Goal: Task Accomplishment & Management: Manage account settings

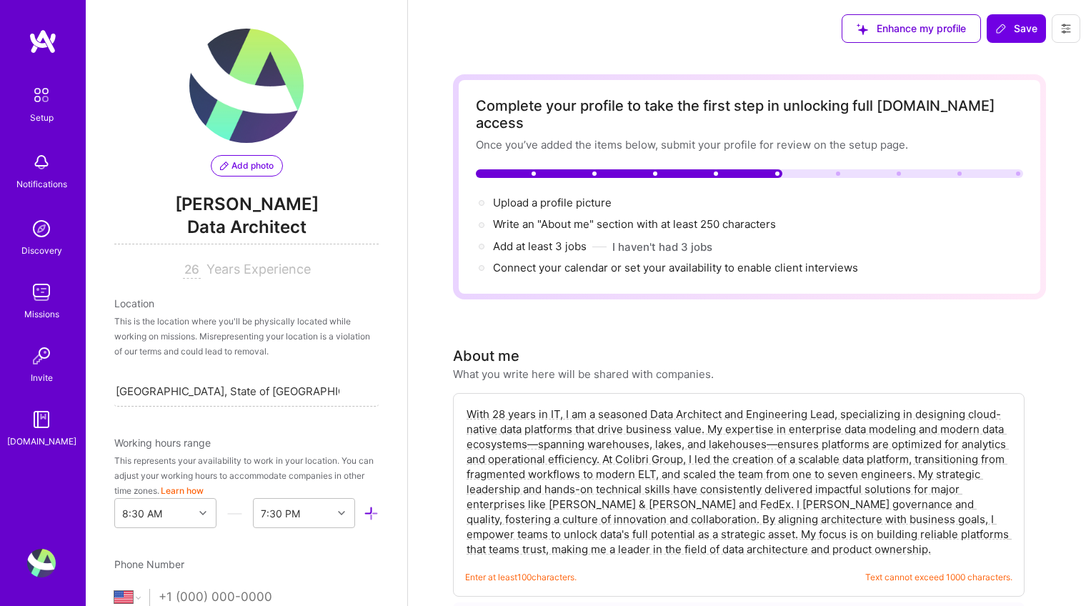
select select "US"
select select "Right Now"
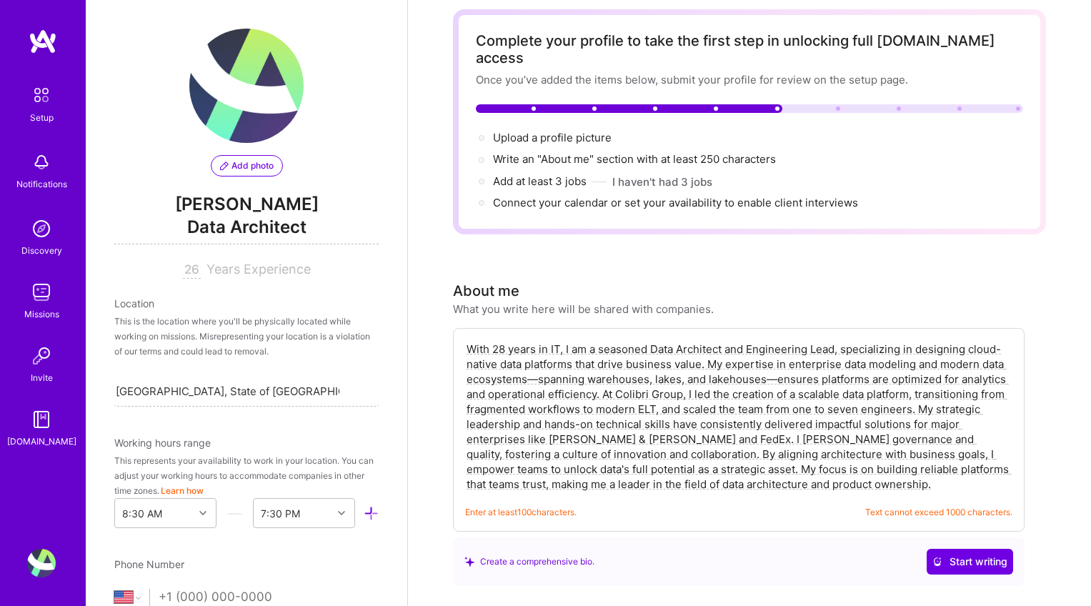
scroll to position [1571, 0]
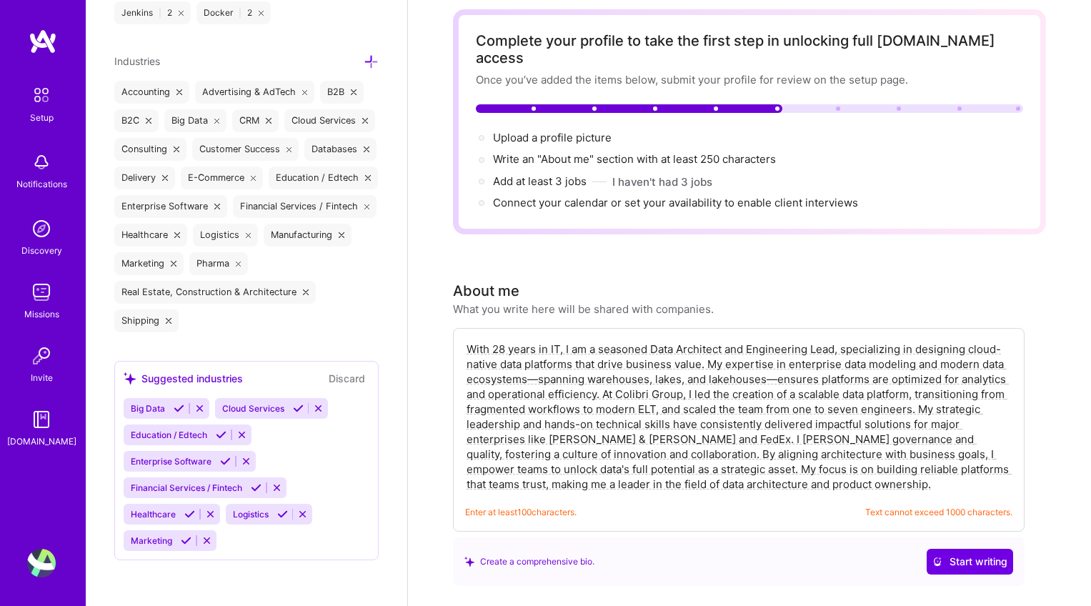
click at [42, 303] on img at bounding box center [41, 292] width 29 height 29
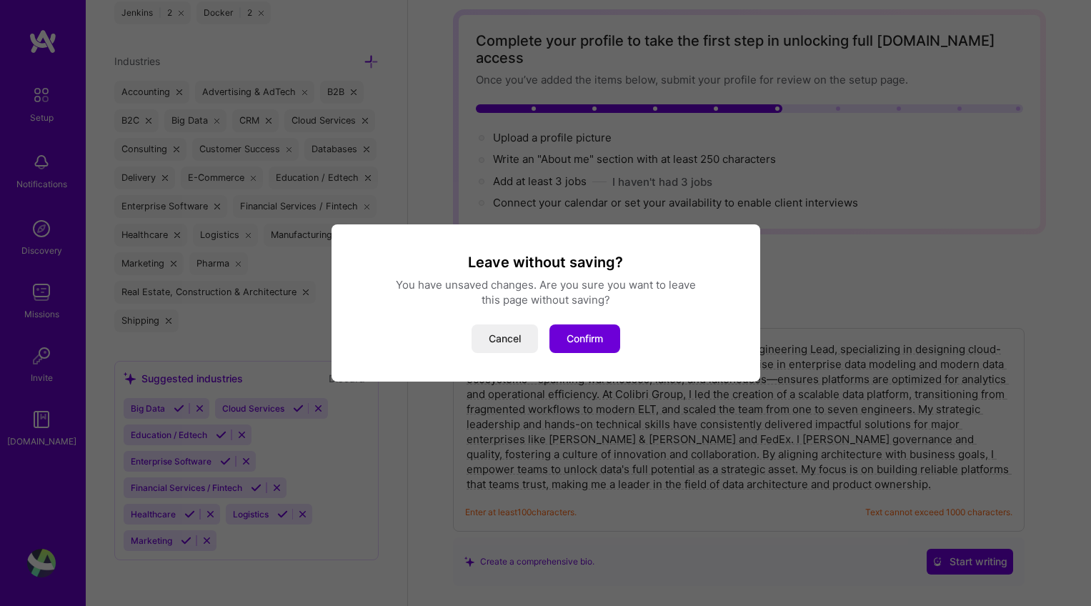
drag, startPoint x: 580, startPoint y: 339, endPoint x: 603, endPoint y: 272, distance: 70.7
click at [603, 273] on div "Leave without saving? You have unsaved changes. Are you sure you want to leave …" at bounding box center [546, 303] width 395 height 100
click at [501, 342] on button "Cancel" at bounding box center [505, 338] width 66 height 29
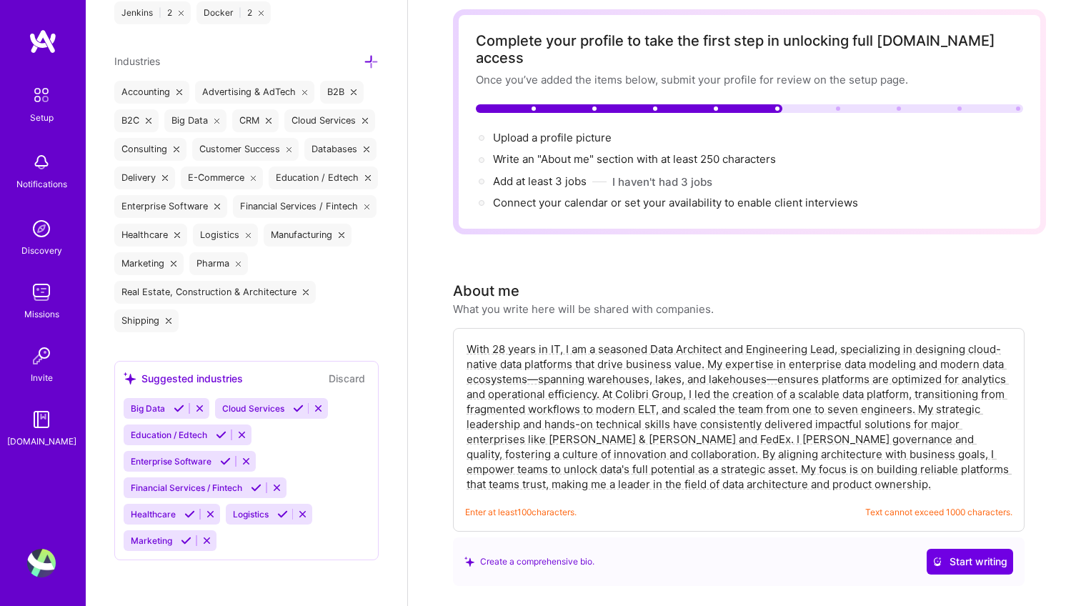
scroll to position [0, 0]
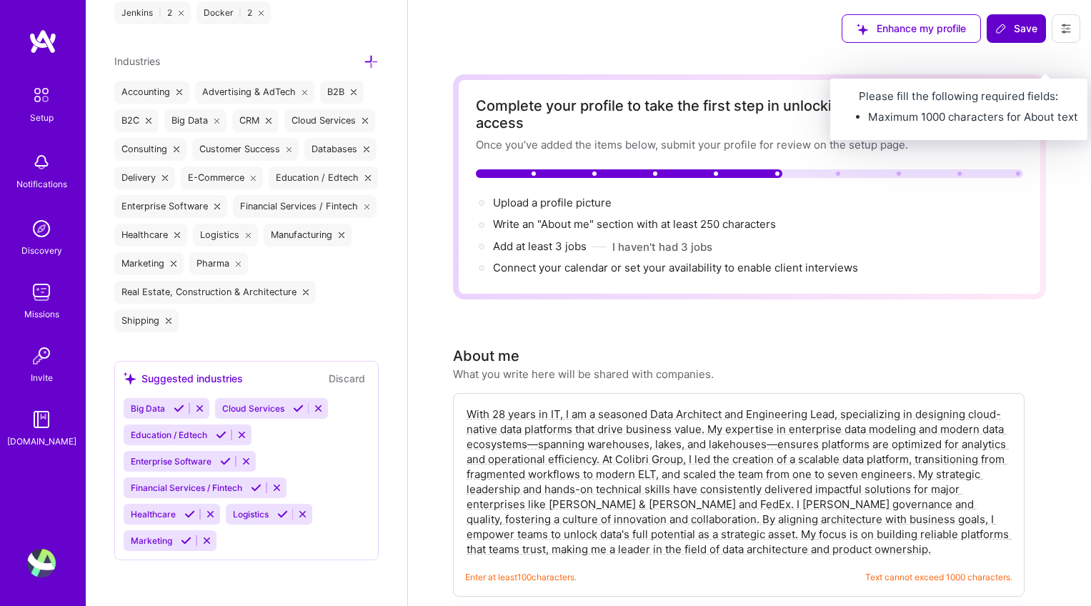
click at [1012, 31] on span "Save" at bounding box center [1017, 28] width 42 height 14
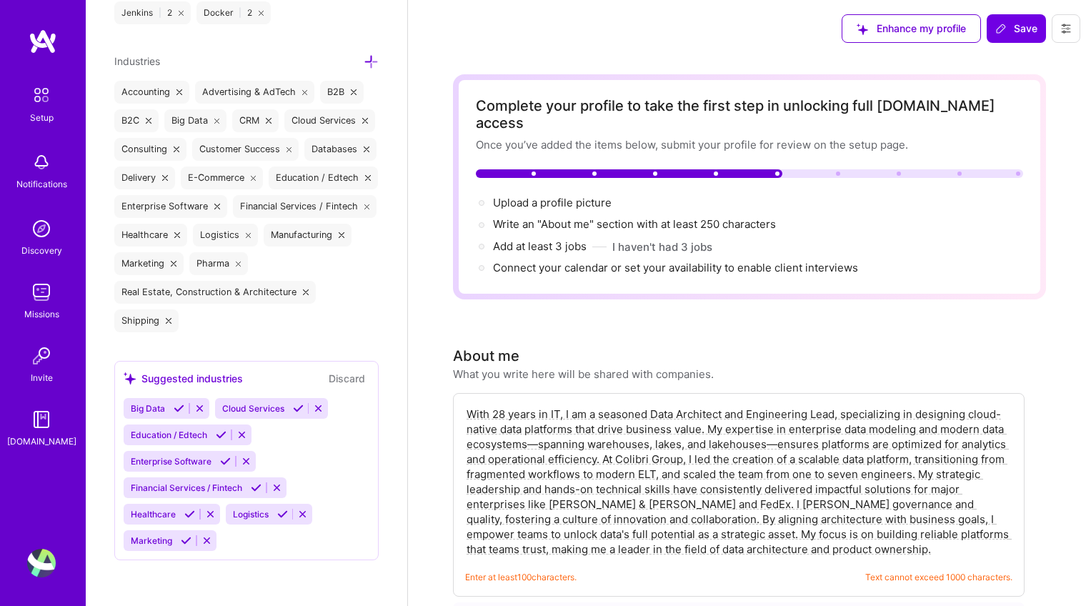
scroll to position [29, 0]
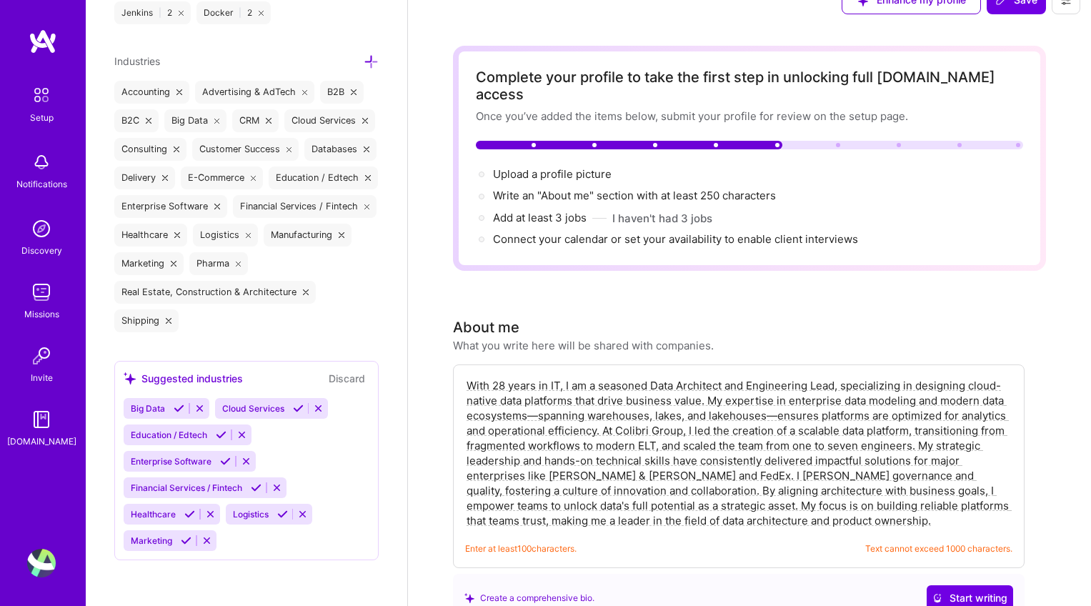
drag, startPoint x: 630, startPoint y: 476, endPoint x: 849, endPoint y: 504, distance: 220.5
click at [849, 504] on textarea "With 28 years in IT, I am a seasoned Data Architect and Engineering Lead, speci…" at bounding box center [738, 453] width 547 height 153
click at [845, 506] on textarea "With 28 years in IT, I am a seasoned Data Architect and Engineering Lead, speci…" at bounding box center [738, 453] width 547 height 153
drag, startPoint x: 630, startPoint y: 475, endPoint x: 668, endPoint y: 485, distance: 39.9
click at [668, 485] on textarea "With 28 years in IT, I am a seasoned Data Architect and Engineering Lead, speci…" at bounding box center [738, 453] width 547 height 153
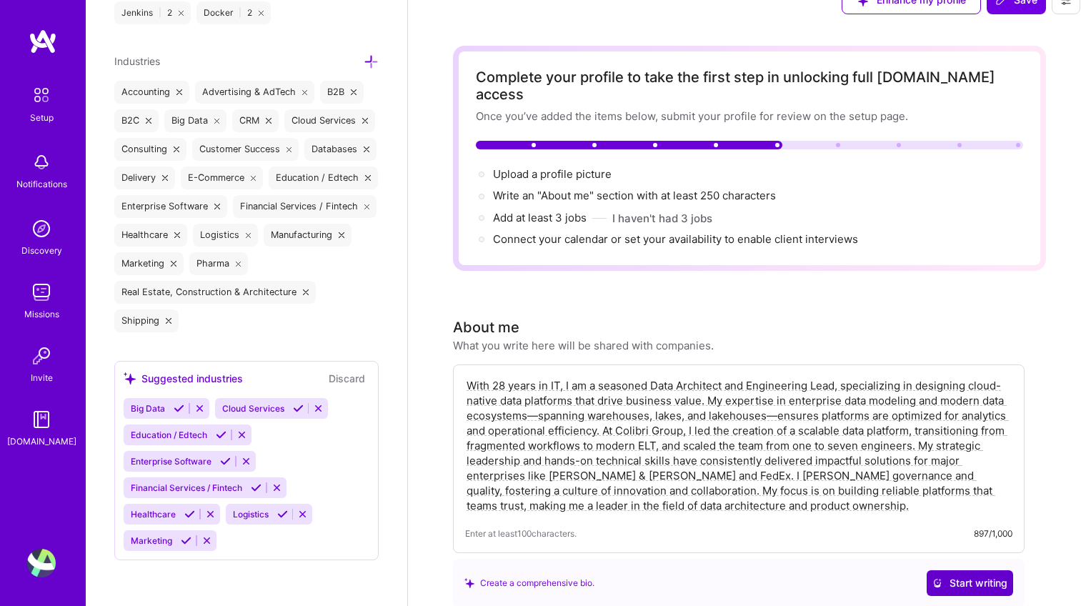
click at [983, 576] on span "Start writing" at bounding box center [970, 583] width 75 height 14
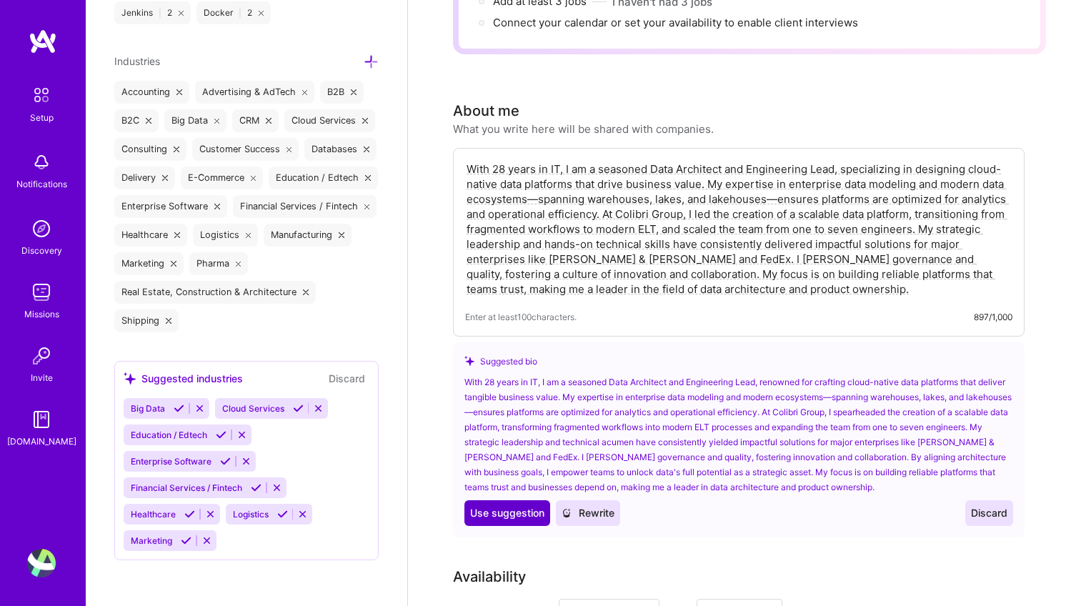
click at [493, 506] on span "Use suggestion" at bounding box center [507, 513] width 74 height 14
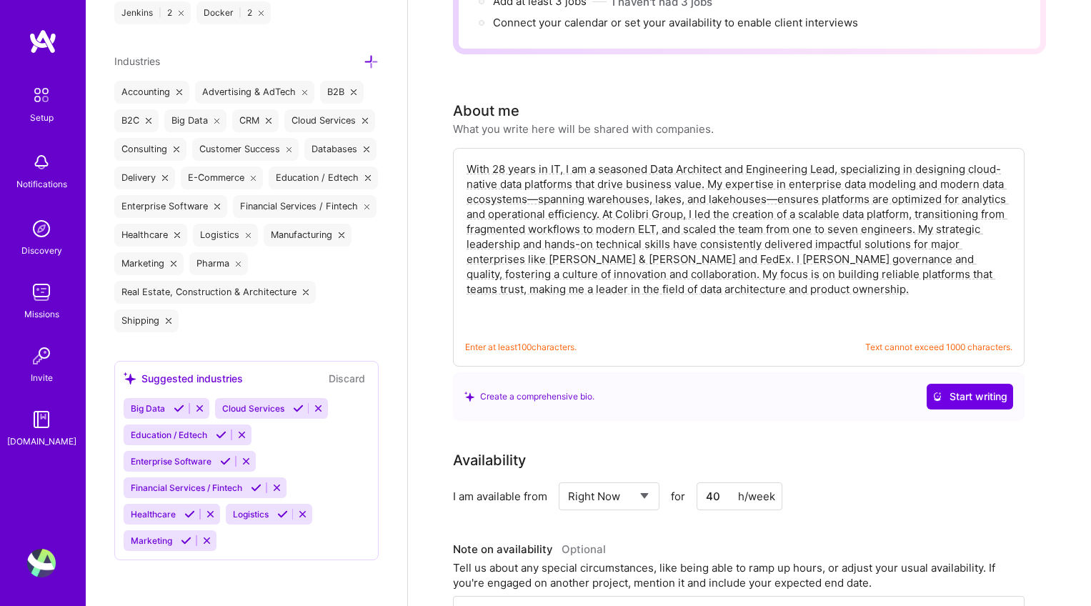
drag, startPoint x: 663, startPoint y: 256, endPoint x: 705, endPoint y: 268, distance: 44.6
click at [705, 268] on textarea "With 28 years in IT, I am a seasoned Data Architect and Engineering Lead, renow…" at bounding box center [738, 244] width 547 height 168
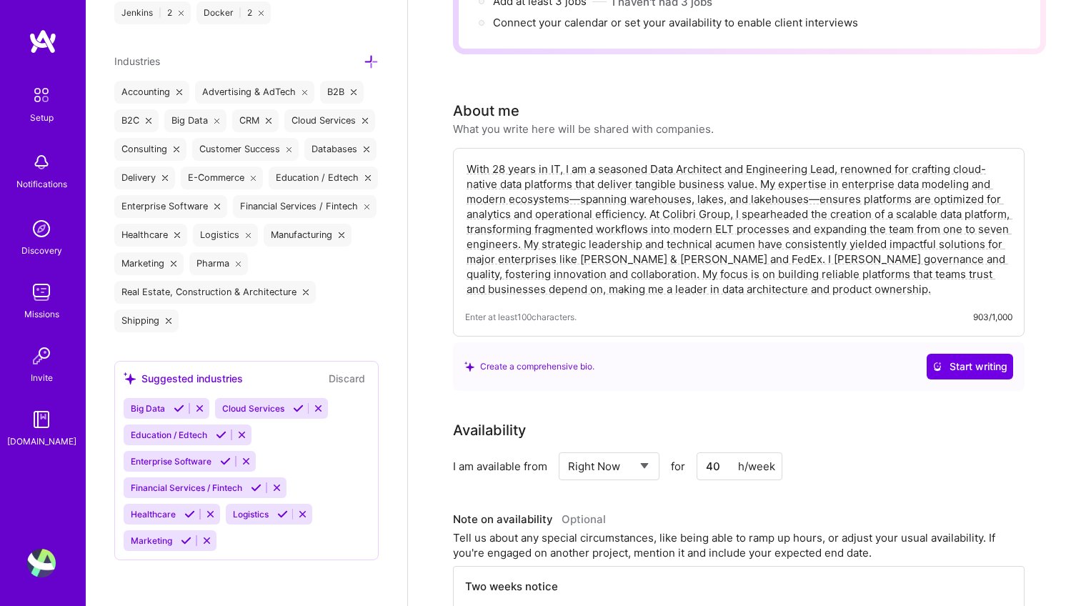
scroll to position [0, 0]
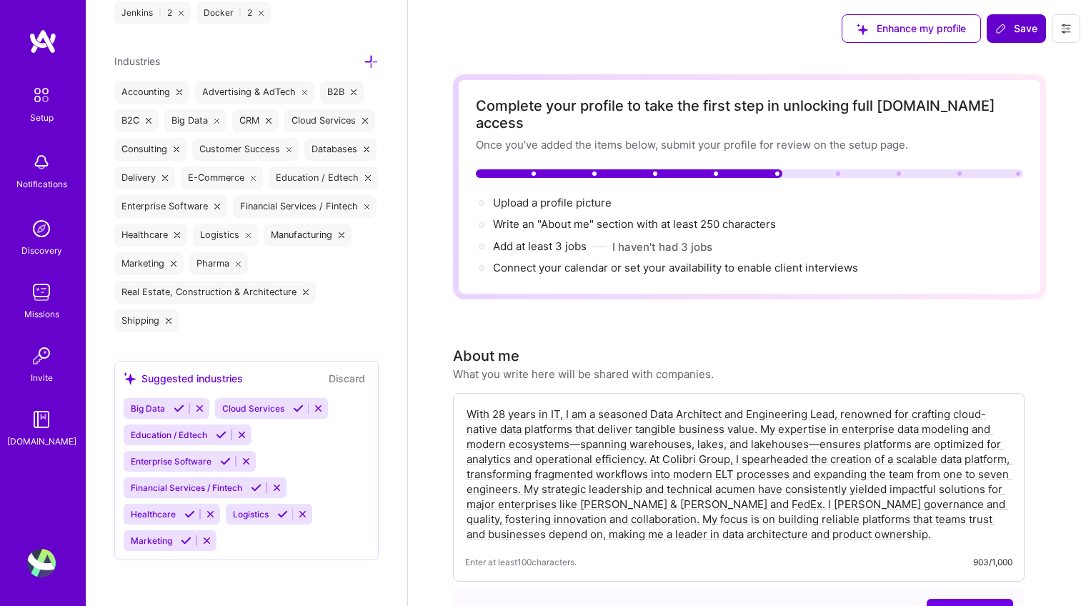
type textarea "With 28 years in IT, I am a seasoned Data Architect and Engineering Lead, renow…"
click at [1006, 26] on icon at bounding box center [1001, 28] width 9 height 9
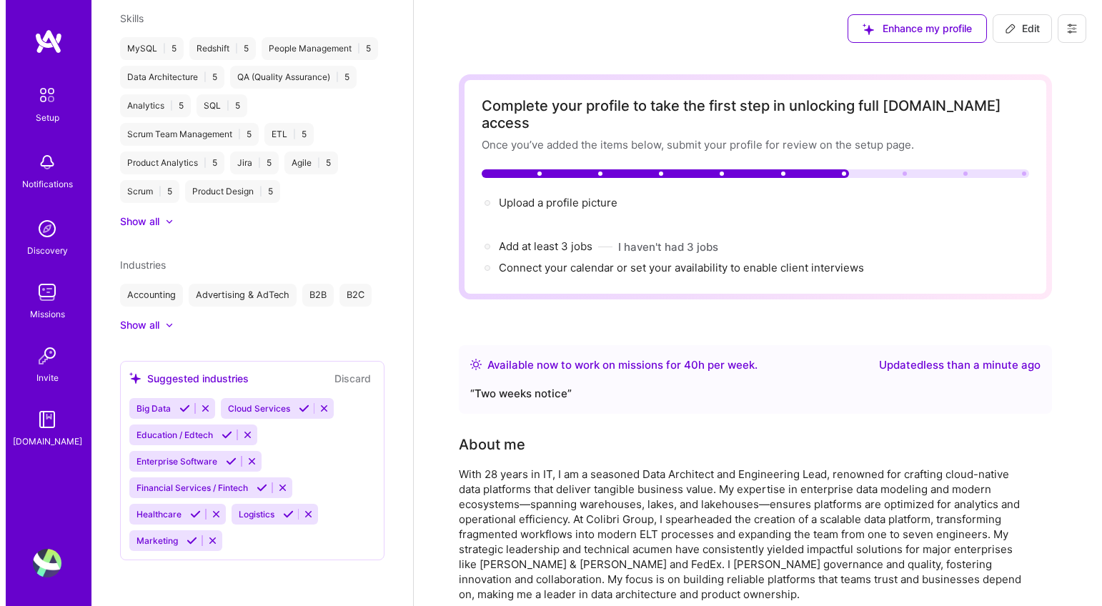
scroll to position [603, 0]
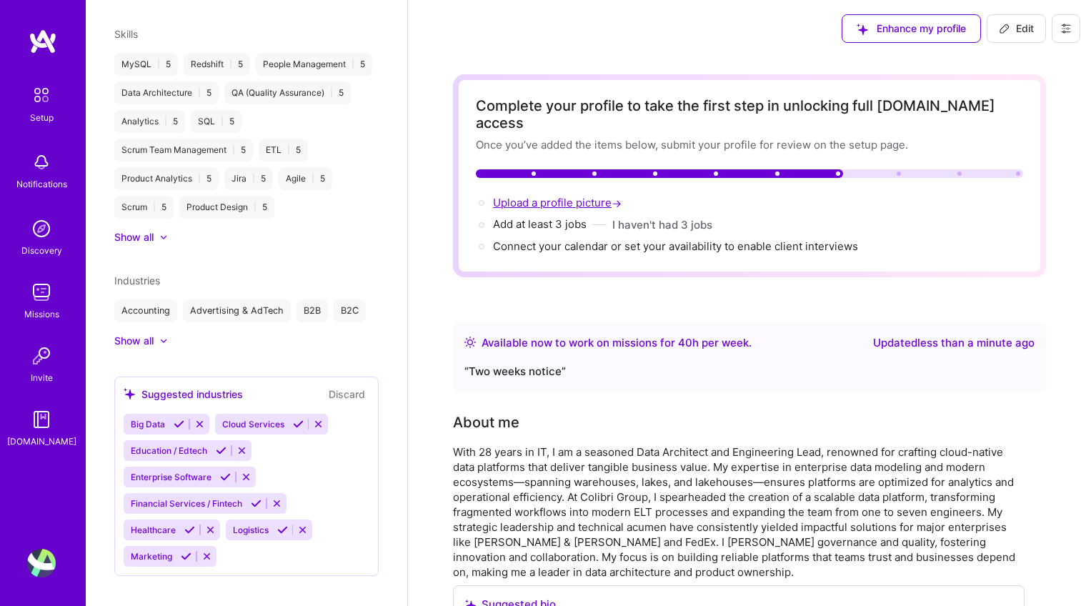
click at [507, 196] on span "Upload a profile picture →" at bounding box center [559, 203] width 132 height 14
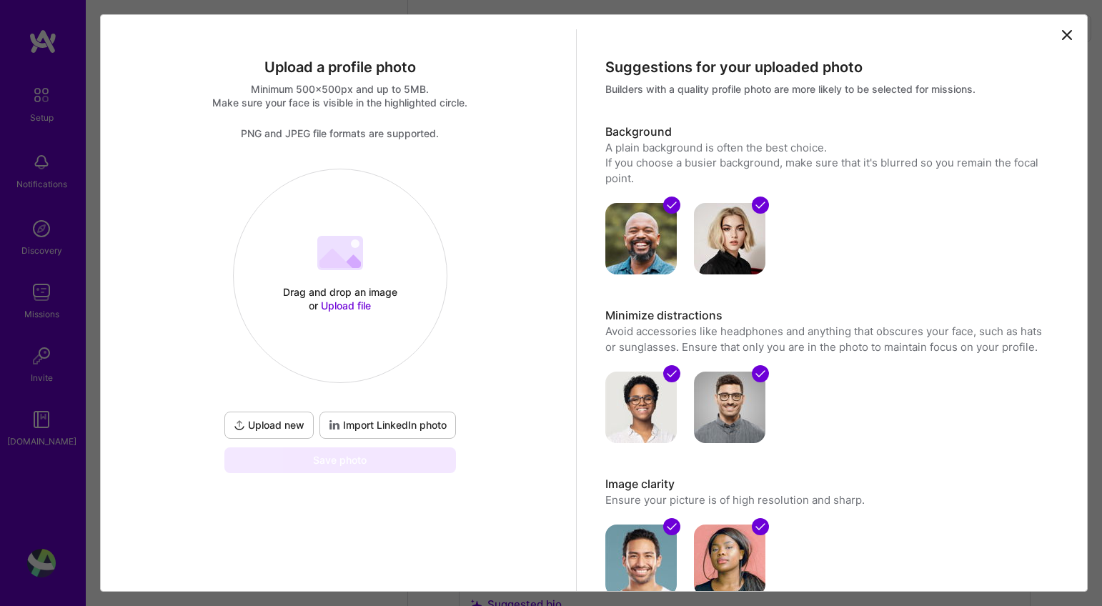
click at [282, 425] on span "Upload new" at bounding box center [269, 425] width 71 height 14
click at [274, 421] on span "Upload new" at bounding box center [269, 425] width 71 height 14
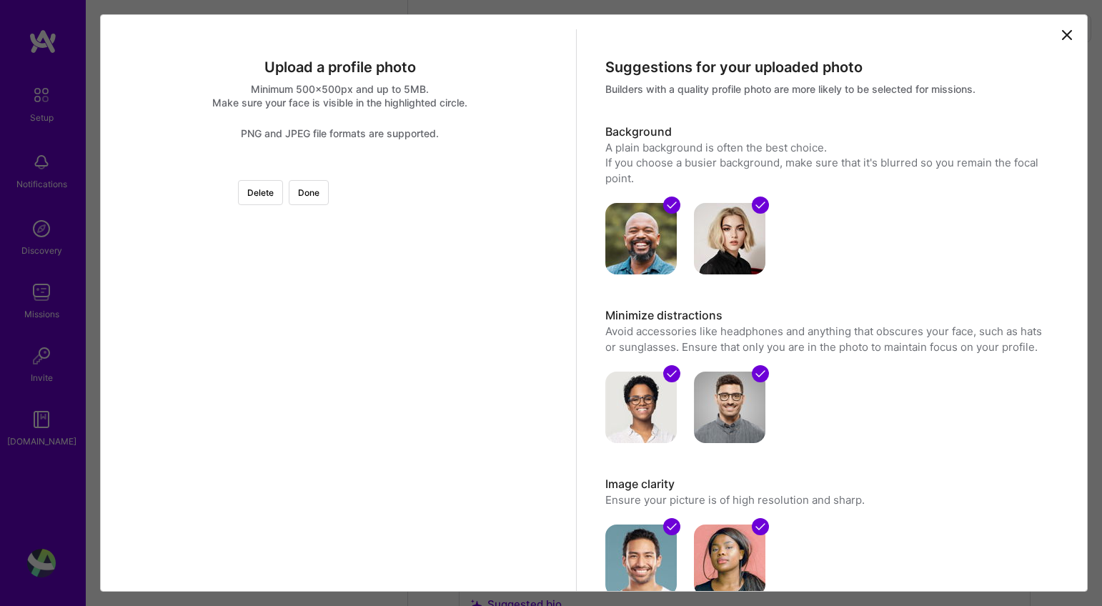
click at [363, 424] on div at bounding box center [501, 421] width 322 height 322
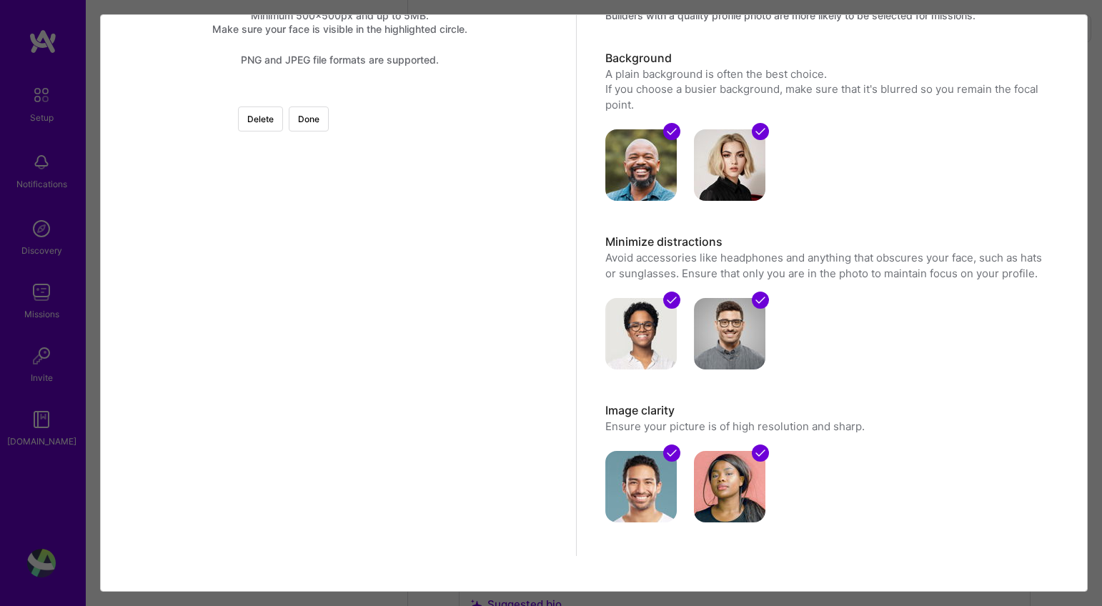
scroll to position [89, 0]
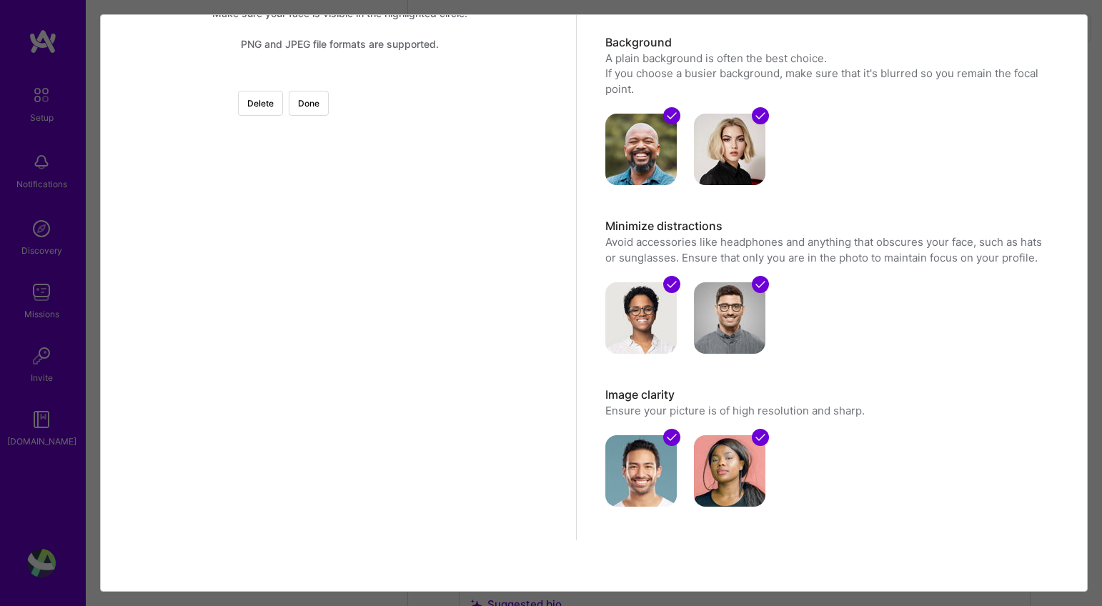
click at [340, 79] on div at bounding box center [340, 79] width 0 height 0
click at [372, 332] on div at bounding box center [487, 354] width 230 height 230
click at [340, 79] on div at bounding box center [340, 79] width 0 height 0
click at [381, 347] on div at bounding box center [482, 365] width 203 height 203
click at [340, 79] on div at bounding box center [340, 79] width 0 height 0
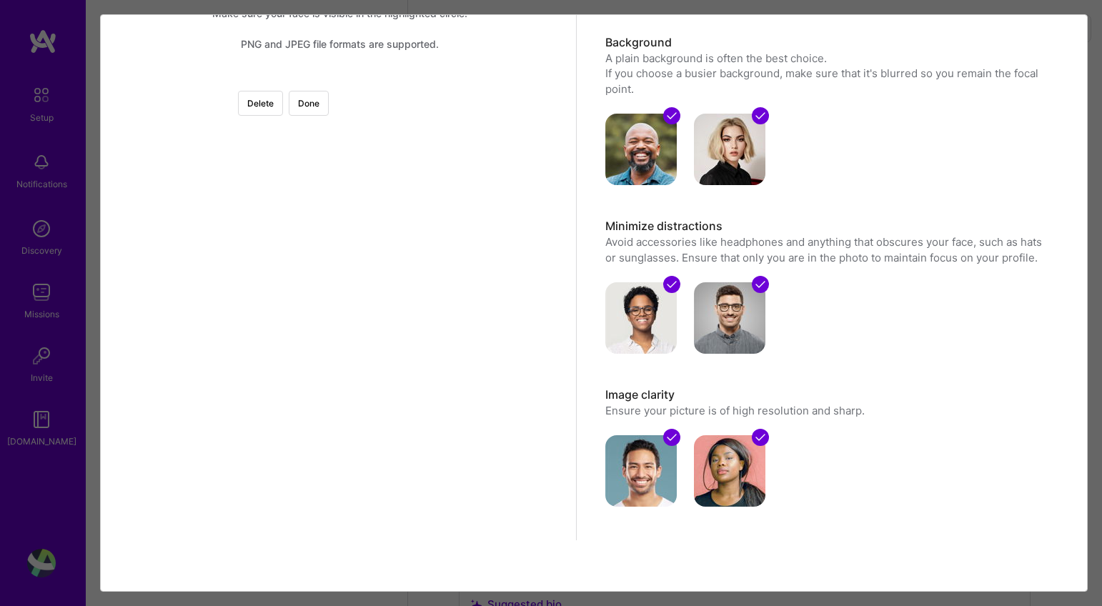
click at [400, 341] on div at bounding box center [485, 368] width 170 height 170
click at [329, 107] on button "Done" at bounding box center [309, 103] width 40 height 25
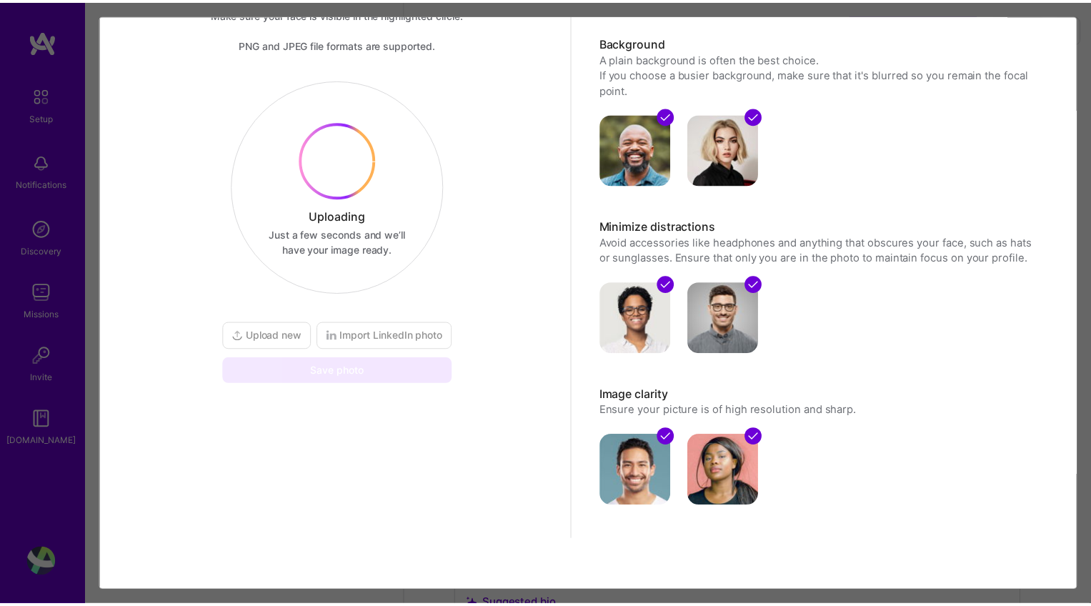
scroll to position [0, 0]
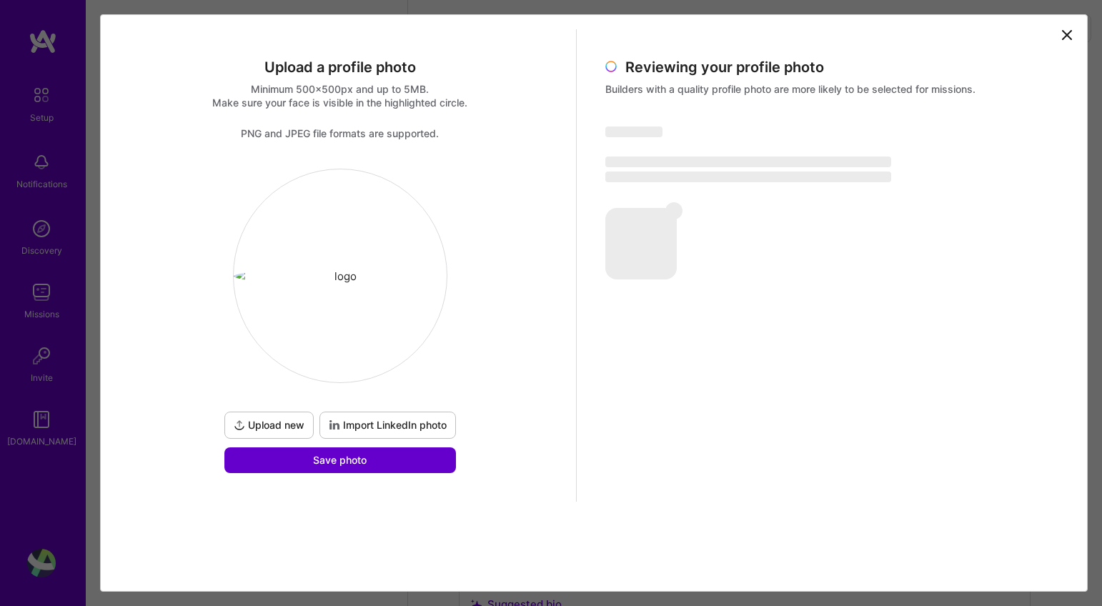
click at [393, 467] on button "Save photo" at bounding box center [340, 460] width 232 height 26
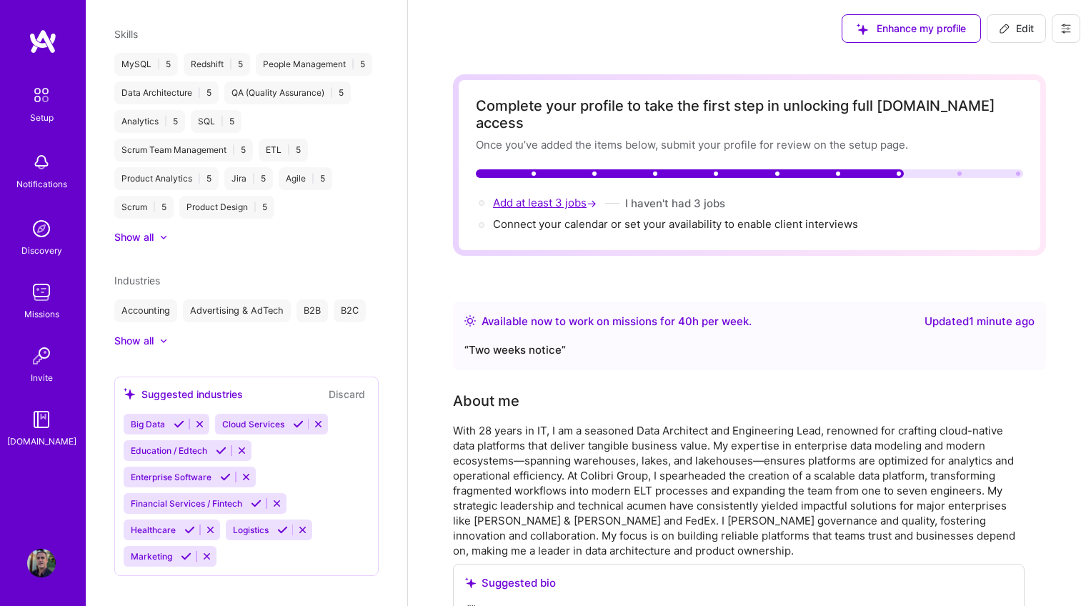
click at [543, 196] on span "Add at least 3 jobs →" at bounding box center [546, 203] width 106 height 14
select select "US"
select select "Right Now"
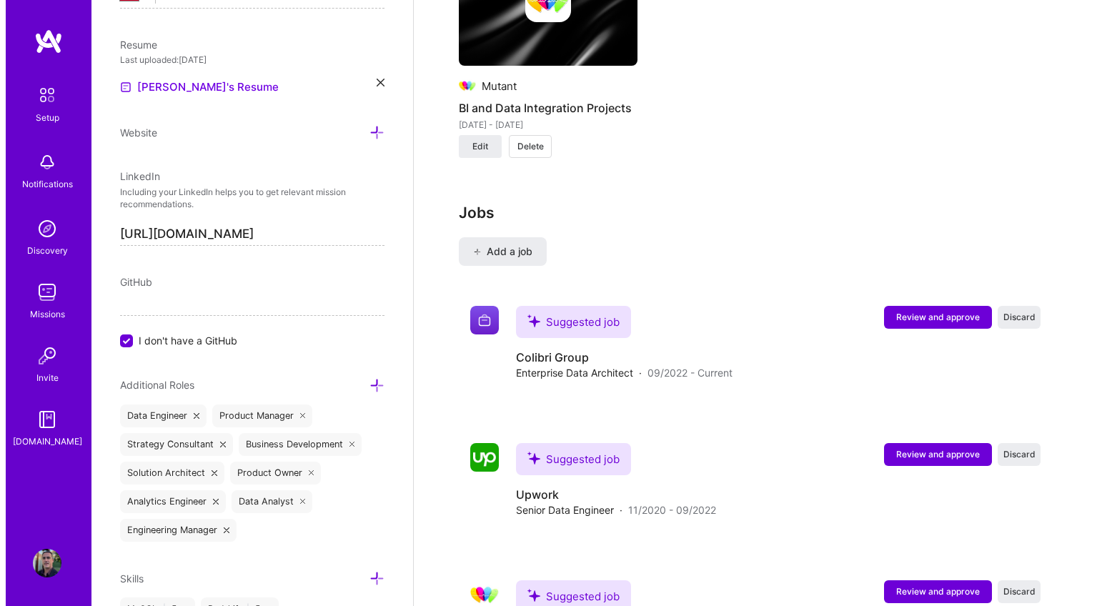
scroll to position [2434, 0]
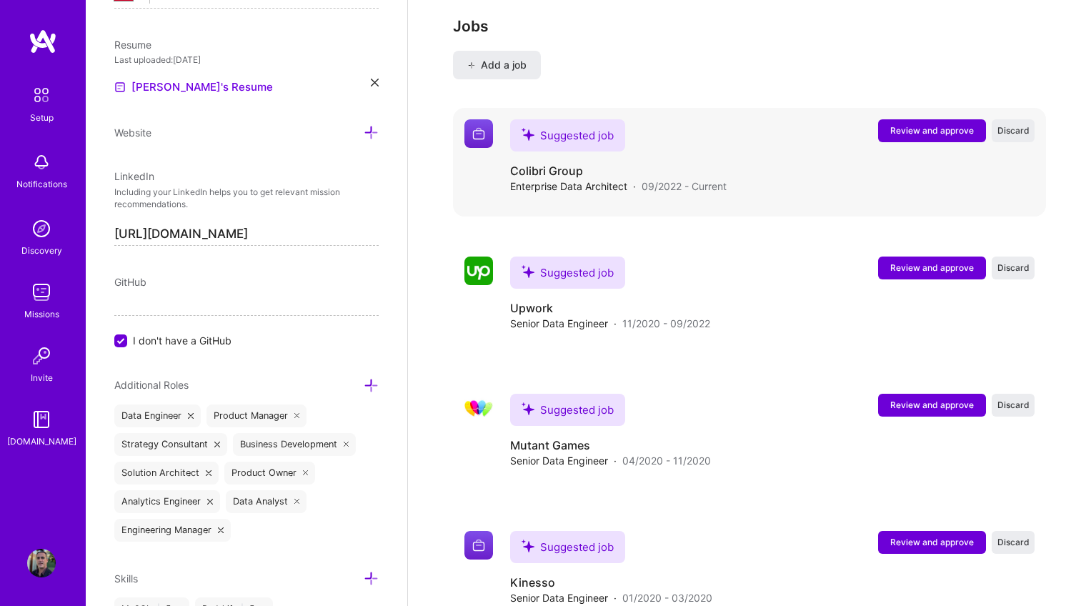
click at [932, 124] on span "Review and approve" at bounding box center [933, 130] width 84 height 12
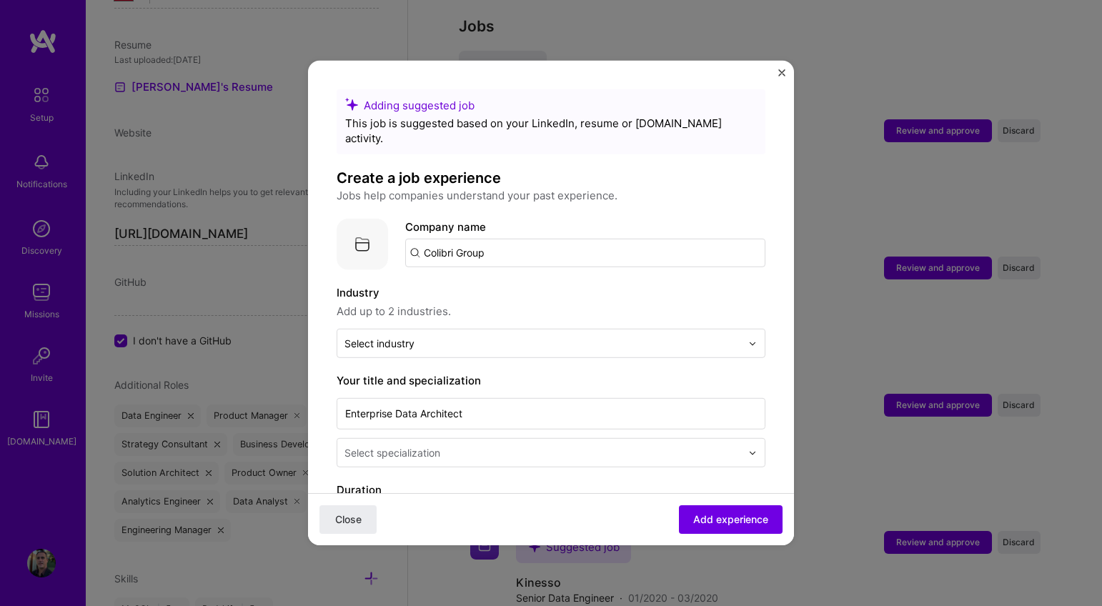
scroll to position [29, 0]
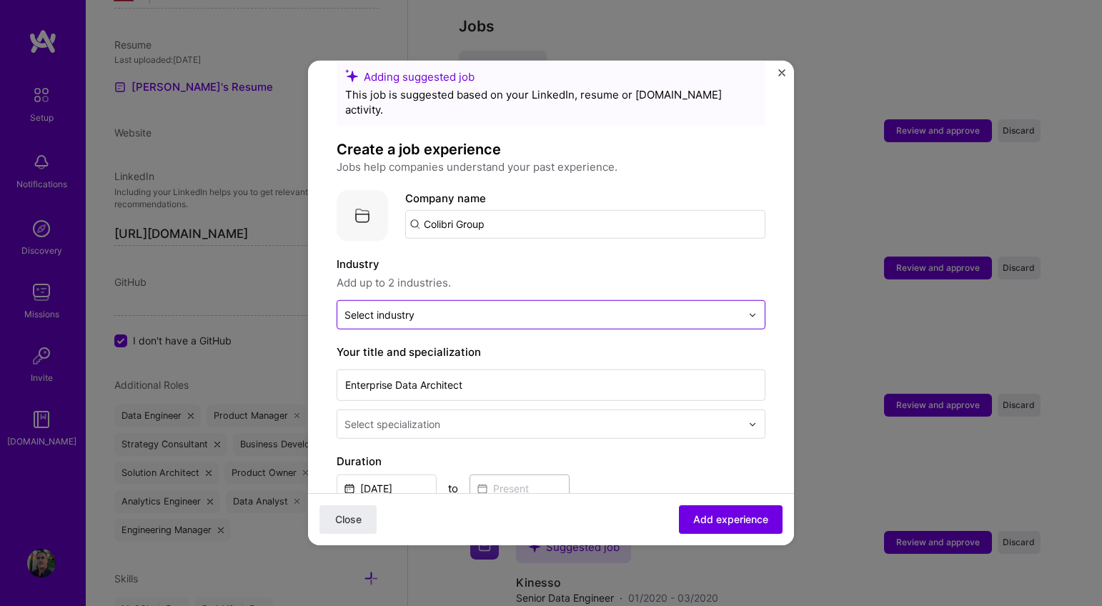
click at [712, 307] on input "text" at bounding box center [542, 314] width 397 height 15
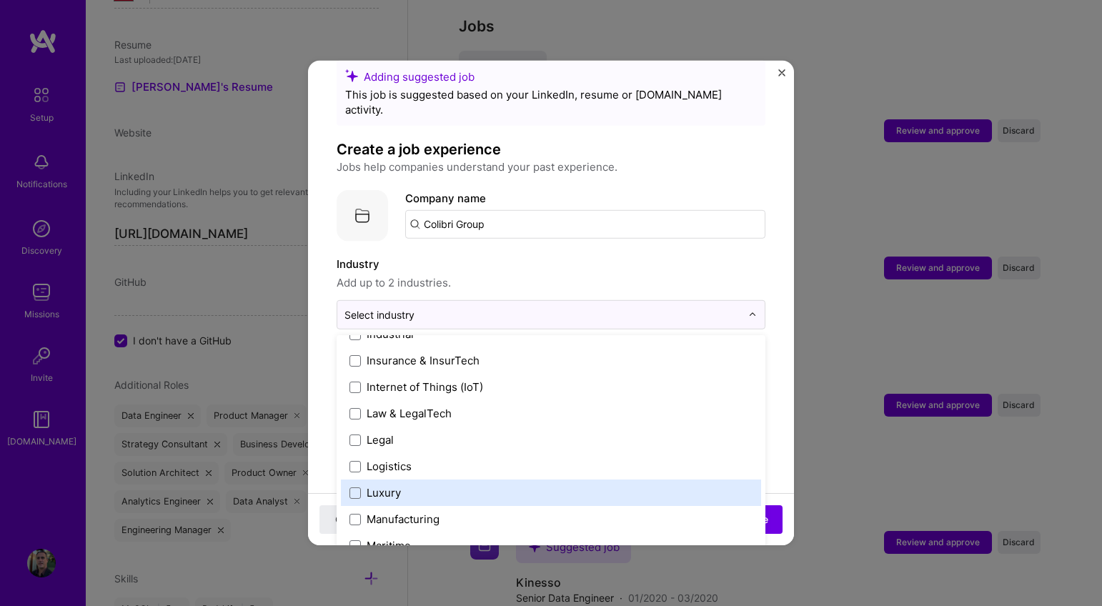
scroll to position [2106, 0]
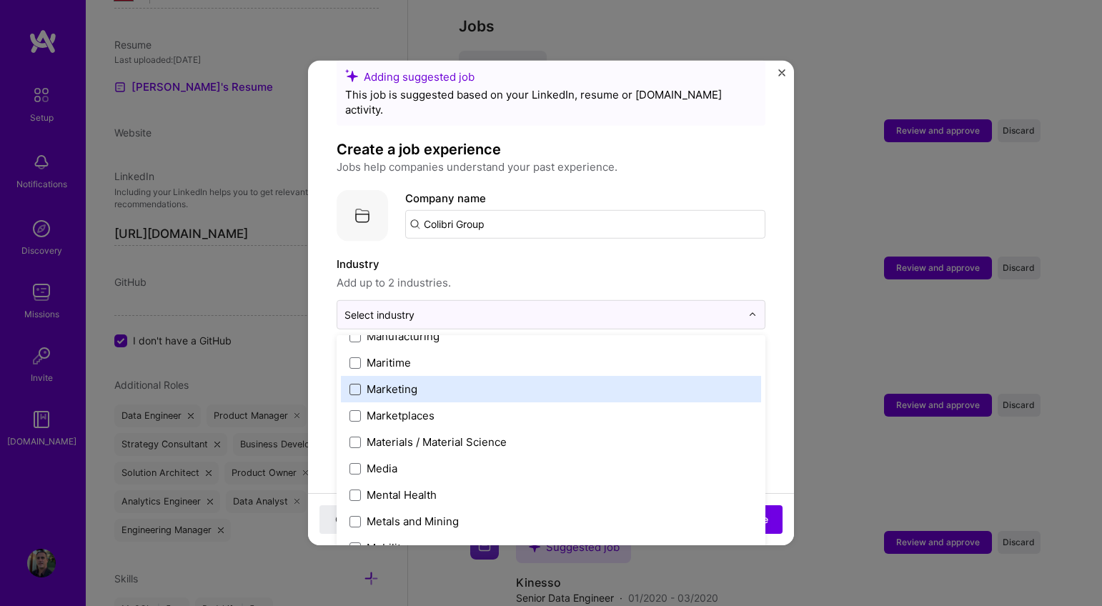
click at [360, 383] on span at bounding box center [354, 388] width 11 height 11
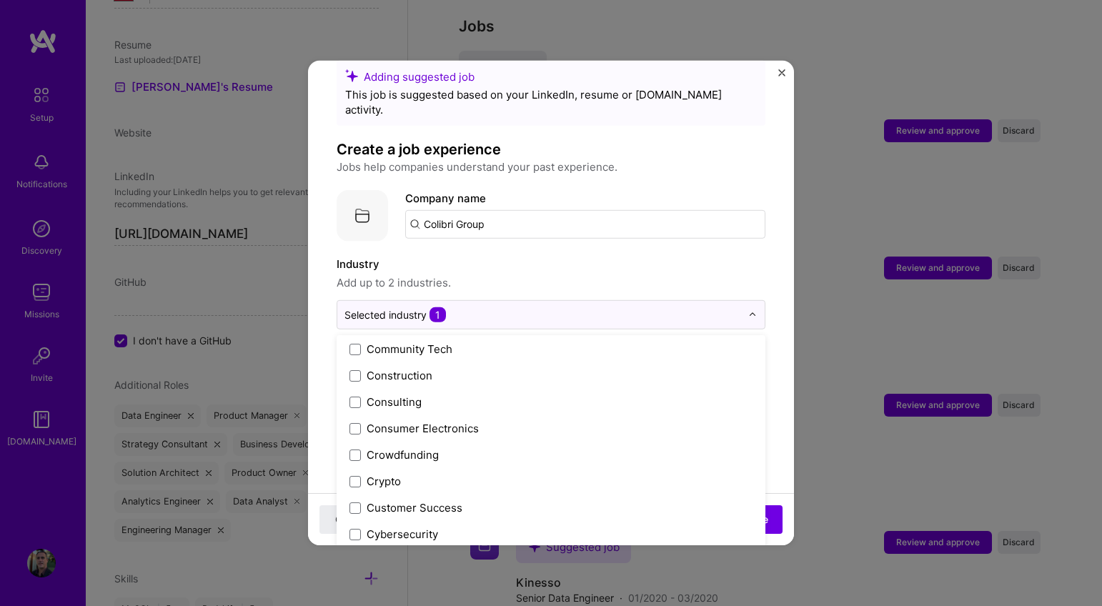
scroll to position [0, 0]
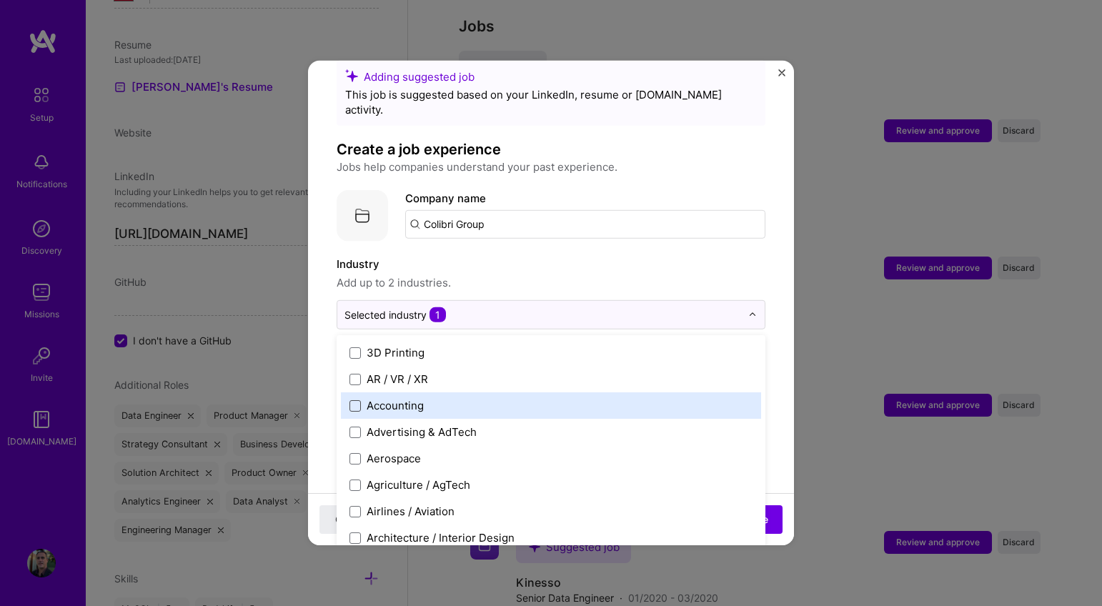
click at [356, 400] on span at bounding box center [354, 405] width 11 height 11
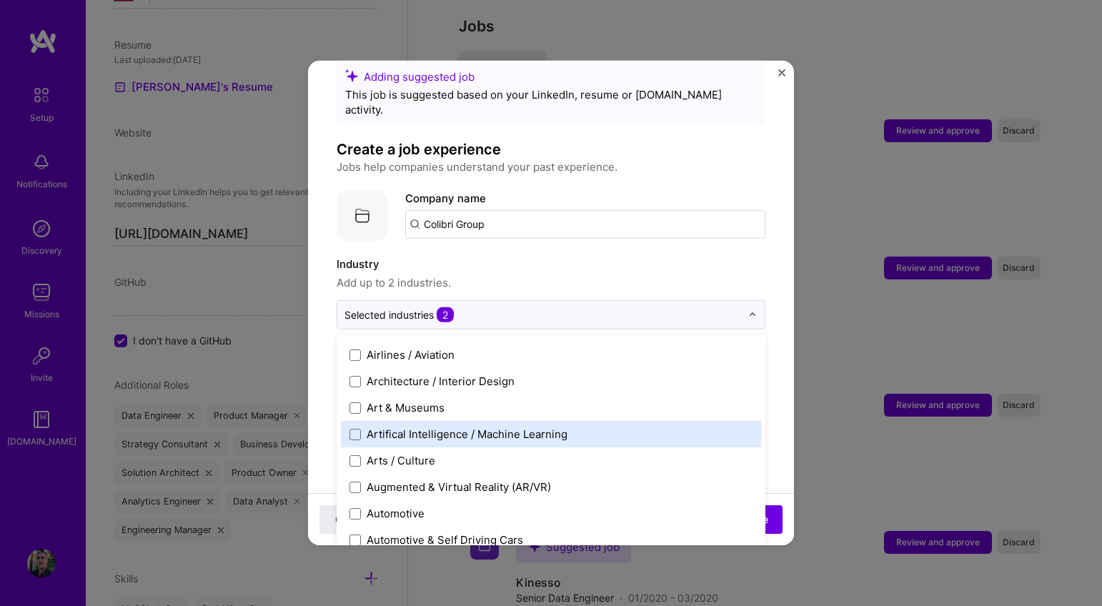
scroll to position [256, 0]
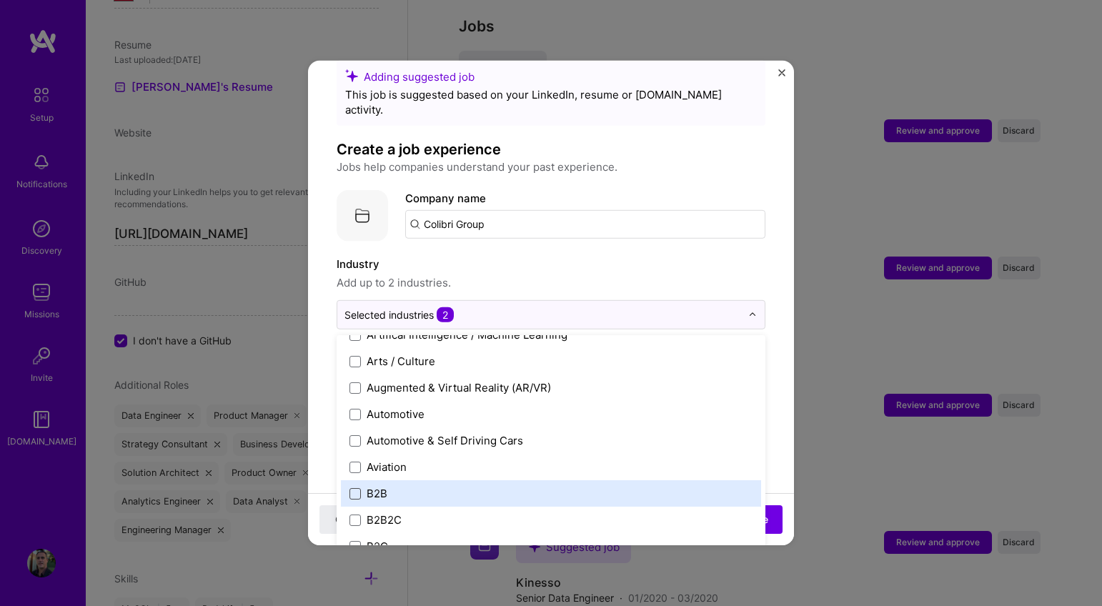
click at [360, 487] on span at bounding box center [354, 492] width 11 height 11
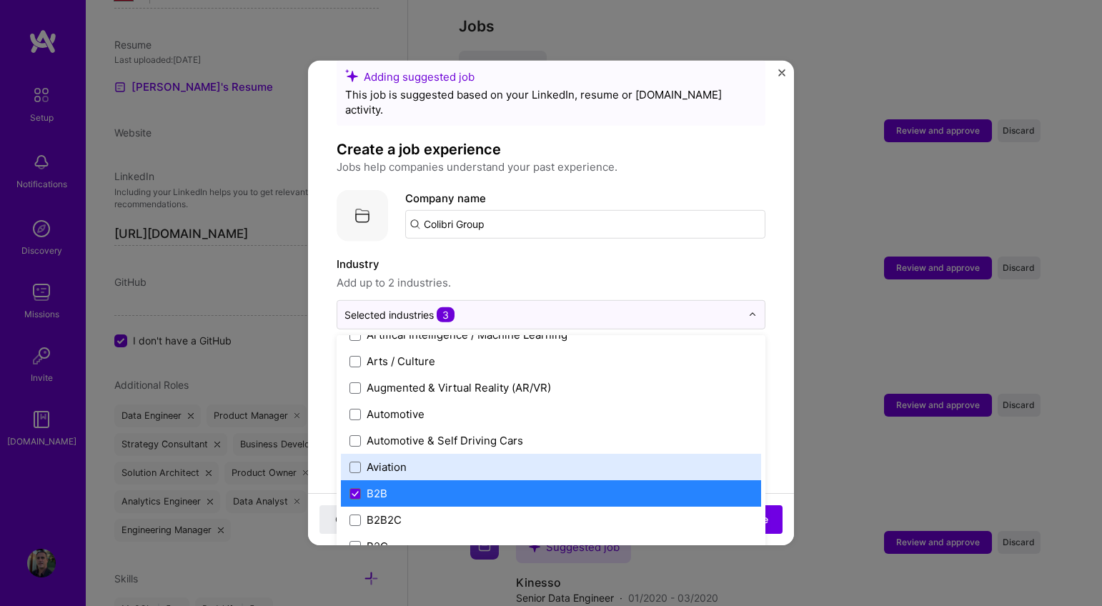
scroll to position [277, 0]
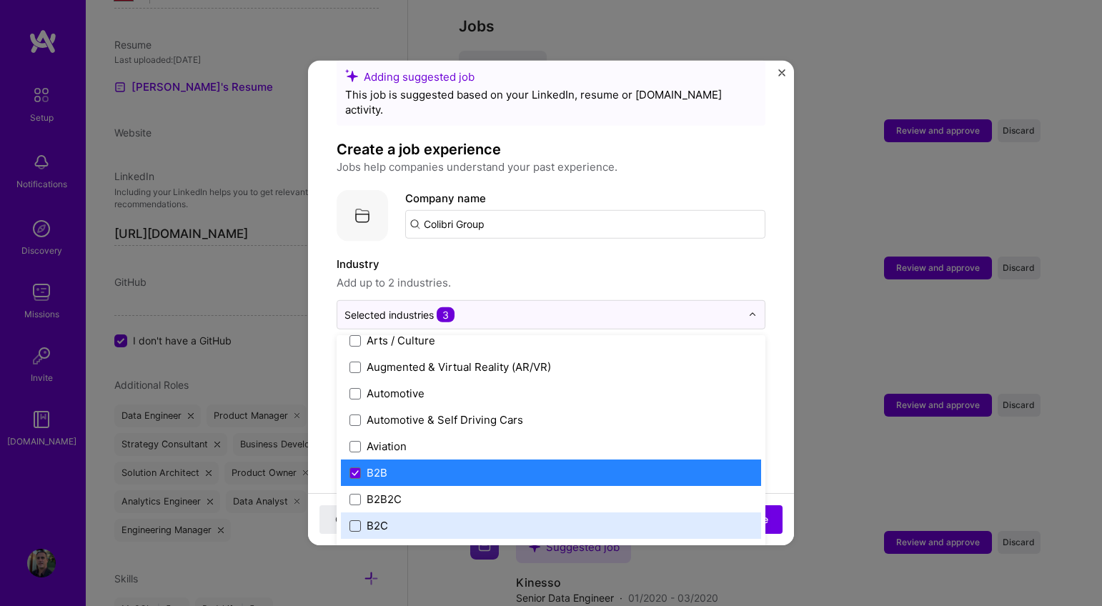
click at [360, 520] on span at bounding box center [354, 525] width 11 height 11
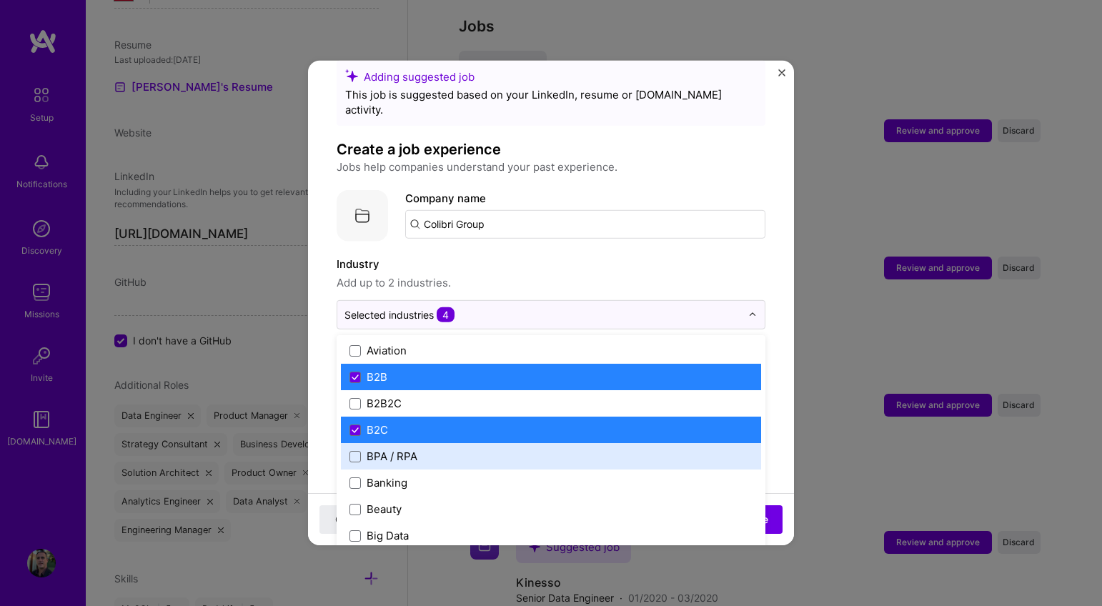
scroll to position [394, 0]
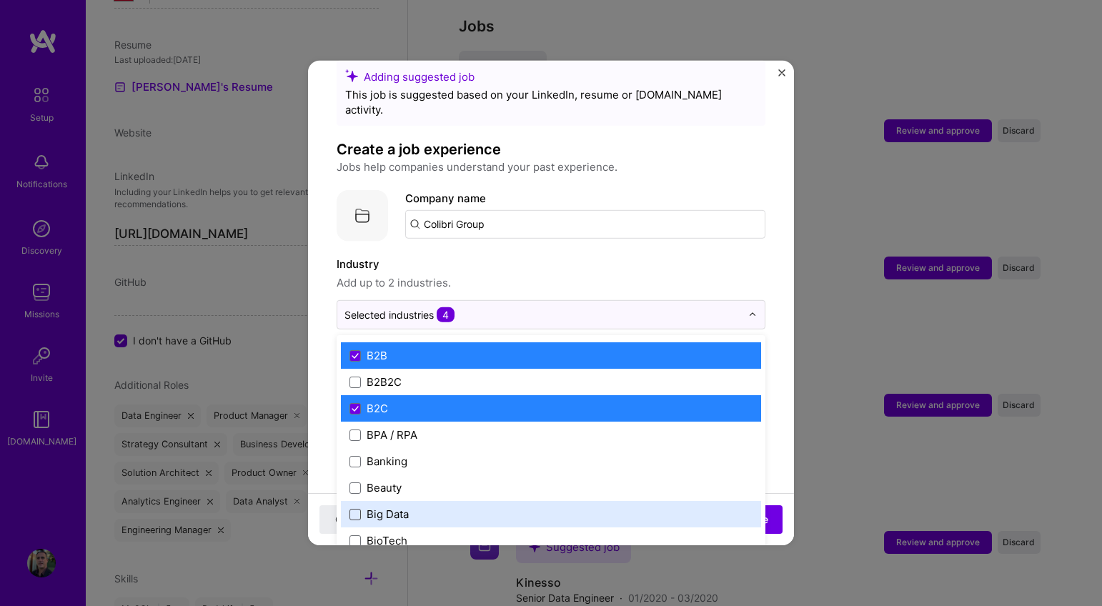
click at [356, 508] on span at bounding box center [354, 513] width 11 height 11
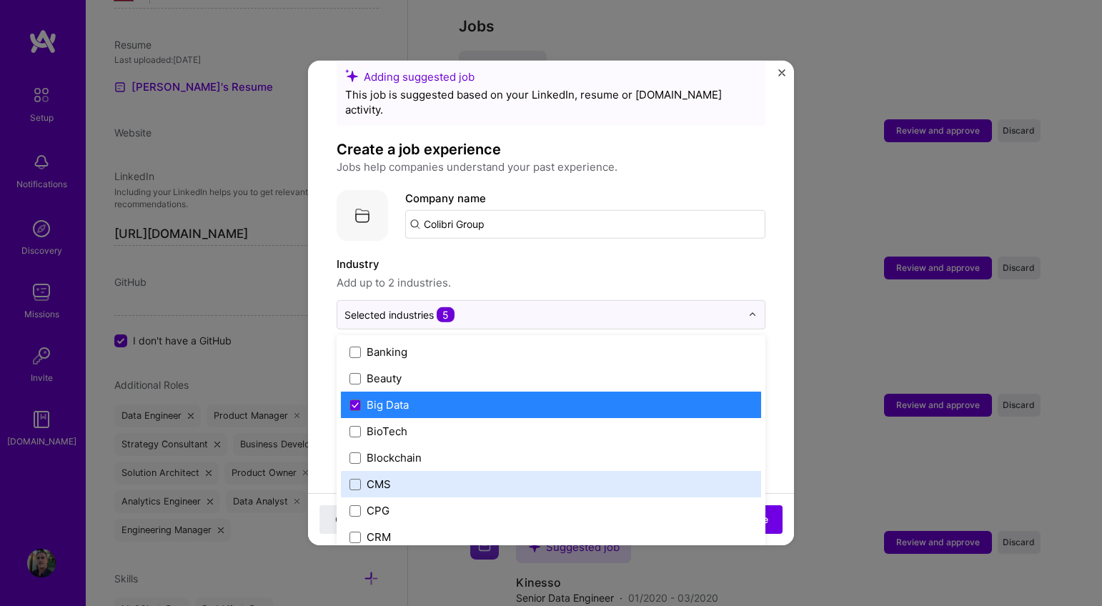
scroll to position [532, 0]
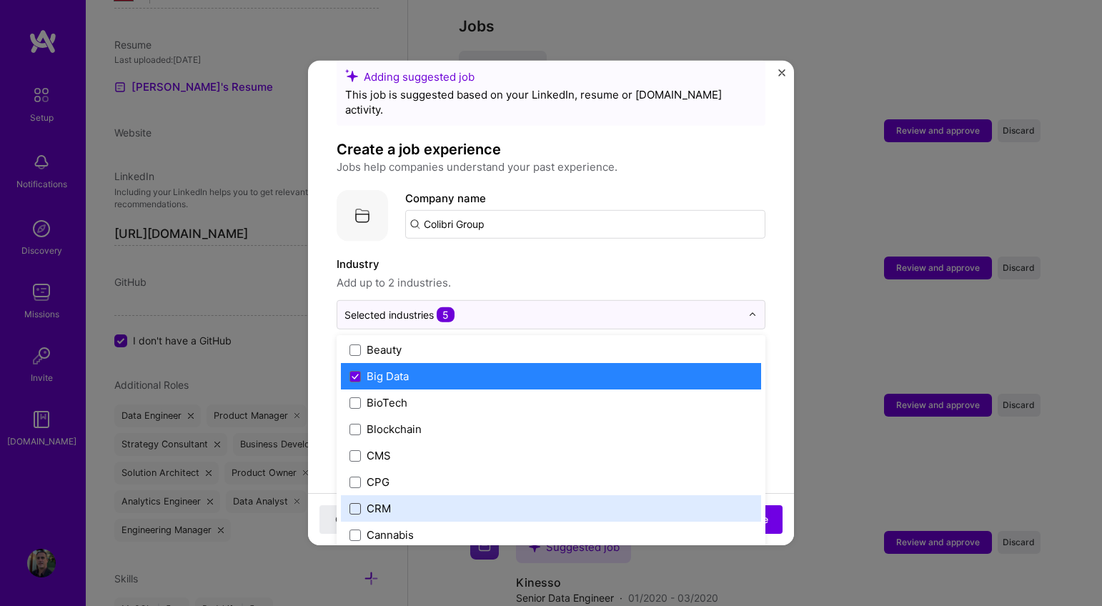
click at [354, 502] on span at bounding box center [354, 507] width 11 height 11
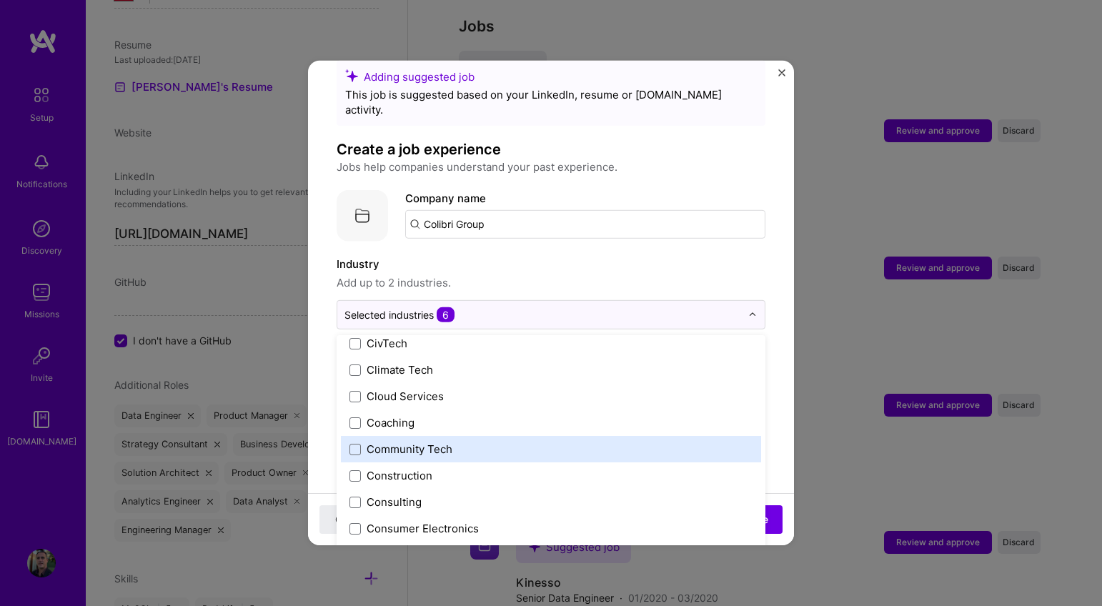
scroll to position [878, 0]
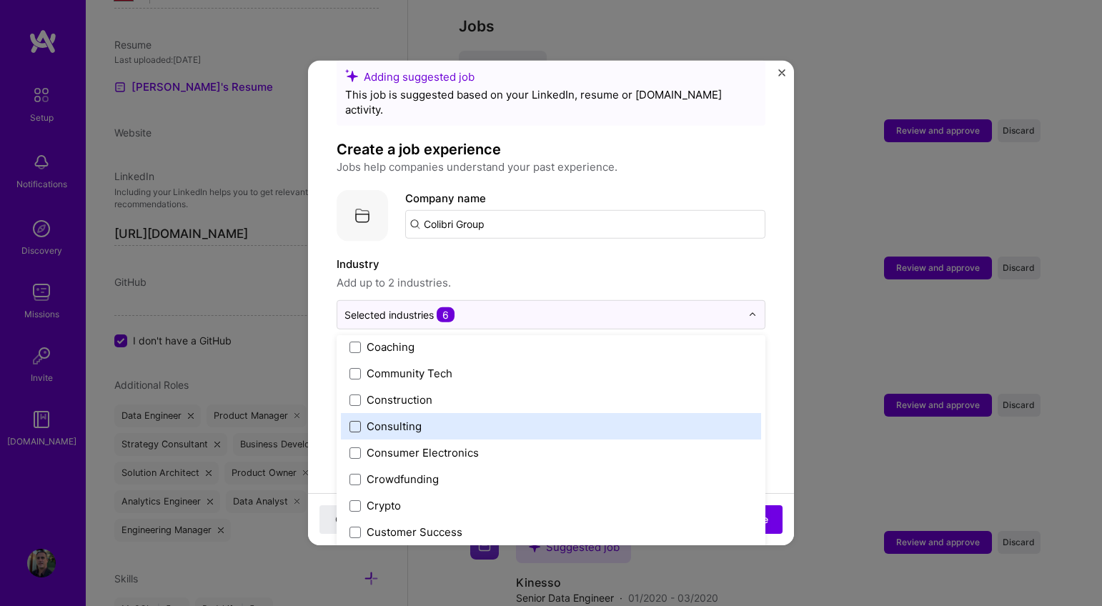
click at [360, 420] on span at bounding box center [354, 425] width 11 height 11
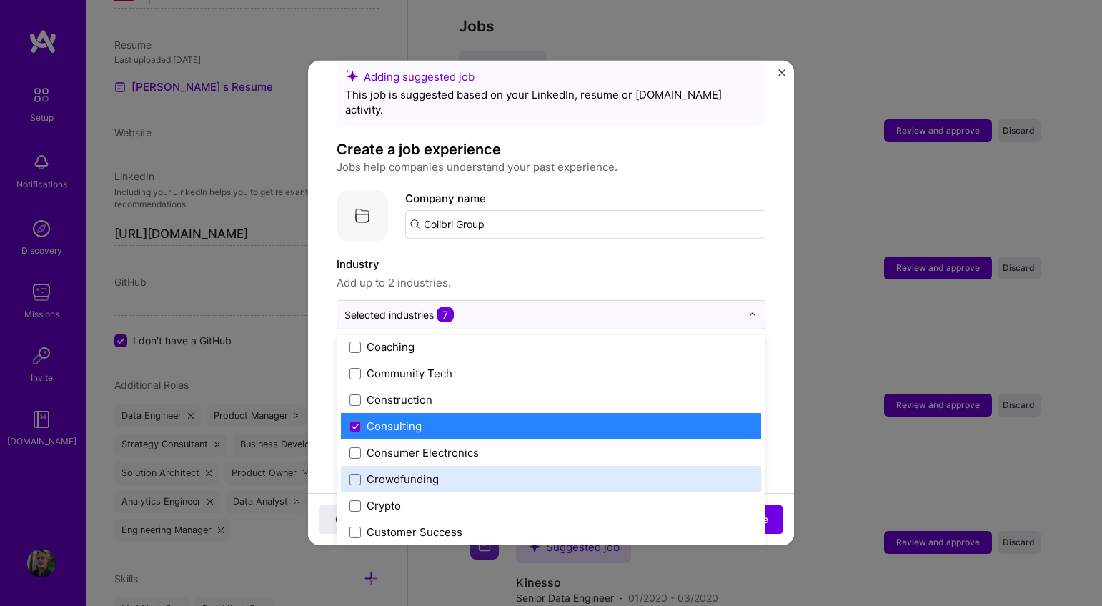
scroll to position [900, 0]
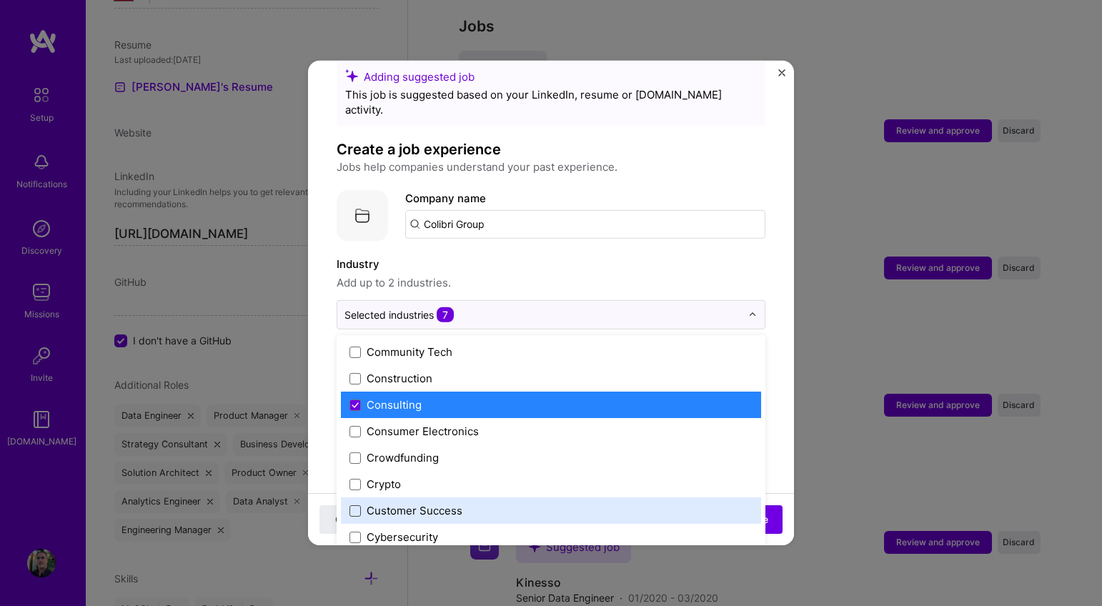
click at [350, 505] on span at bounding box center [354, 510] width 11 height 11
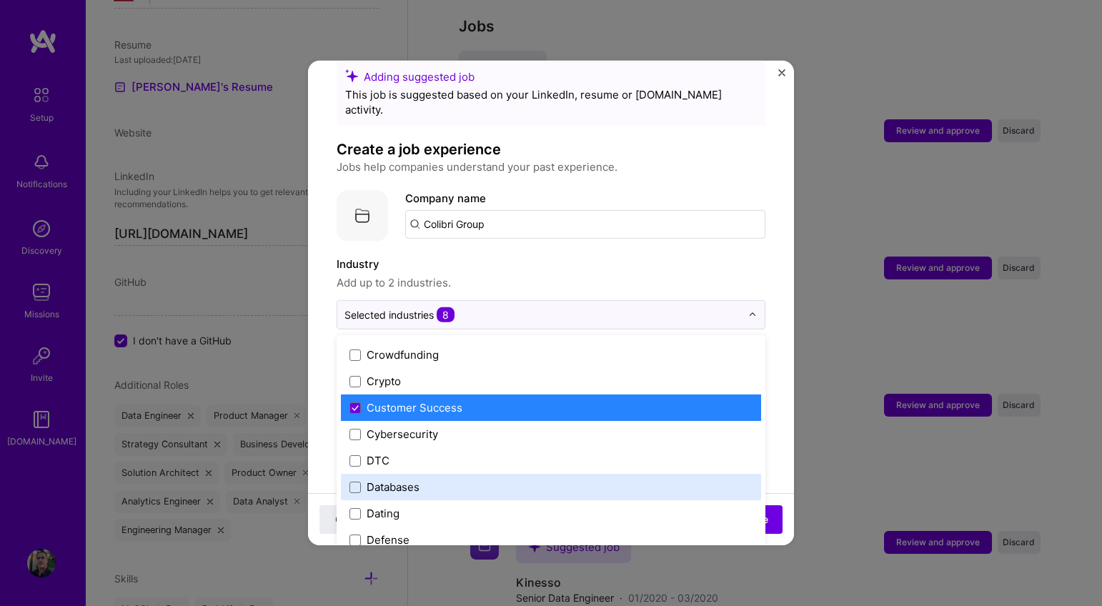
scroll to position [1038, 0]
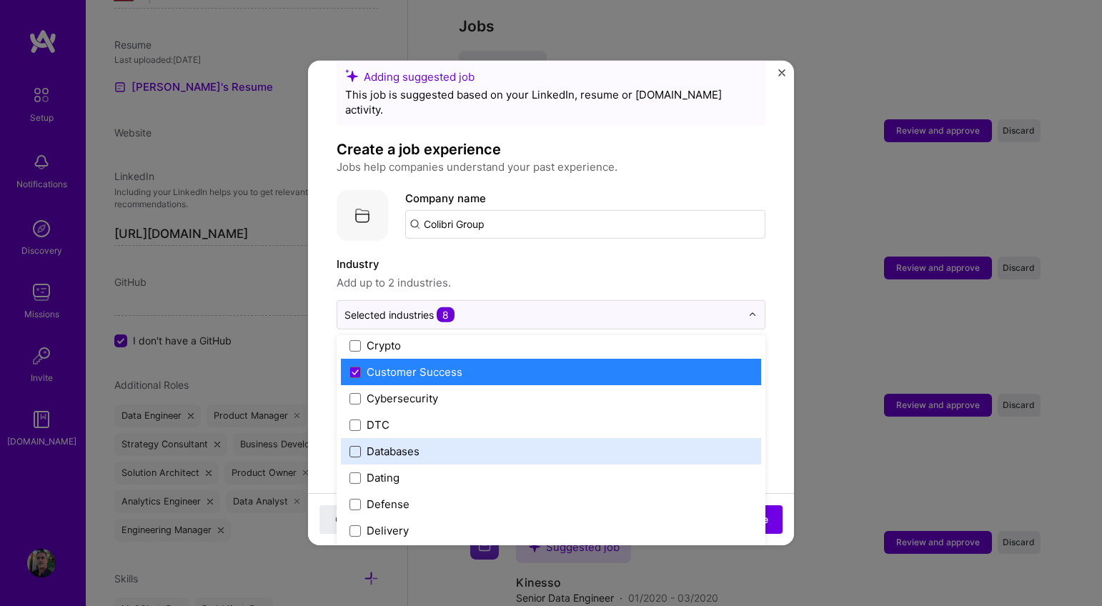
click at [350, 445] on span at bounding box center [354, 450] width 11 height 11
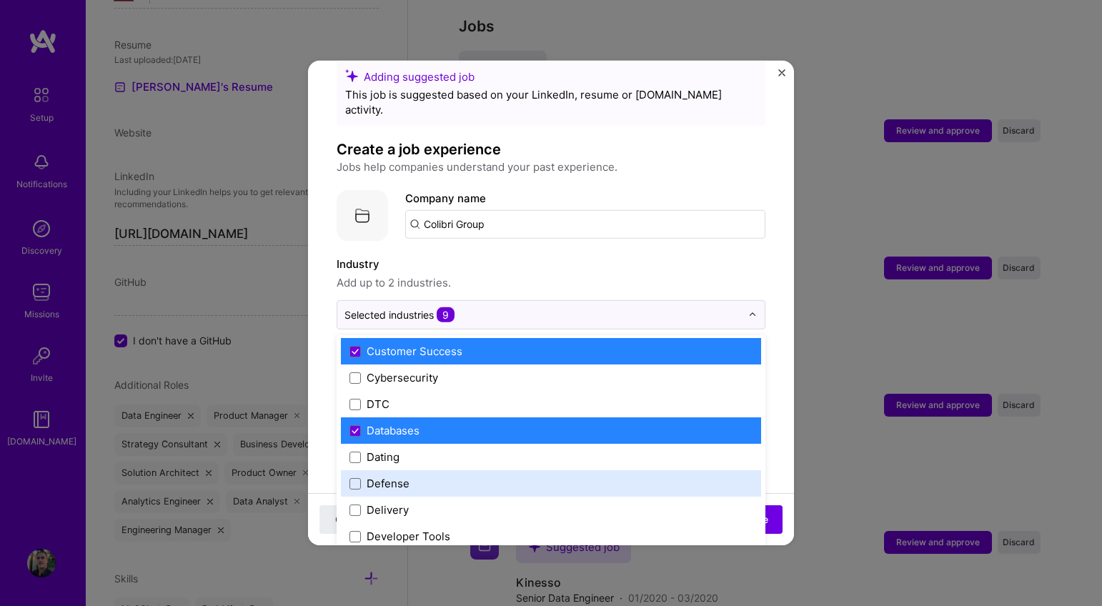
scroll to position [1088, 0]
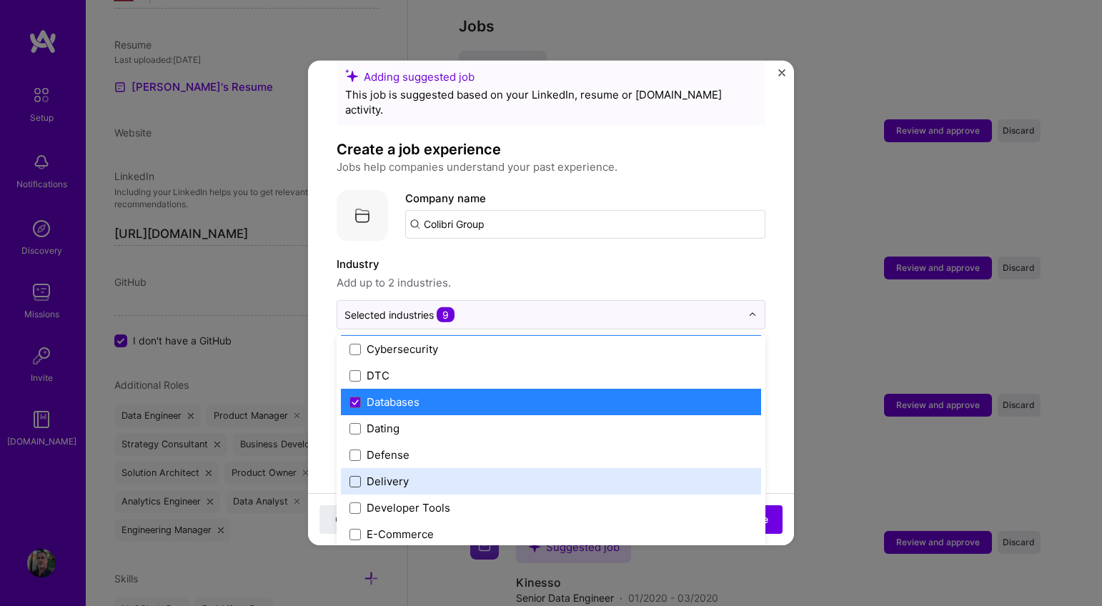
click at [357, 475] on span at bounding box center [354, 480] width 11 height 11
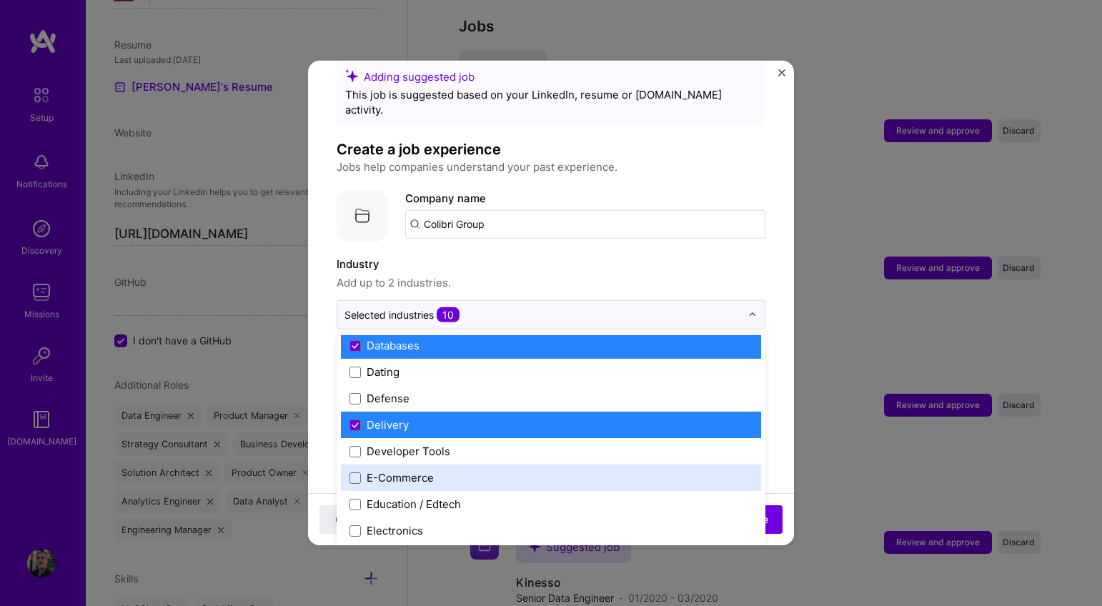
scroll to position [1147, 0]
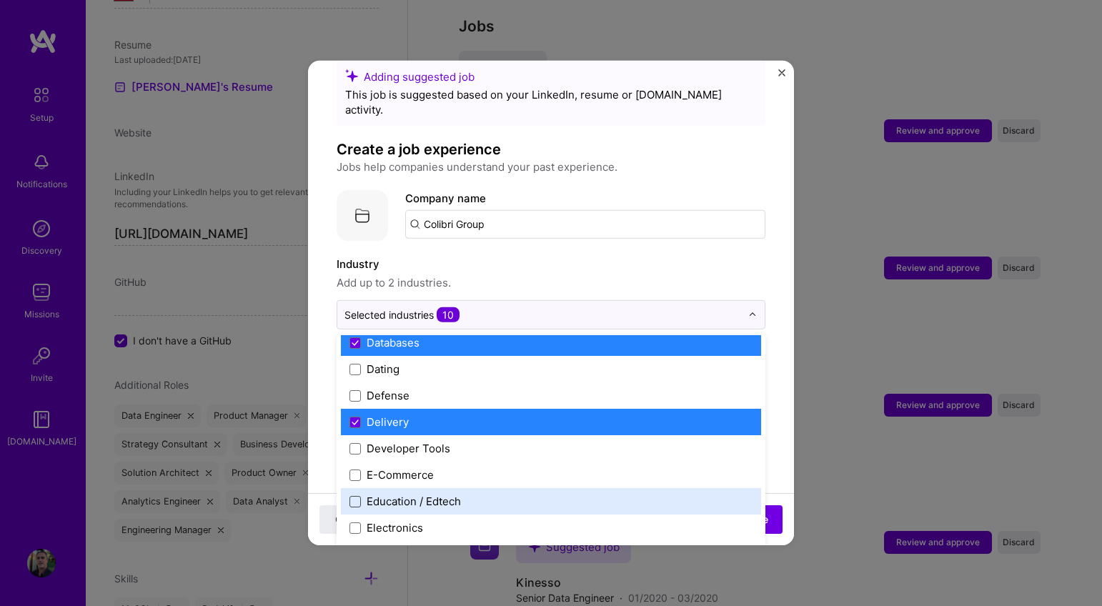
click at [360, 495] on span at bounding box center [354, 500] width 11 height 11
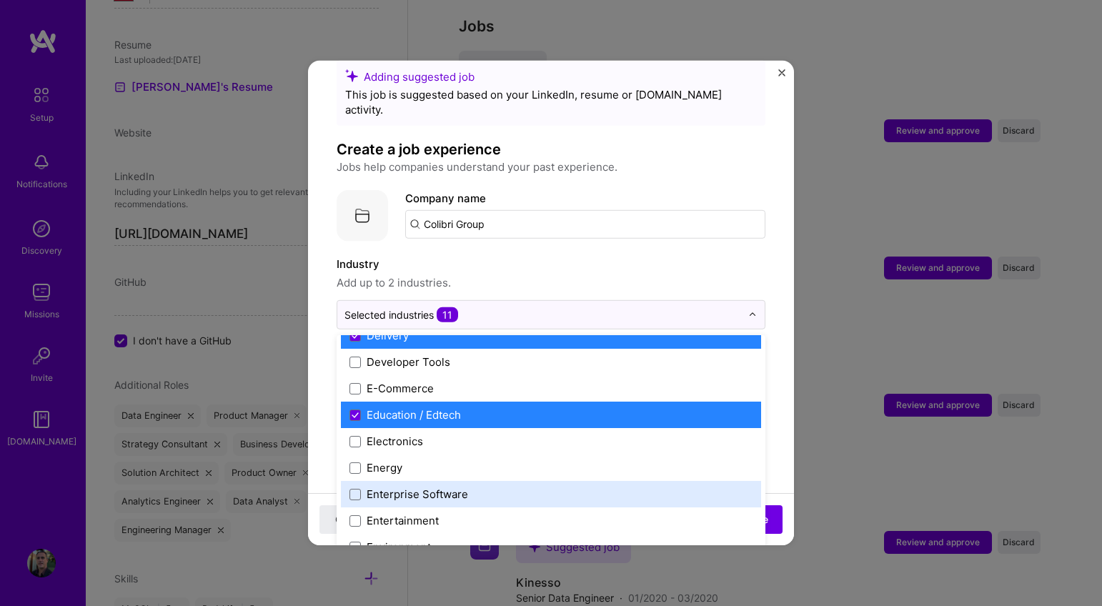
scroll to position [1236, 0]
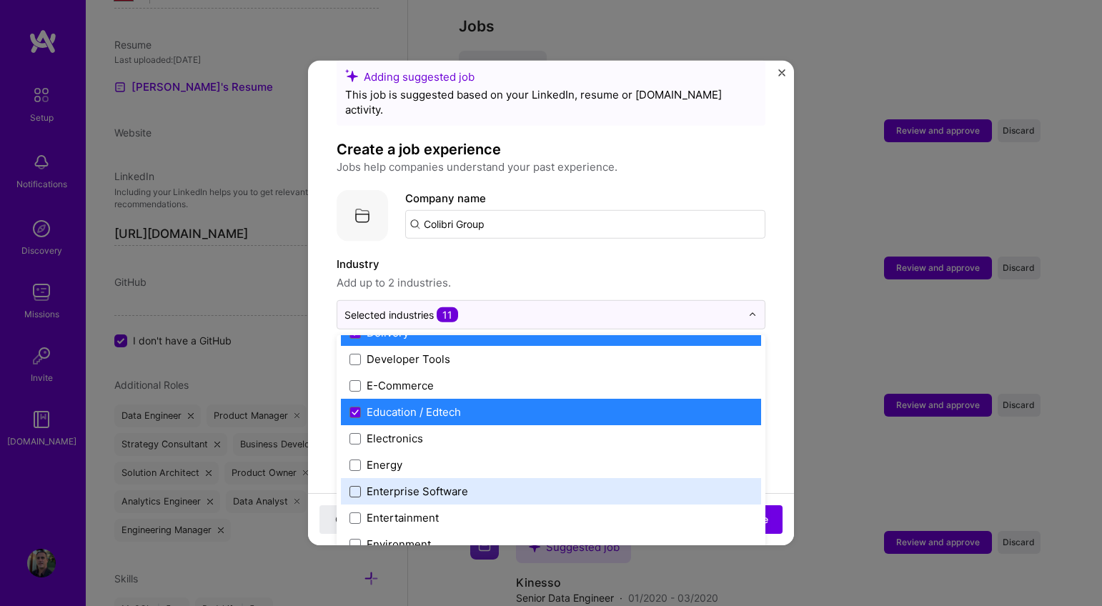
click at [358, 485] on span at bounding box center [354, 490] width 11 height 11
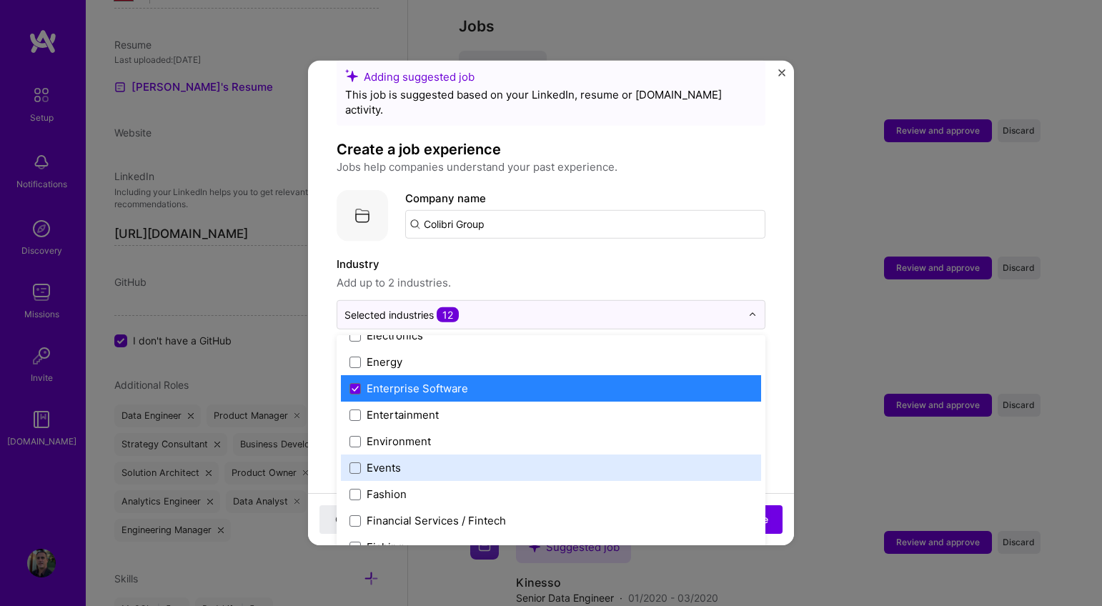
scroll to position [1368, 0]
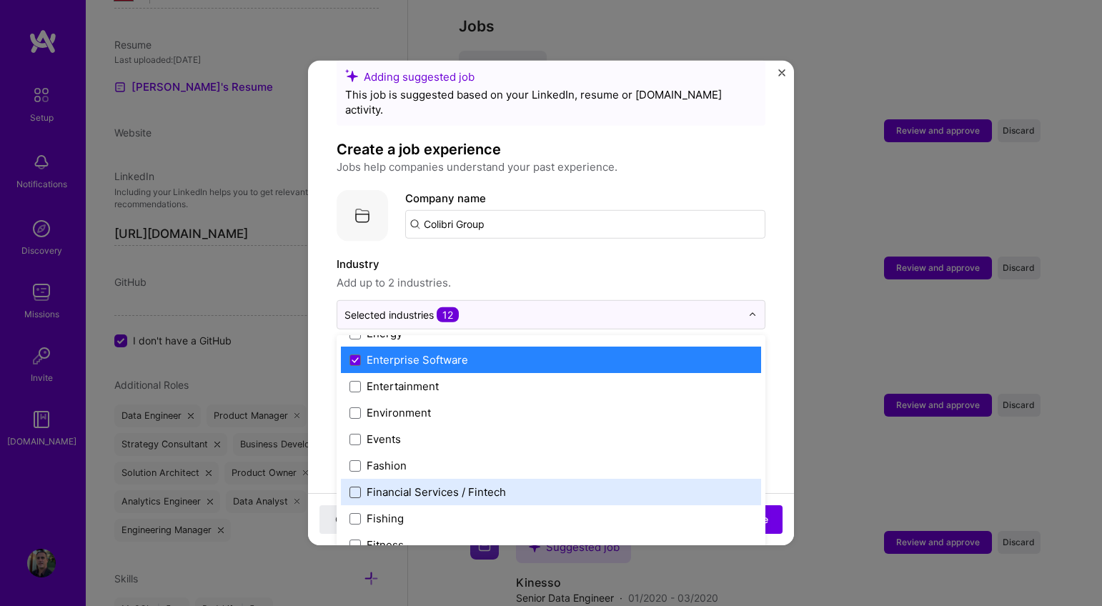
click at [354, 486] on span at bounding box center [354, 491] width 11 height 11
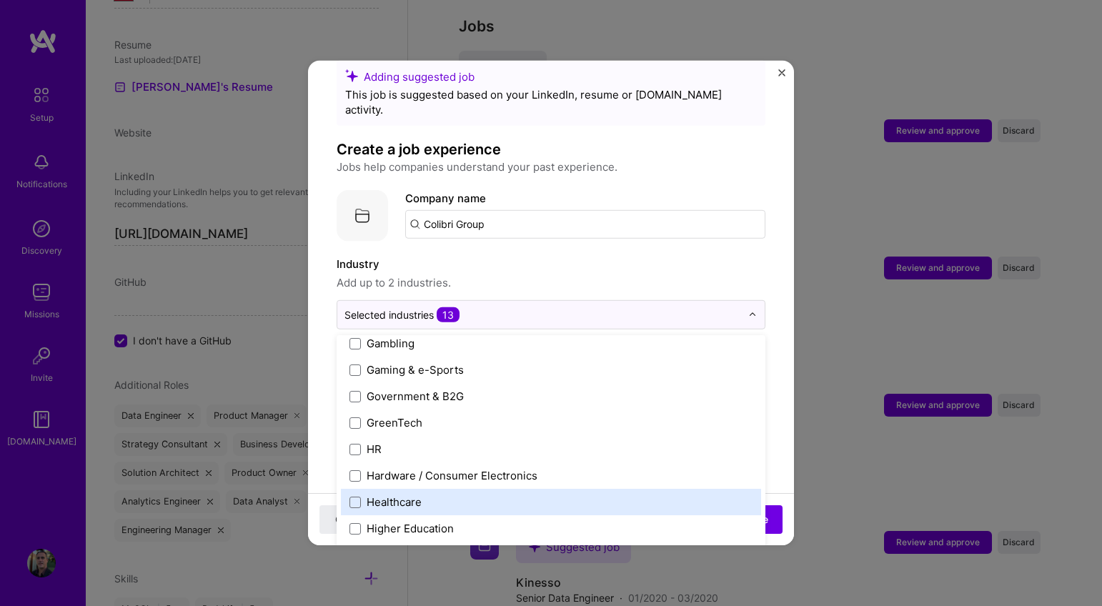
scroll to position [1697, 0]
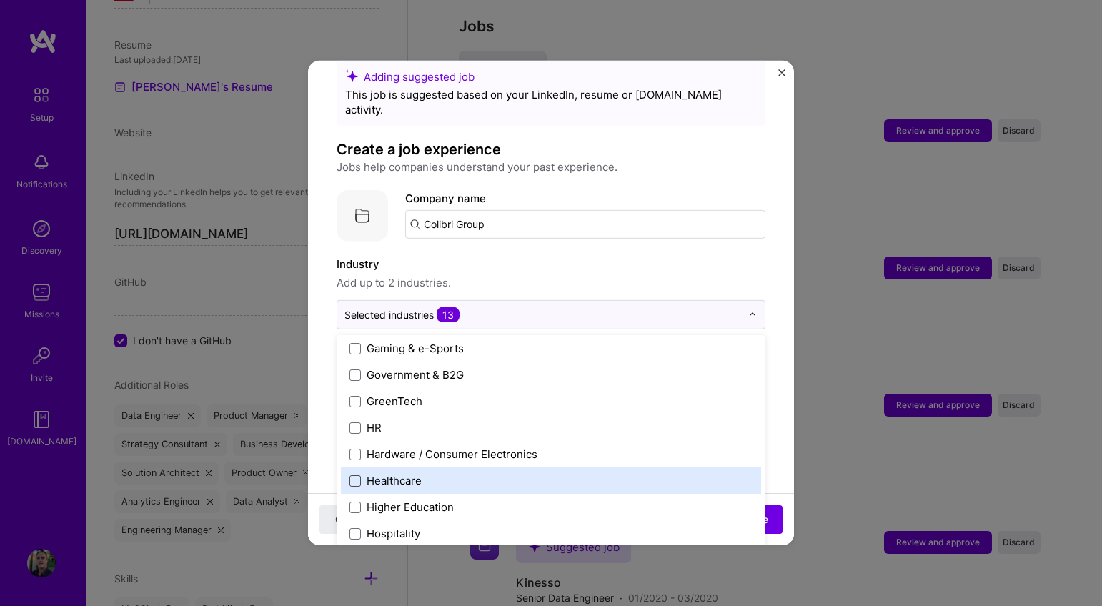
click at [359, 475] on span at bounding box center [354, 480] width 11 height 11
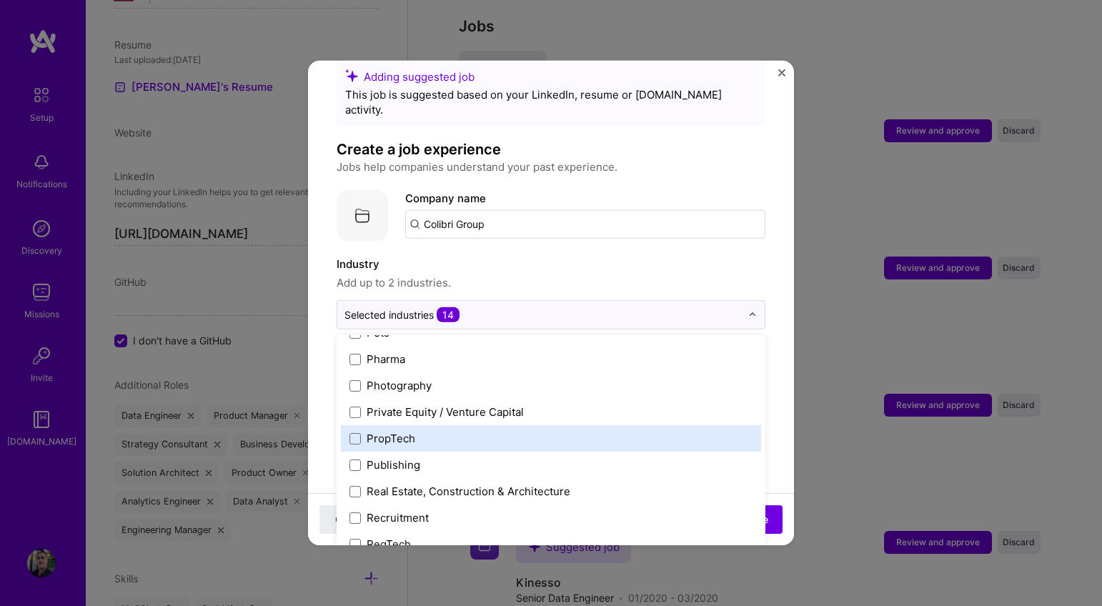
scroll to position [2560, 0]
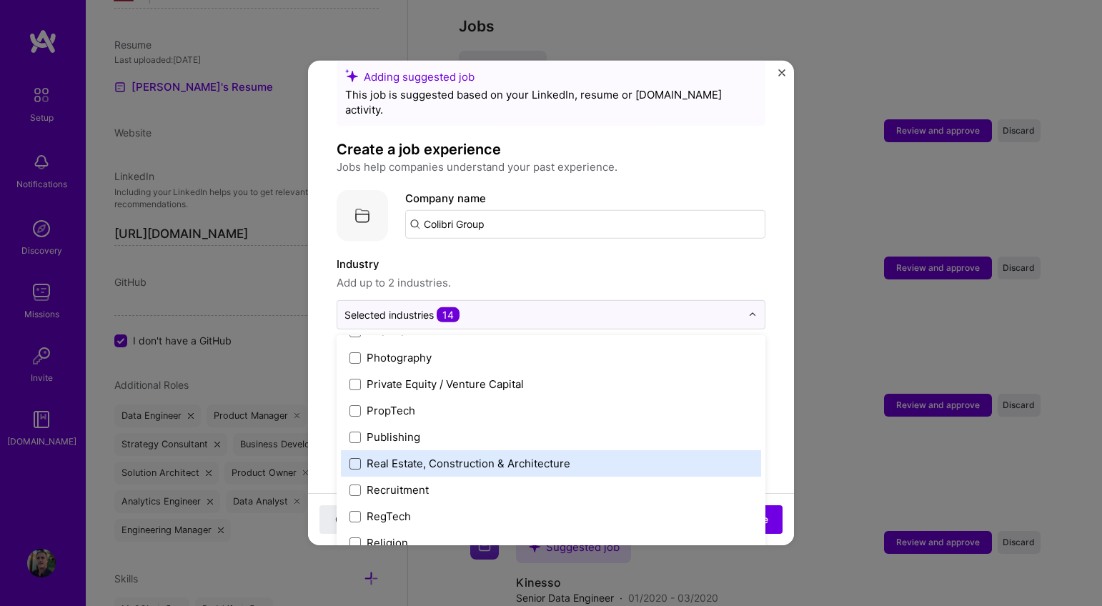
click at [352, 457] on span at bounding box center [354, 462] width 11 height 11
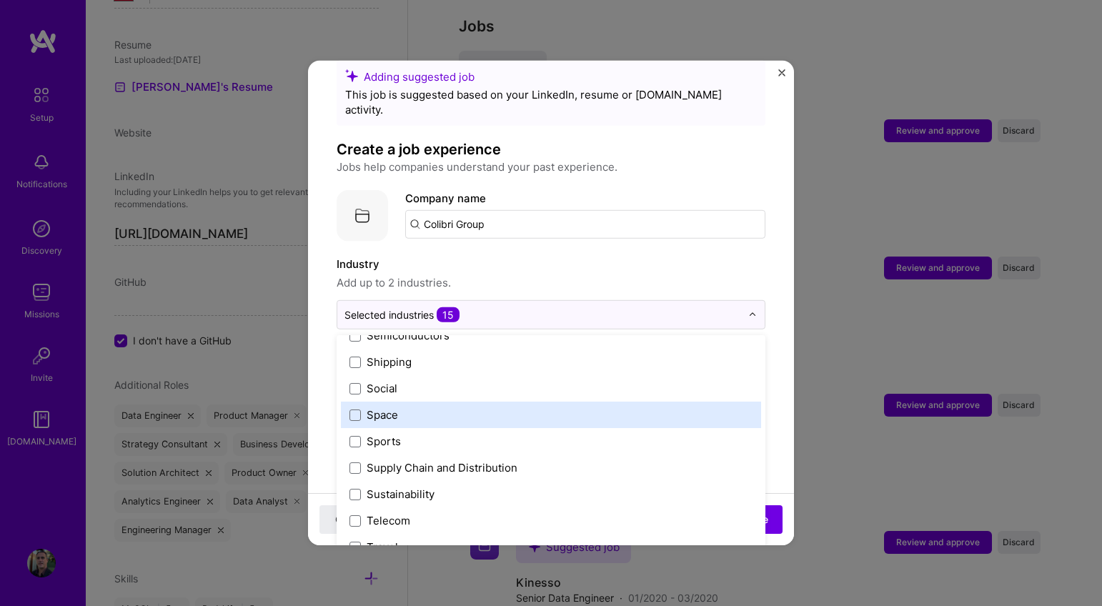
scroll to position [2968, 0]
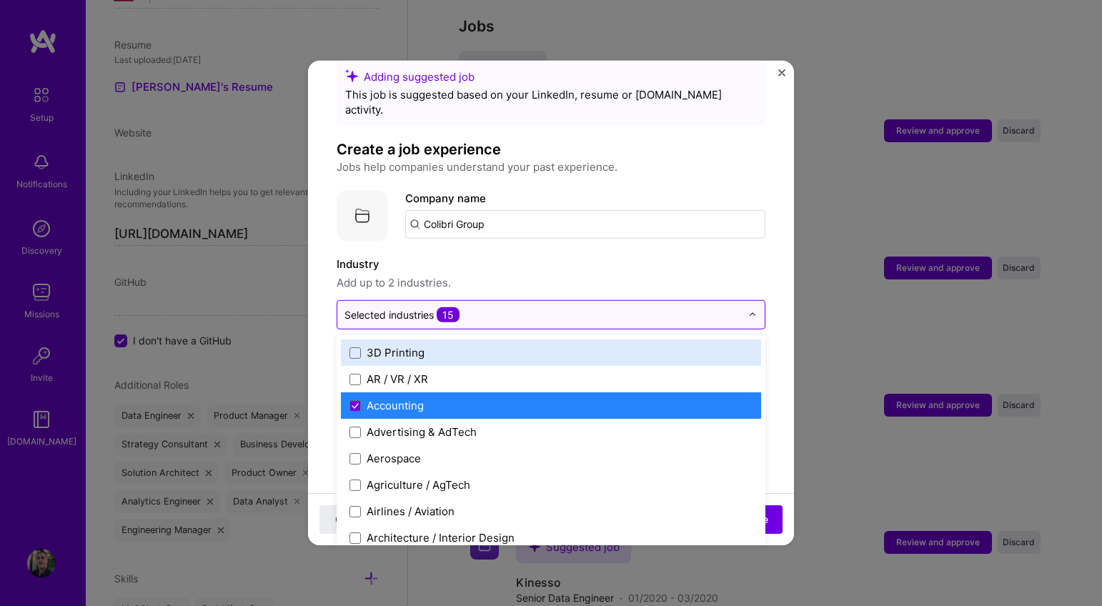
click at [735, 301] on div "Selected industries 15" at bounding box center [542, 315] width 411 height 28
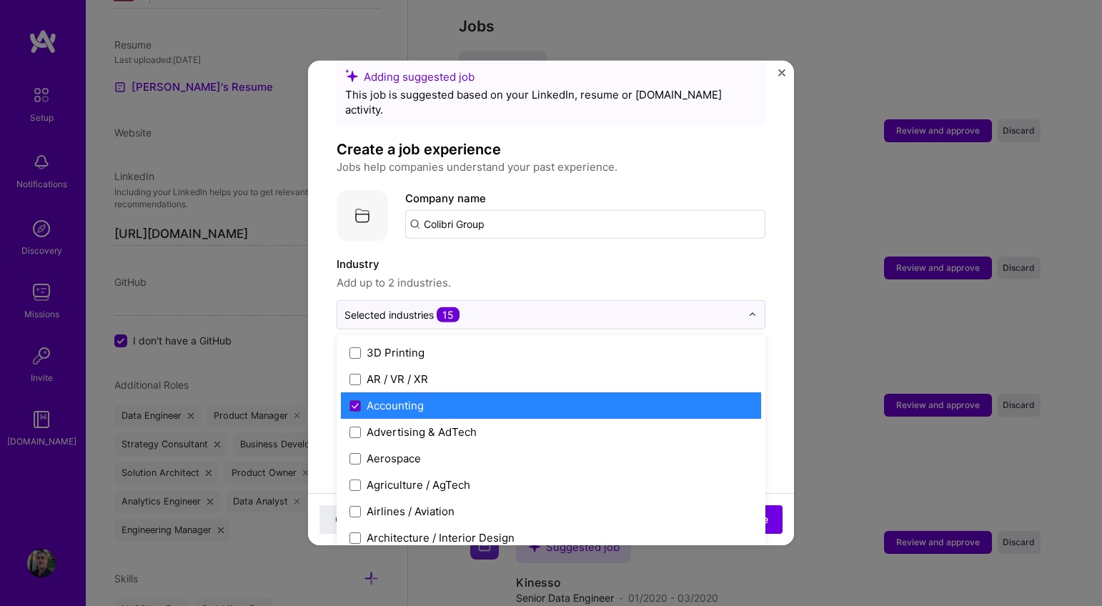
click at [356, 402] on icon at bounding box center [355, 405] width 7 height 6
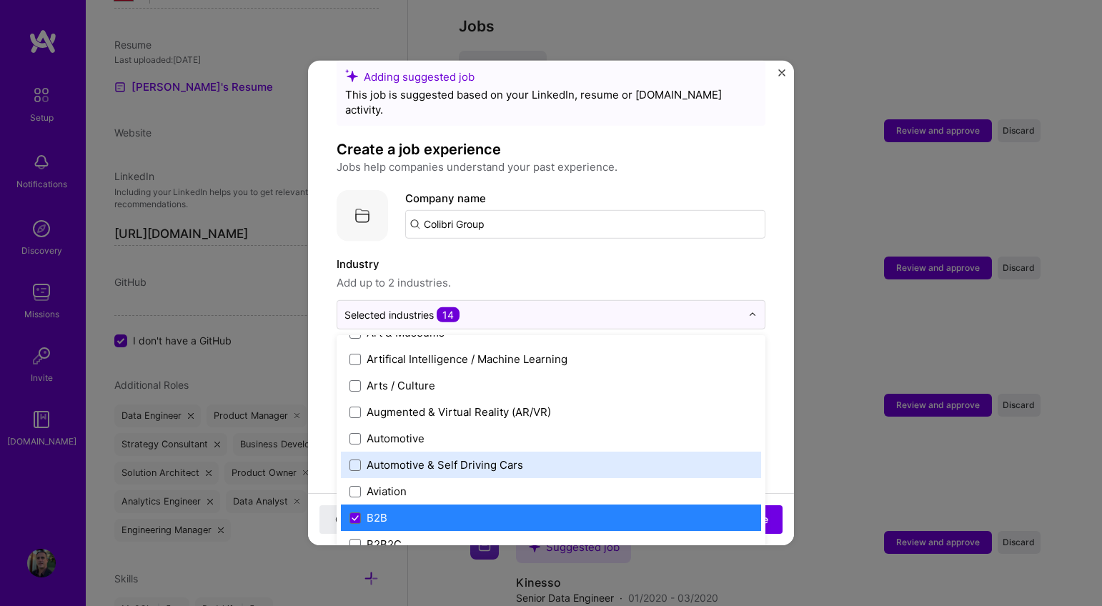
scroll to position [264, 0]
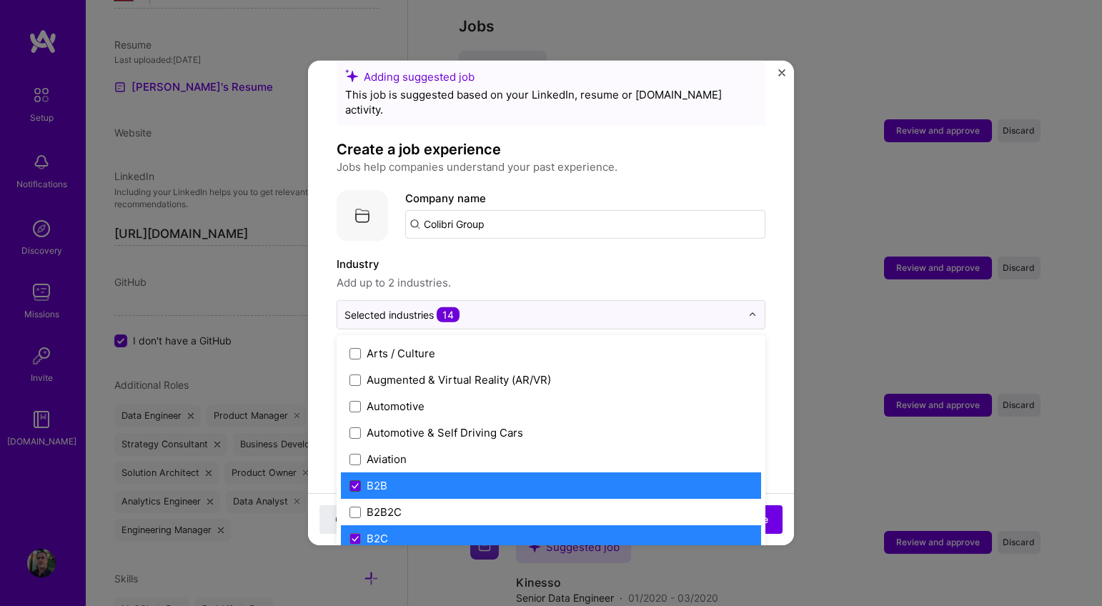
click at [355, 483] on icon at bounding box center [355, 485] width 6 height 4
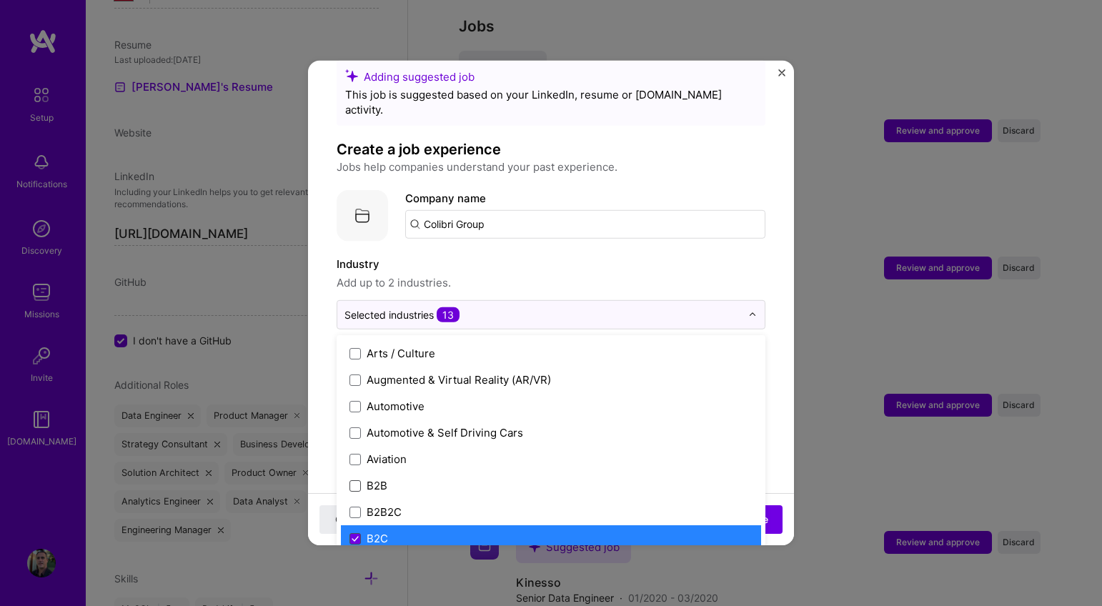
click at [356, 535] on icon at bounding box center [355, 538] width 7 height 6
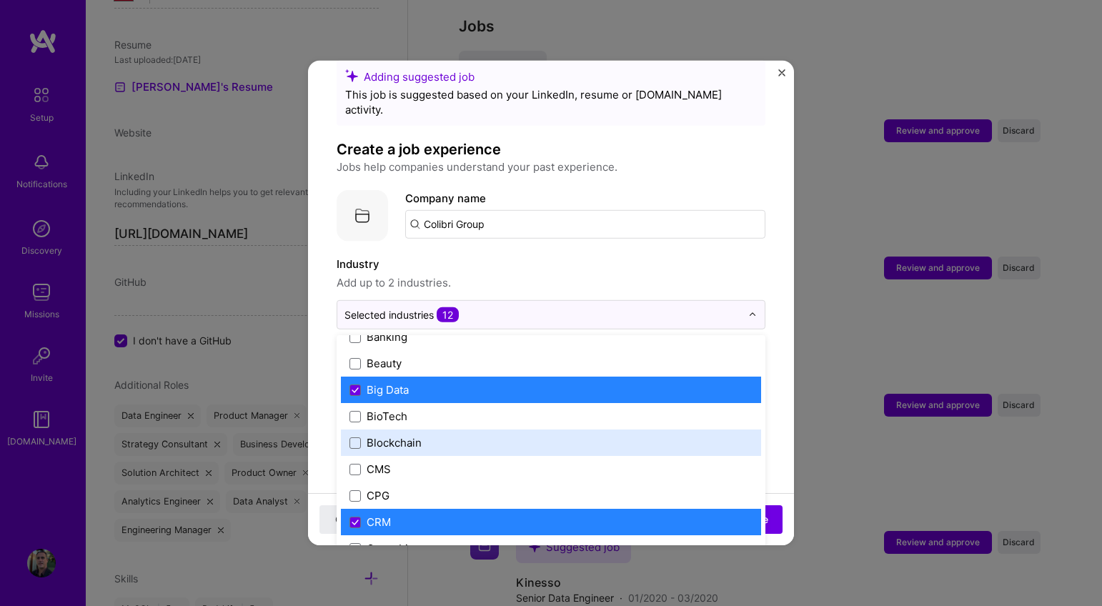
scroll to position [521, 0]
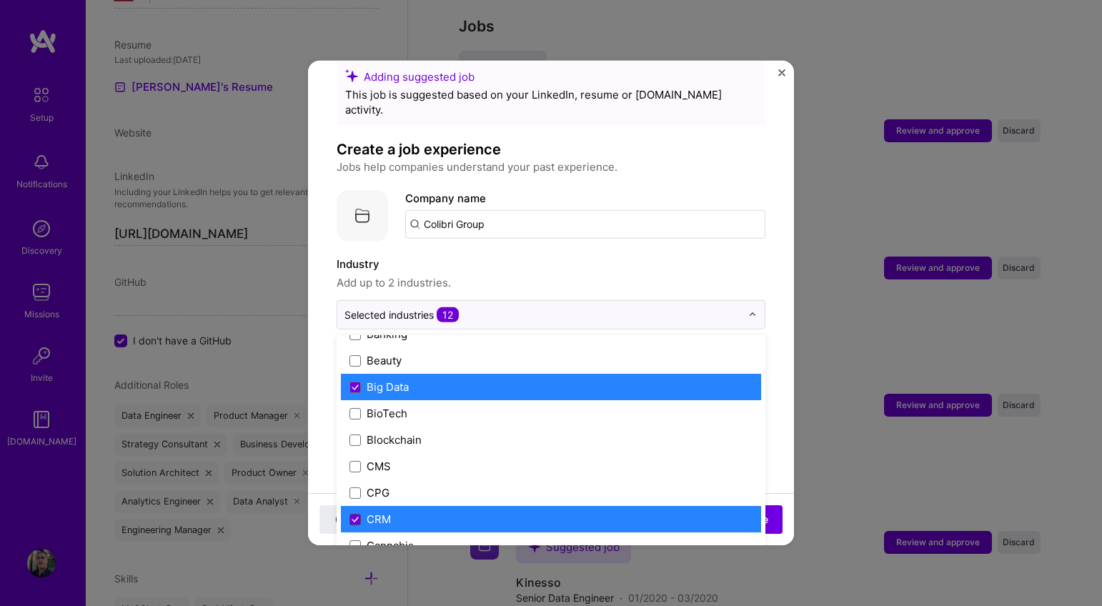
click at [357, 517] on icon at bounding box center [355, 519] width 6 height 4
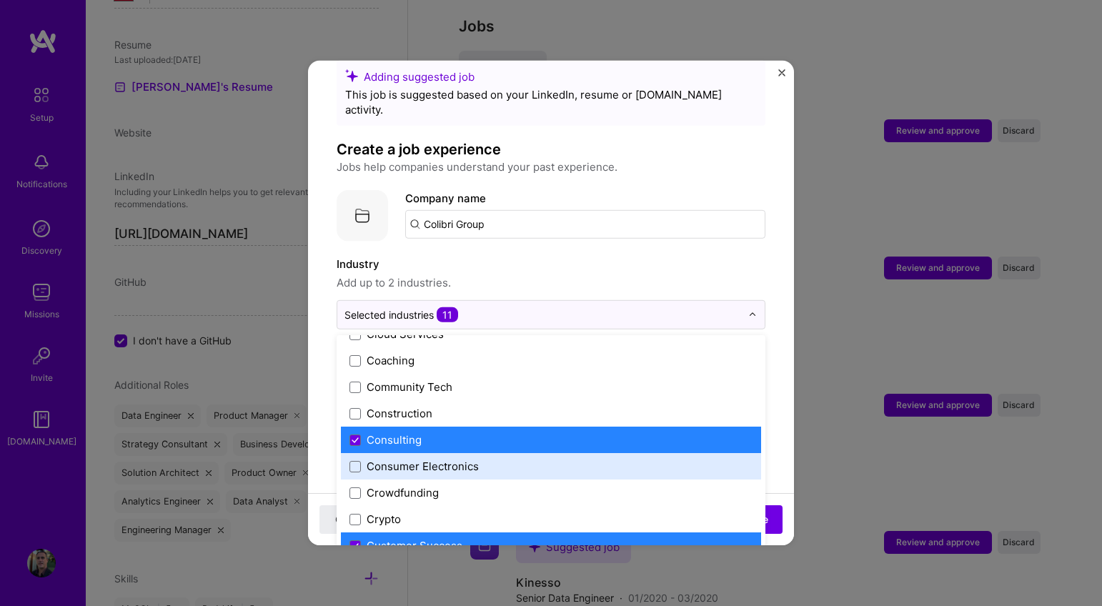
scroll to position [893, 0]
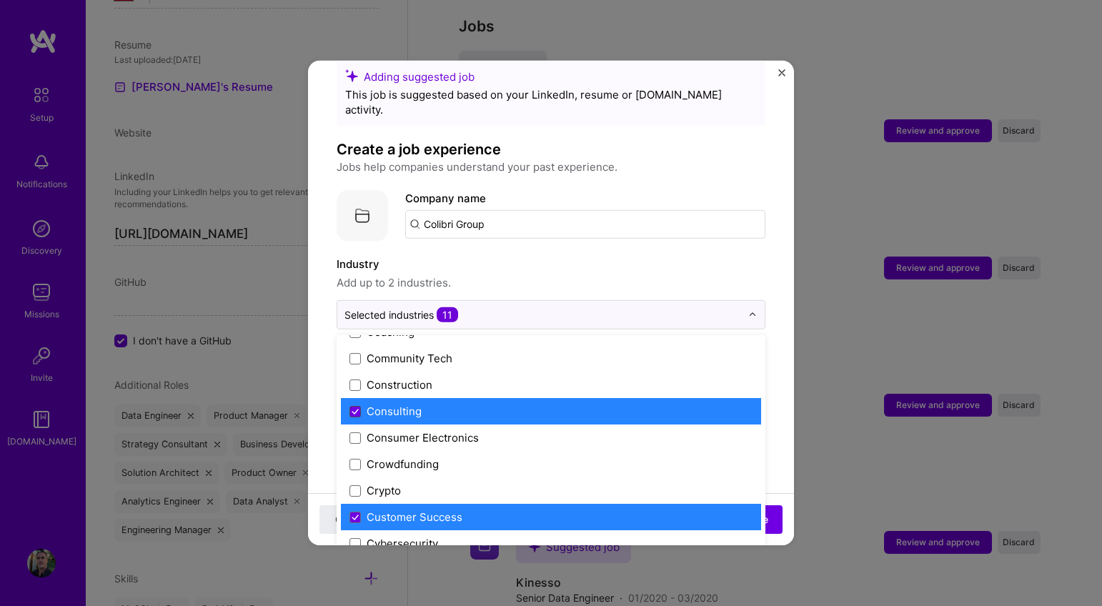
click at [355, 408] on icon at bounding box center [355, 411] width 7 height 6
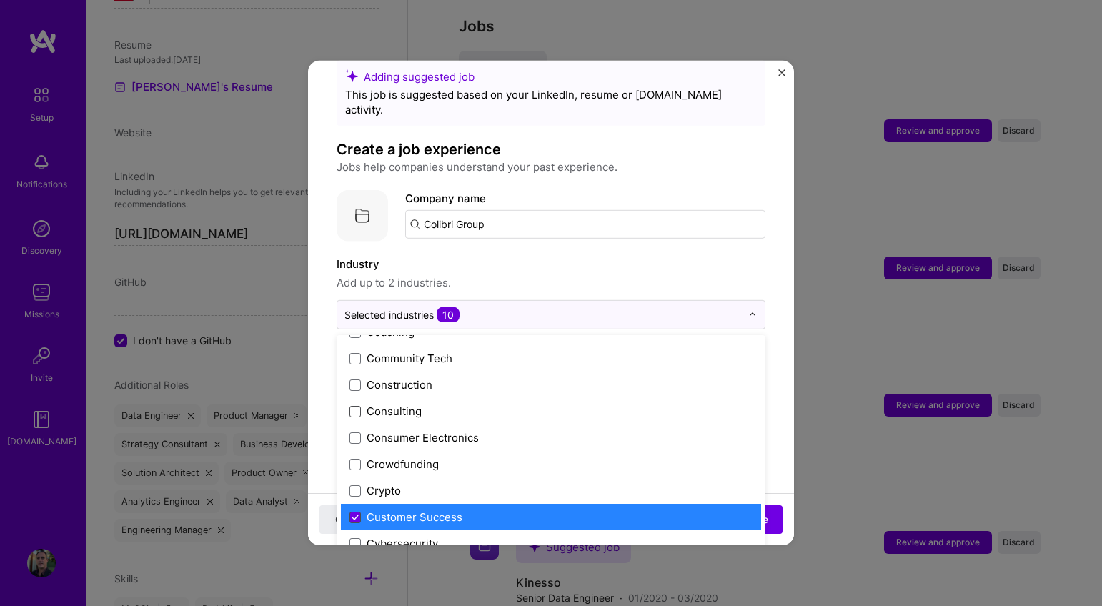
click at [357, 515] on icon at bounding box center [355, 517] width 6 height 4
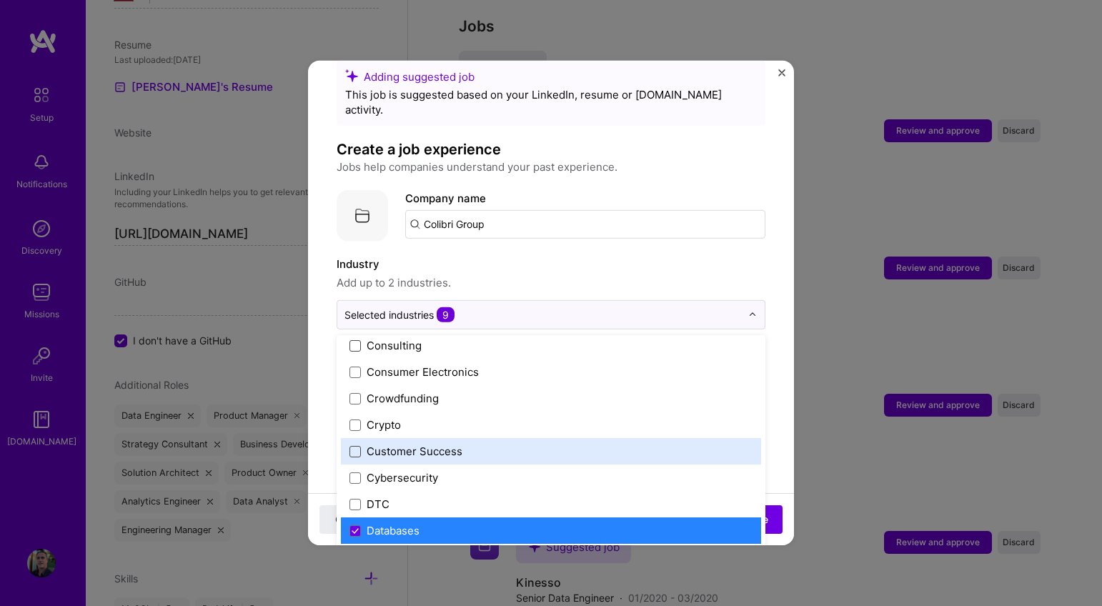
scroll to position [962, 0]
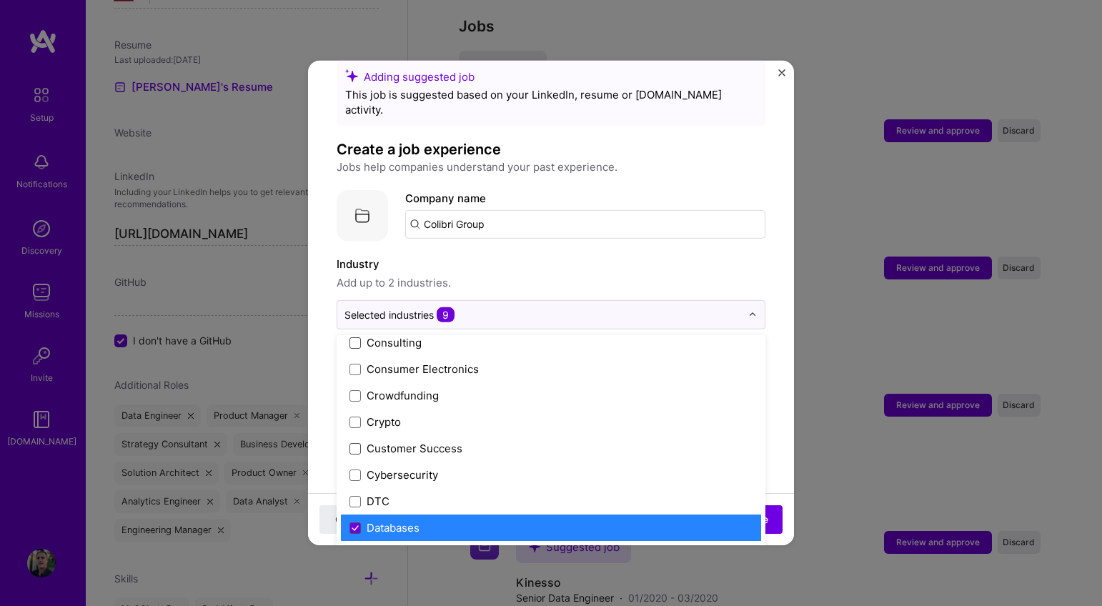
click at [355, 525] on icon at bounding box center [355, 528] width 7 height 6
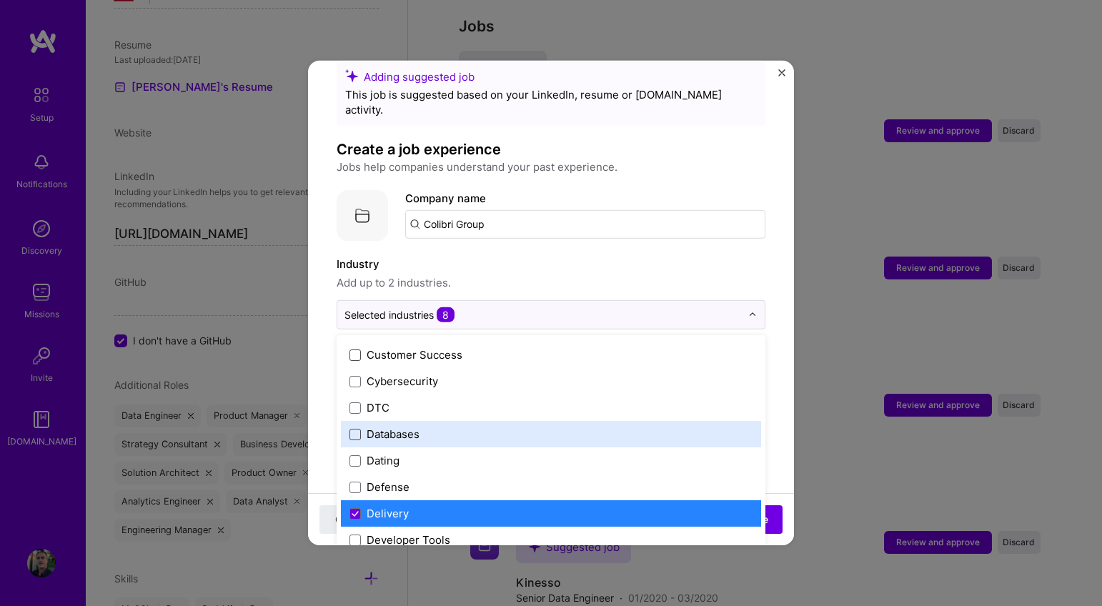
scroll to position [1131, 0]
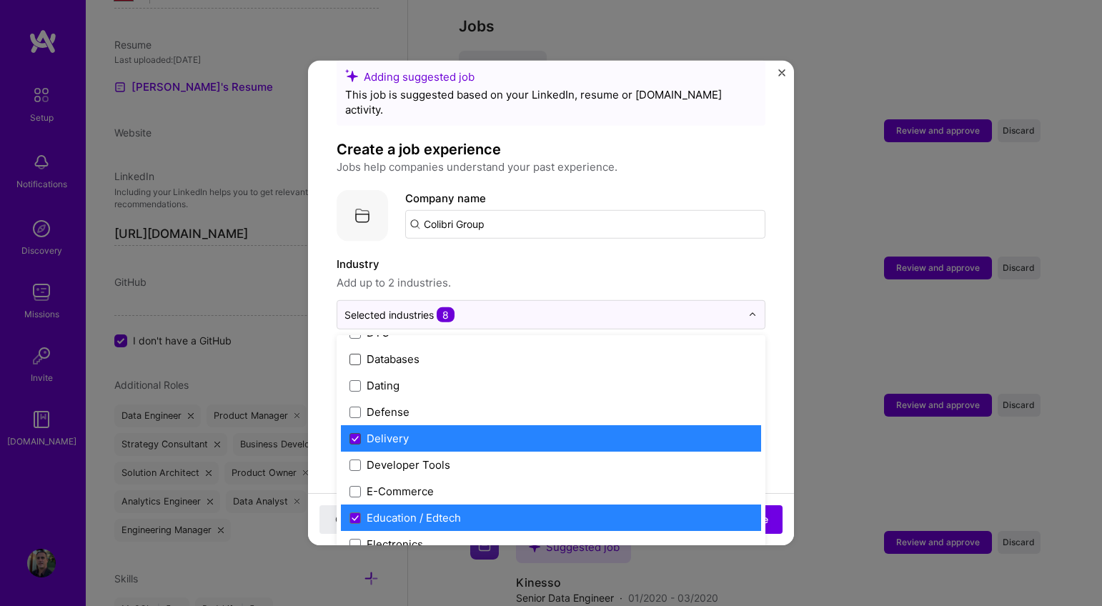
click at [355, 435] on icon at bounding box center [355, 438] width 7 height 6
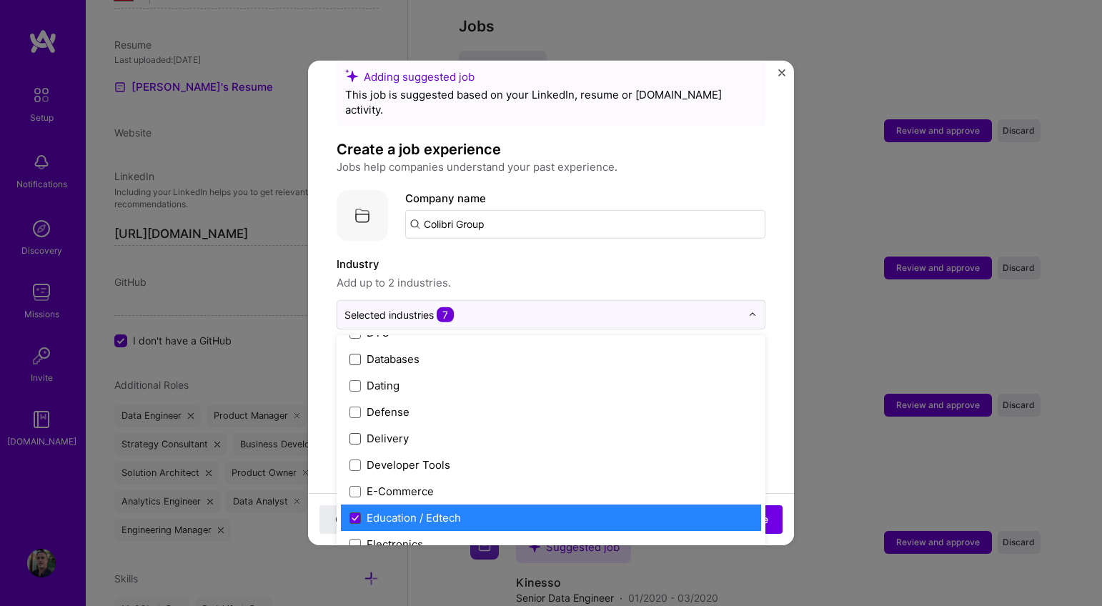
click at [356, 515] on icon at bounding box center [355, 517] width 6 height 4
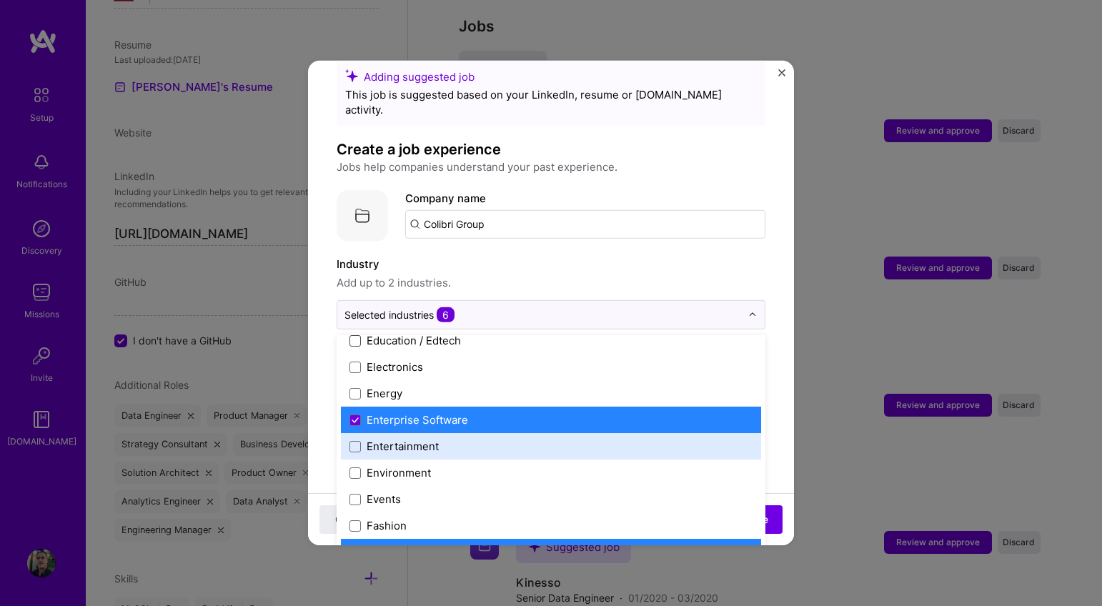
scroll to position [1337, 0]
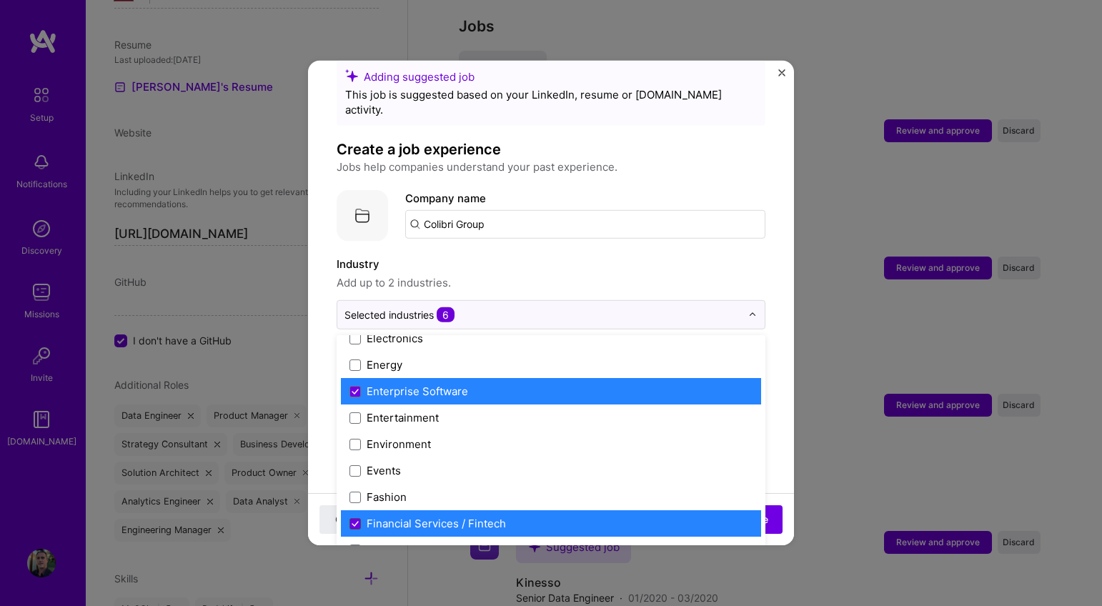
click at [357, 521] on icon at bounding box center [355, 523] width 6 height 4
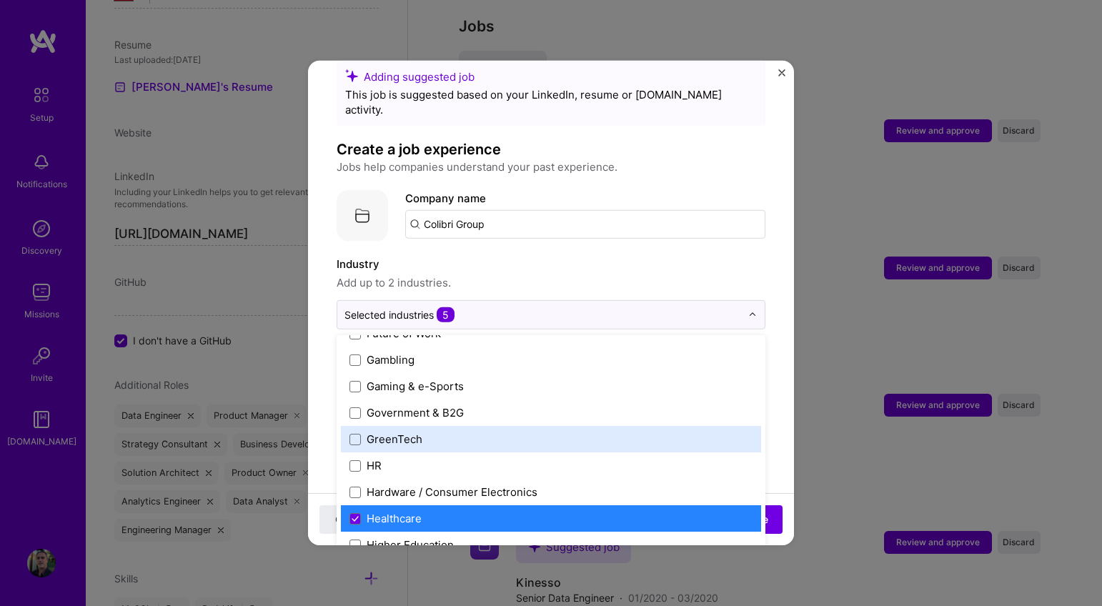
scroll to position [1662, 0]
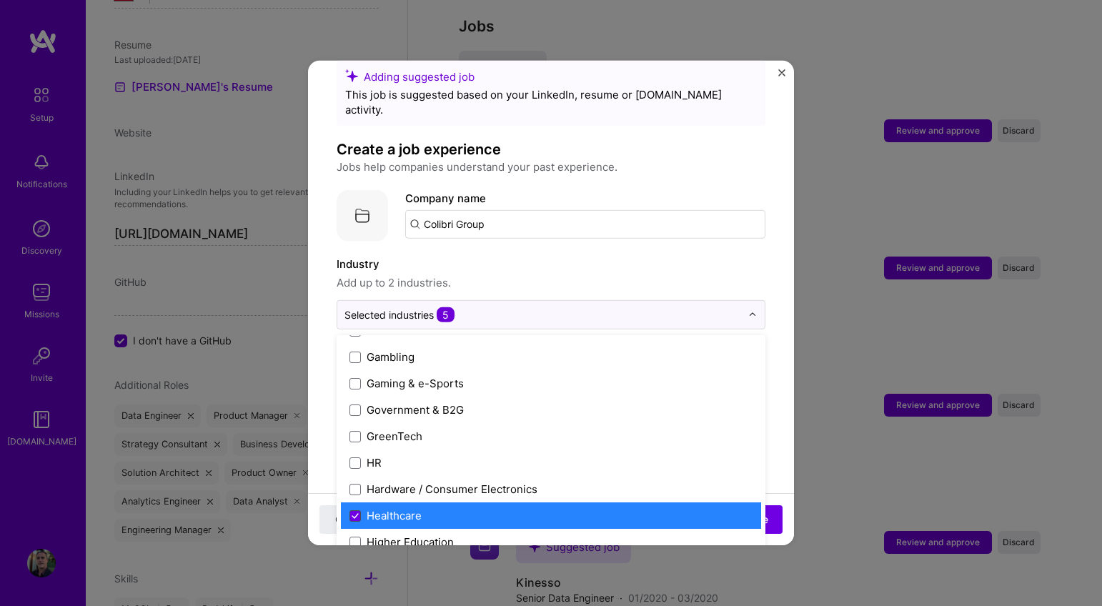
click at [355, 512] on icon at bounding box center [355, 515] width 7 height 6
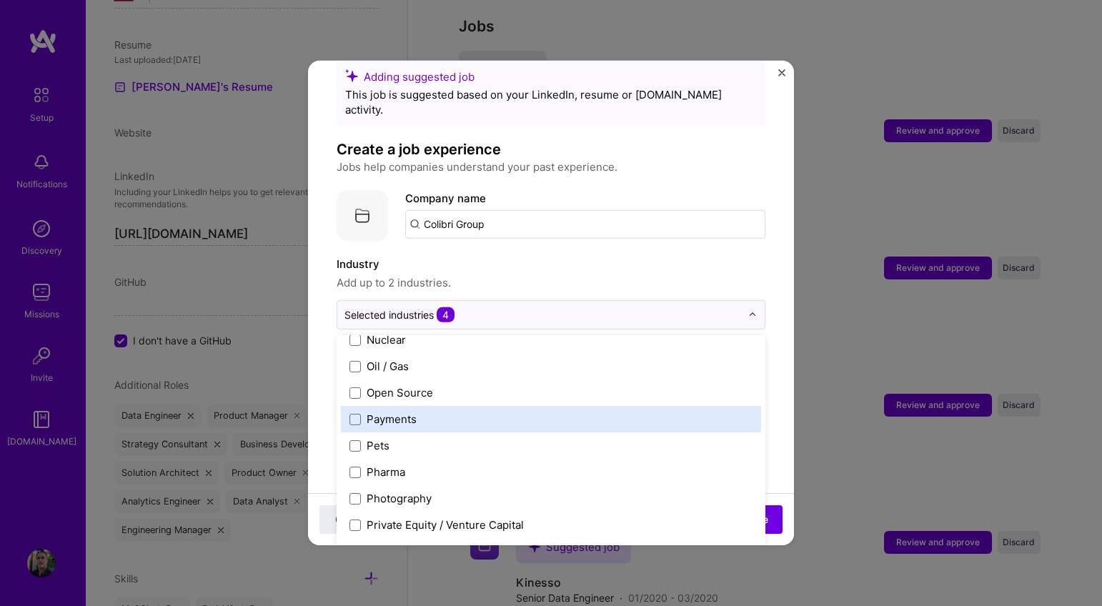
scroll to position [2542, 0]
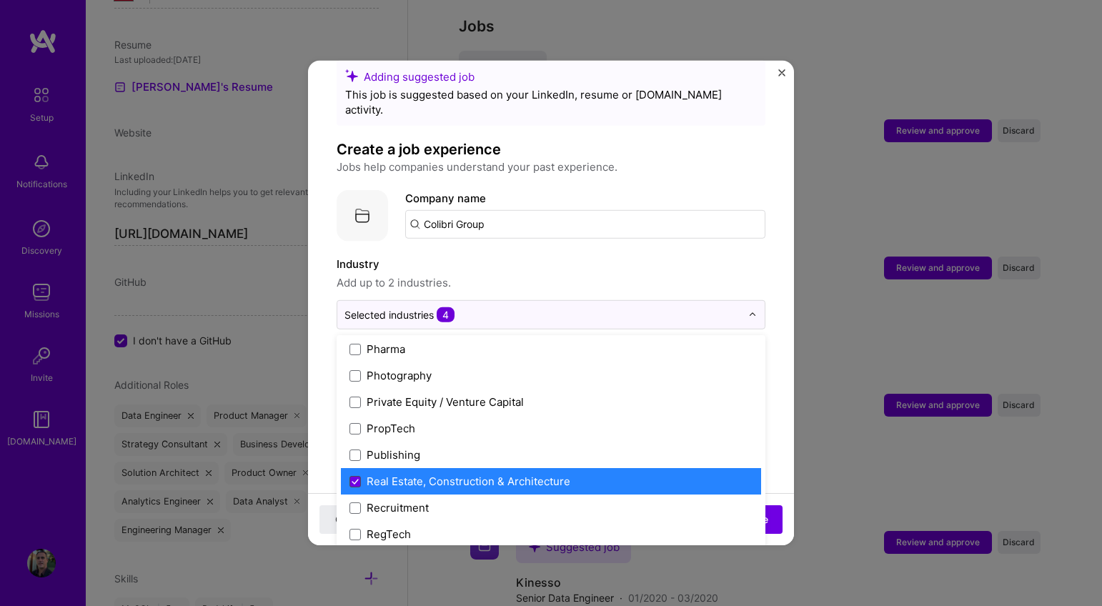
click at [355, 478] on icon at bounding box center [355, 481] width 7 height 6
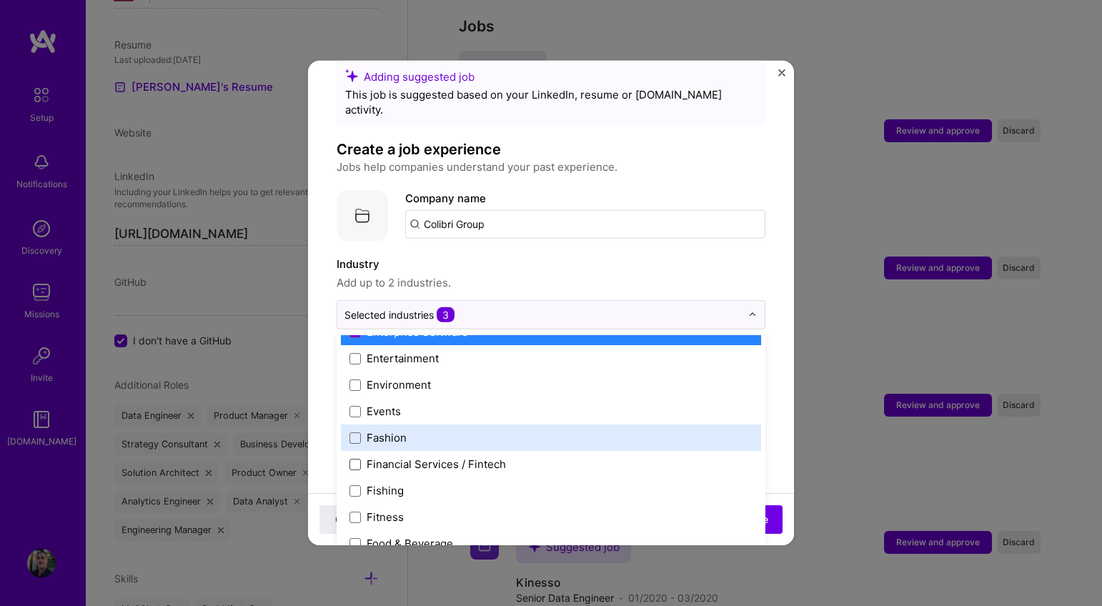
scroll to position [1359, 0]
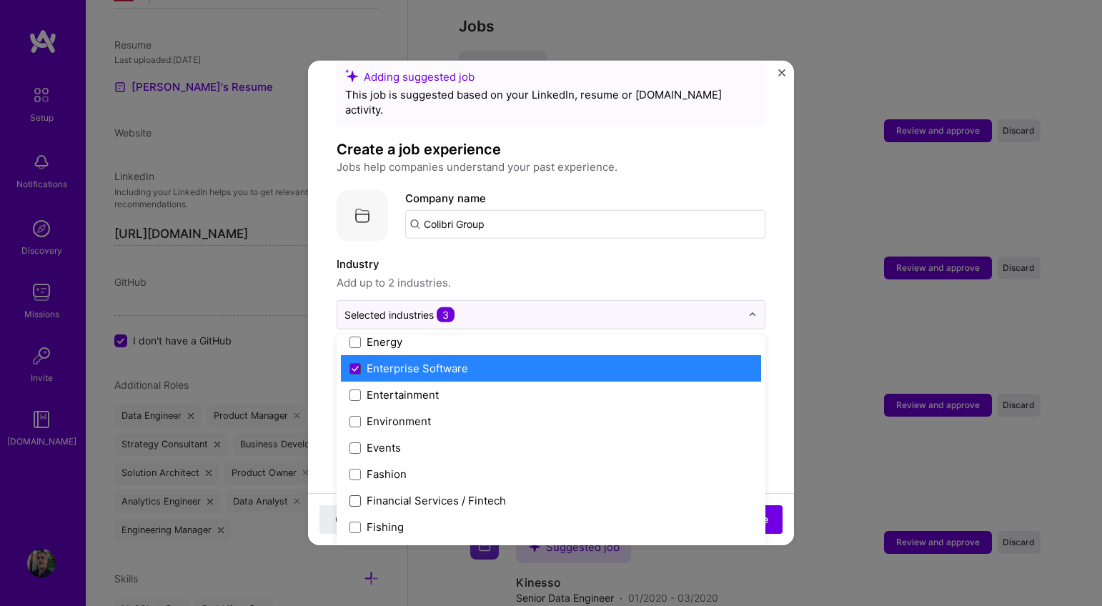
click at [355, 362] on span at bounding box center [354, 367] width 11 height 11
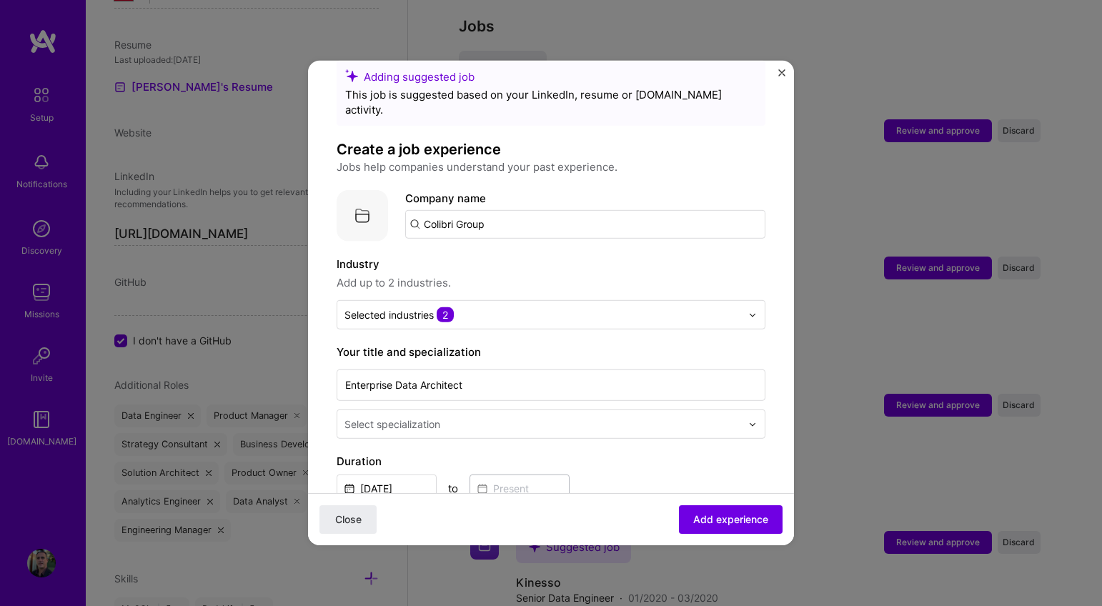
click at [733, 410] on div "Select specialization" at bounding box center [542, 424] width 411 height 28
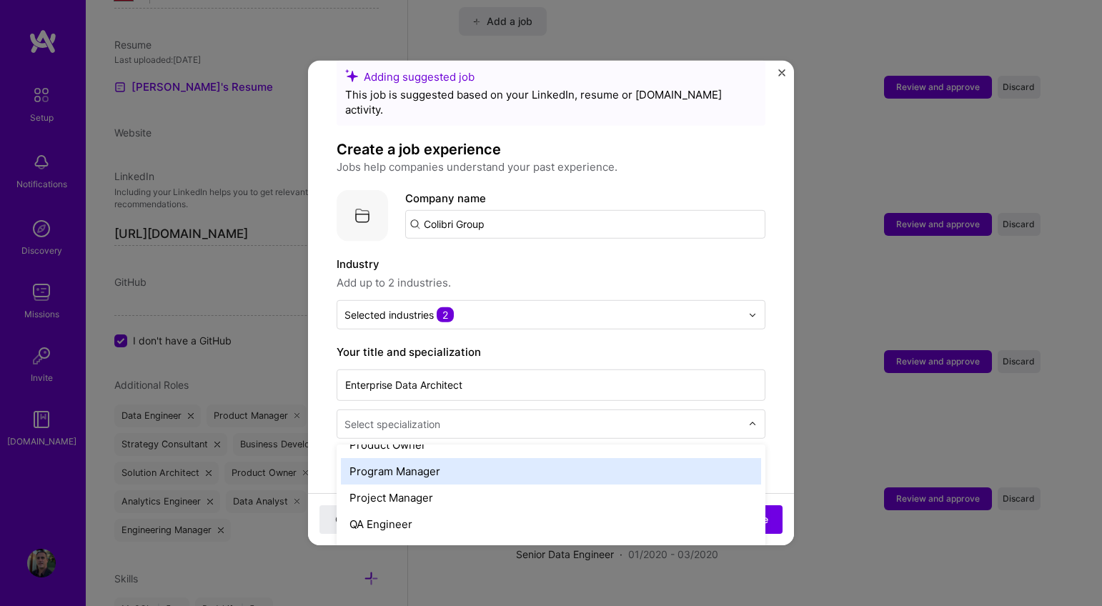
scroll to position [1384, 0]
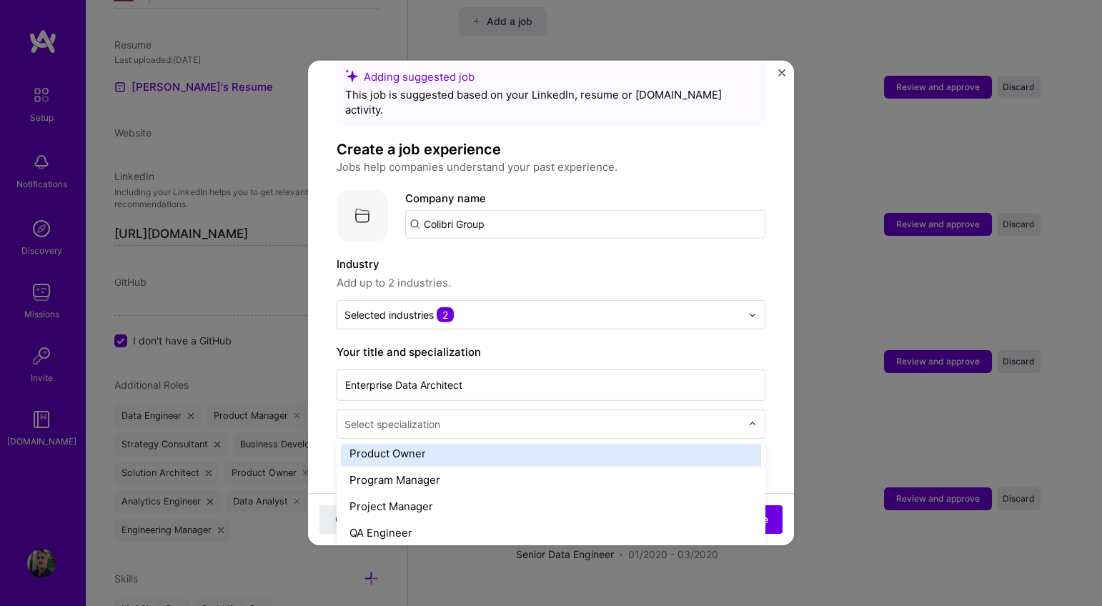
click at [635, 445] on div "Product Owner" at bounding box center [551, 453] width 420 height 26
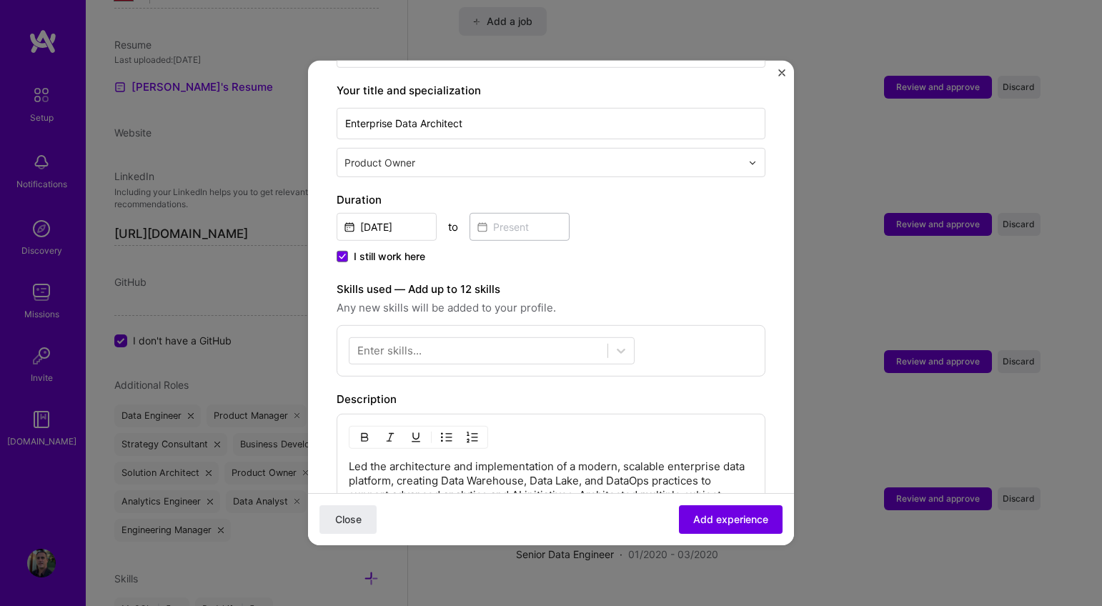
scroll to position [365, 0]
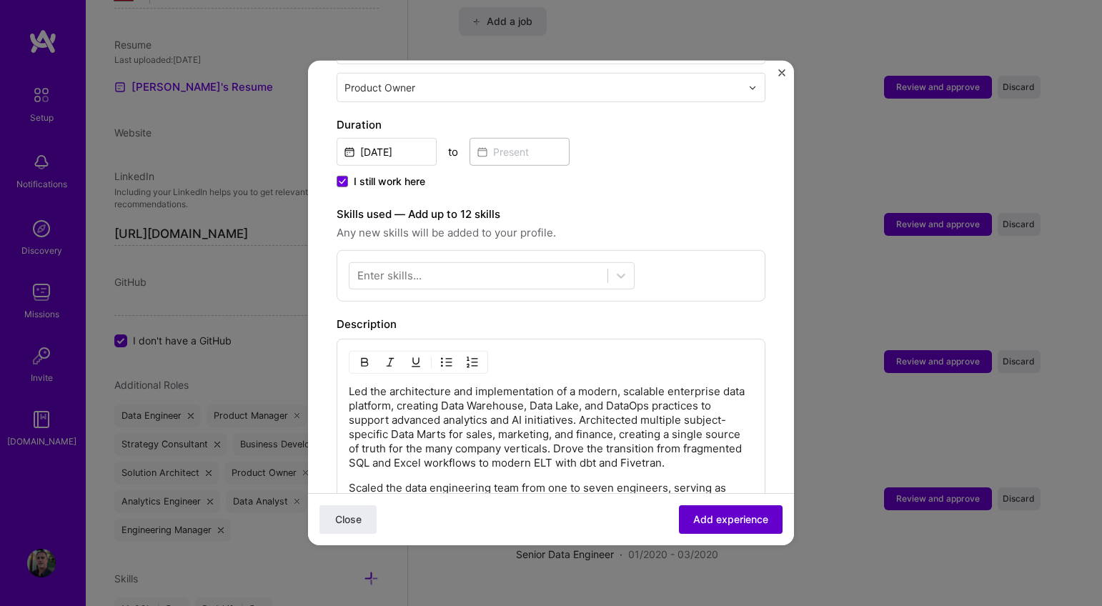
click at [726, 518] on span "Add experience" at bounding box center [730, 519] width 75 height 14
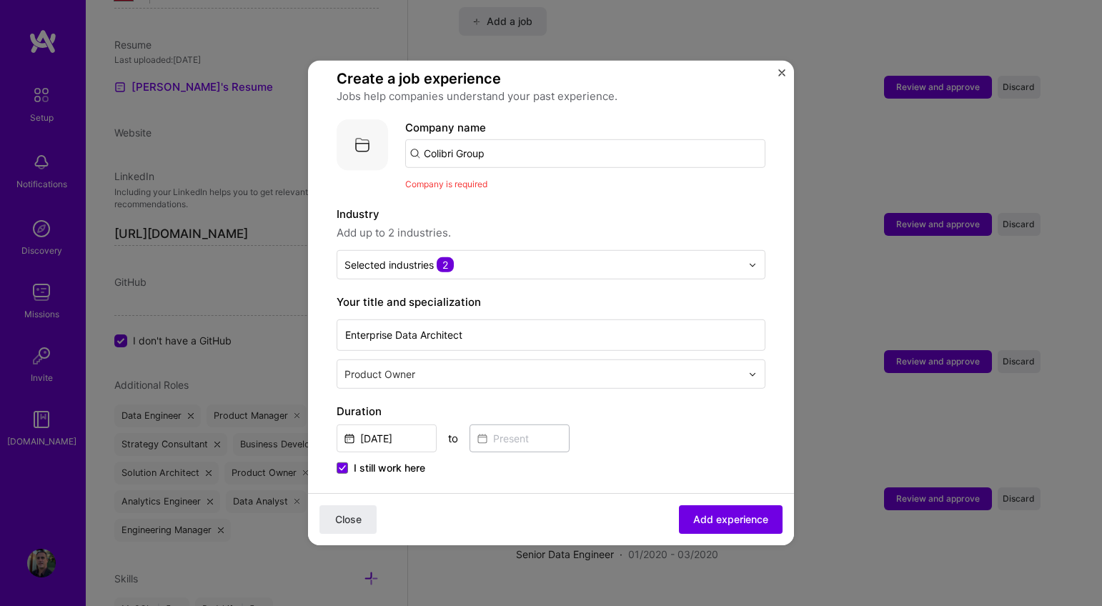
scroll to position [0, 0]
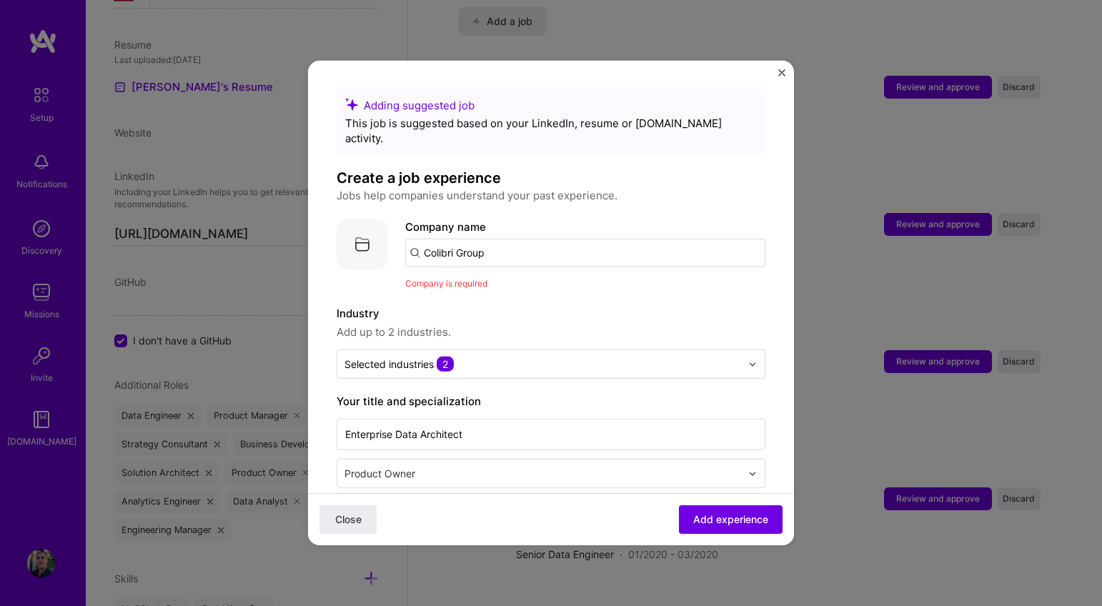
click at [552, 239] on input "Colibri Group" at bounding box center [585, 253] width 360 height 29
click at [494, 296] on span "[DOMAIN_NAME]" at bounding box center [482, 301] width 69 height 11
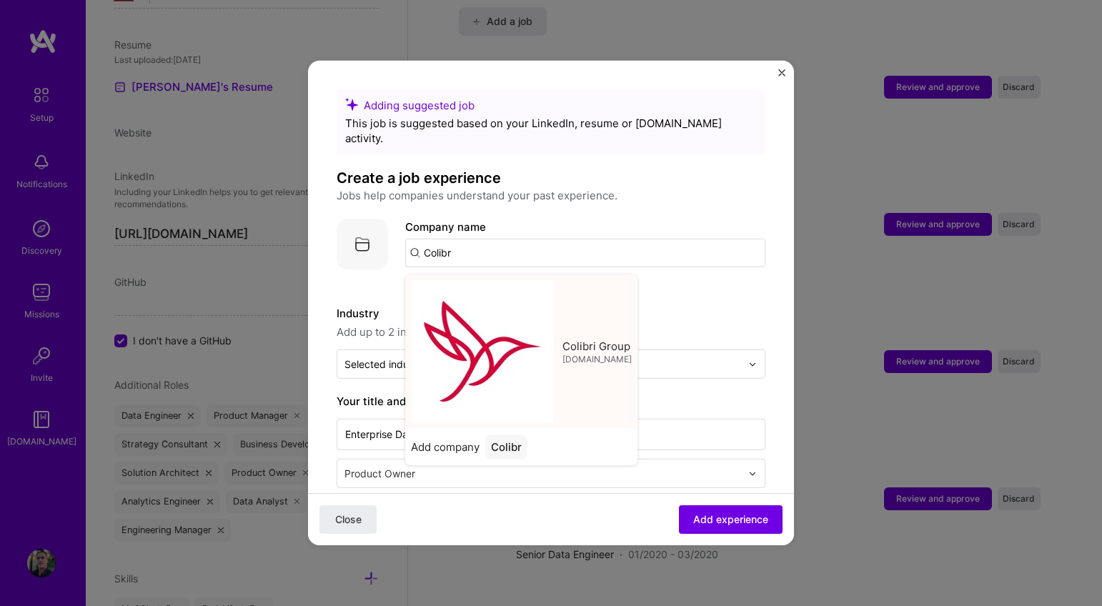
type input "Colibri Group"
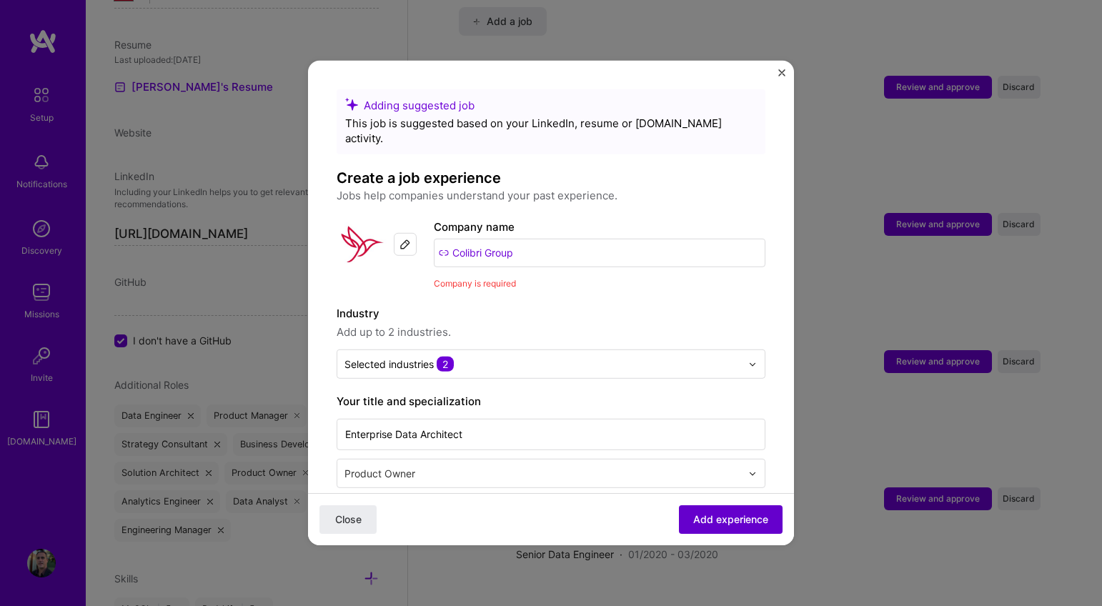
click at [698, 518] on span "Add experience" at bounding box center [730, 519] width 75 height 14
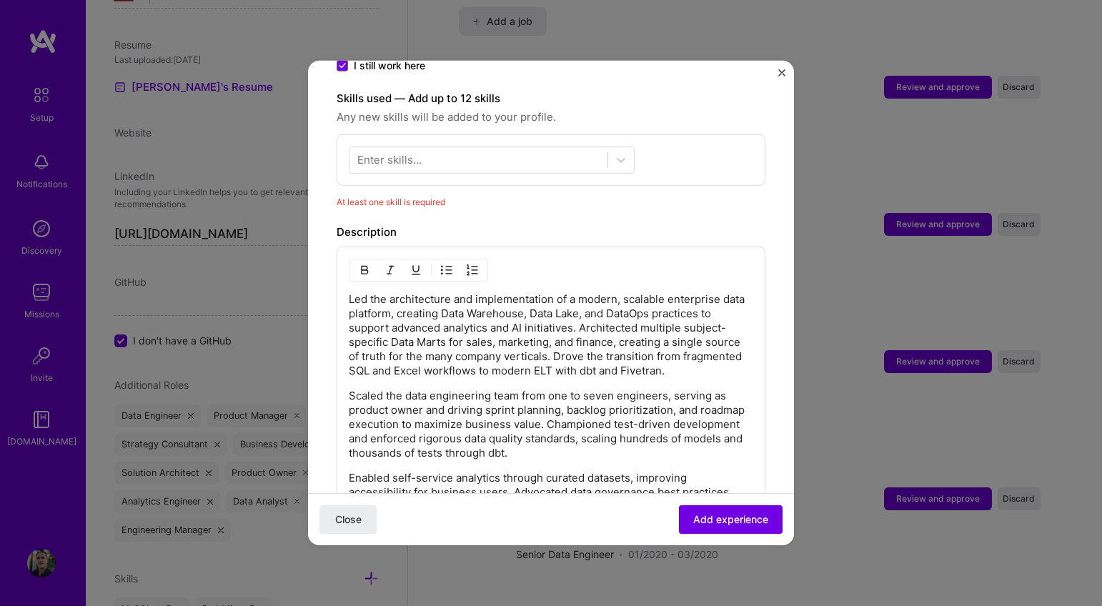
scroll to position [516, 0]
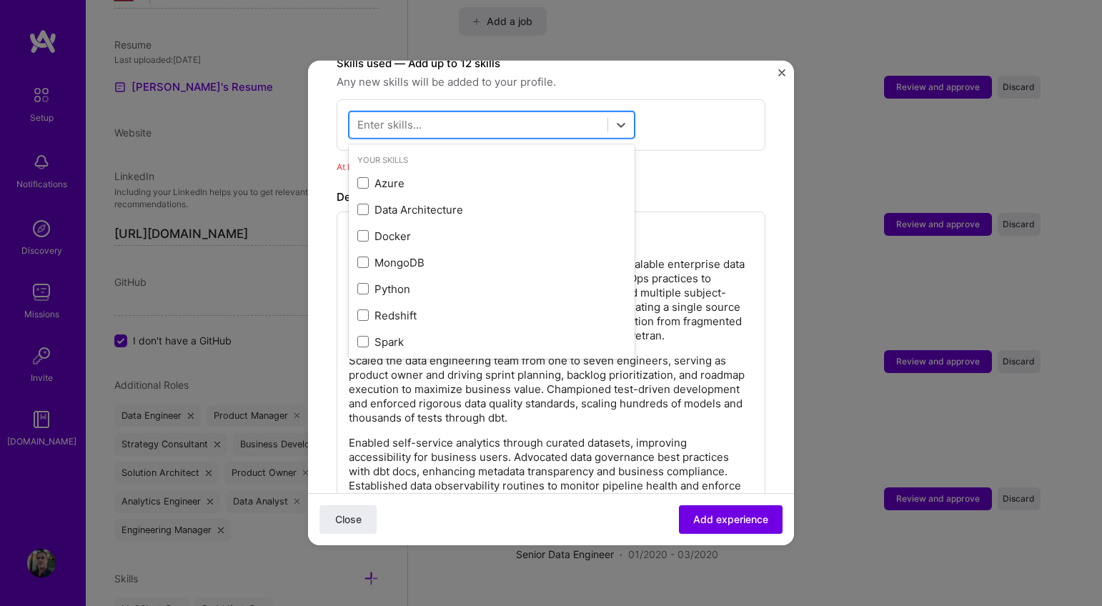
click at [546, 113] on div at bounding box center [478, 125] width 258 height 24
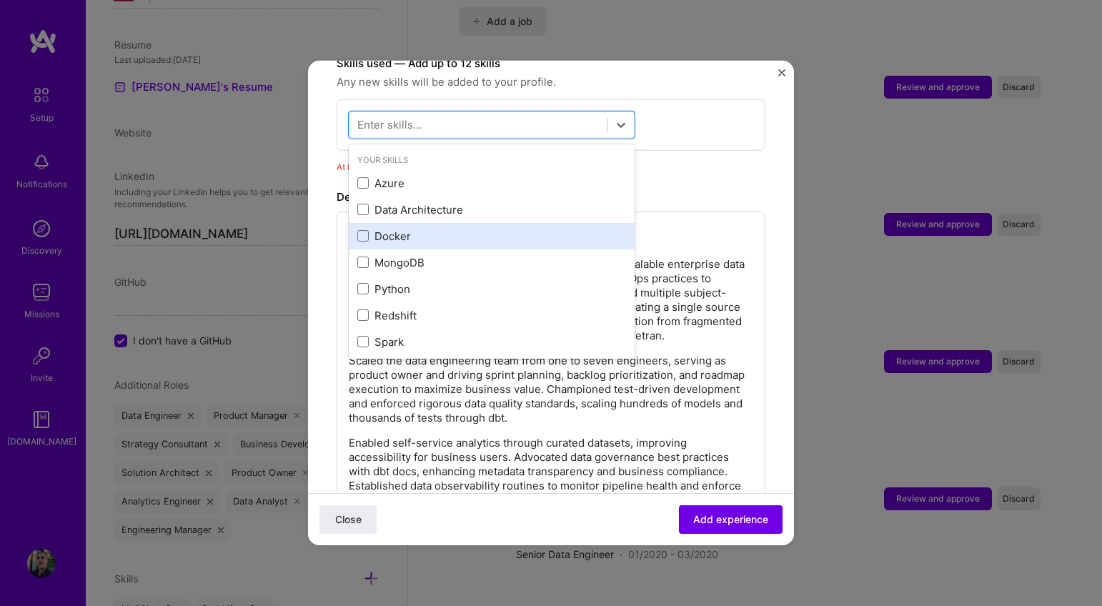
scroll to position [3, 0]
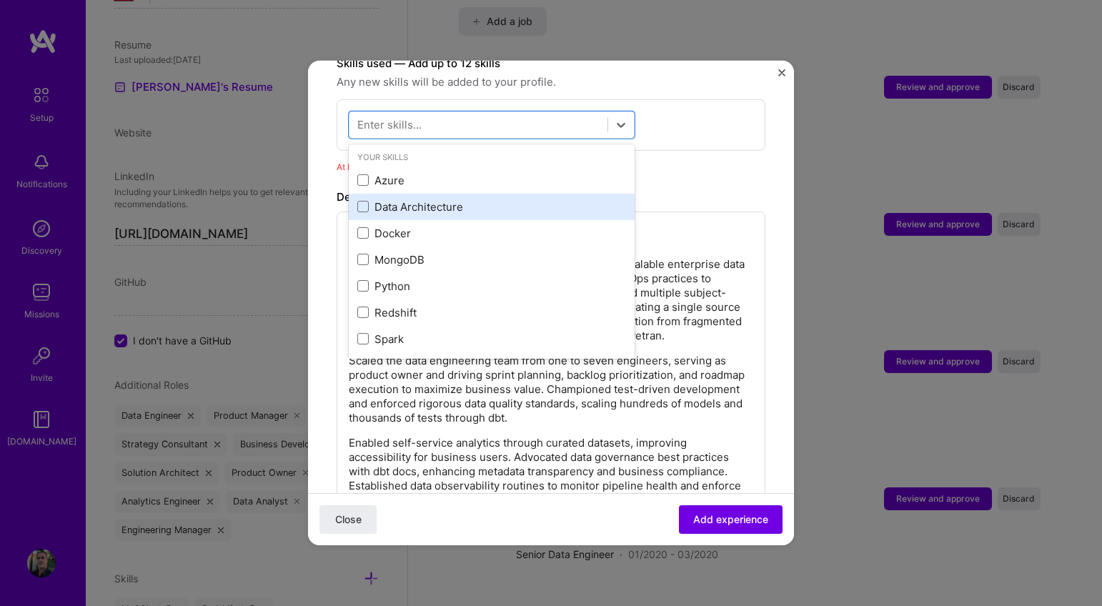
click at [472, 199] on div "Data Architecture" at bounding box center [491, 206] width 269 height 15
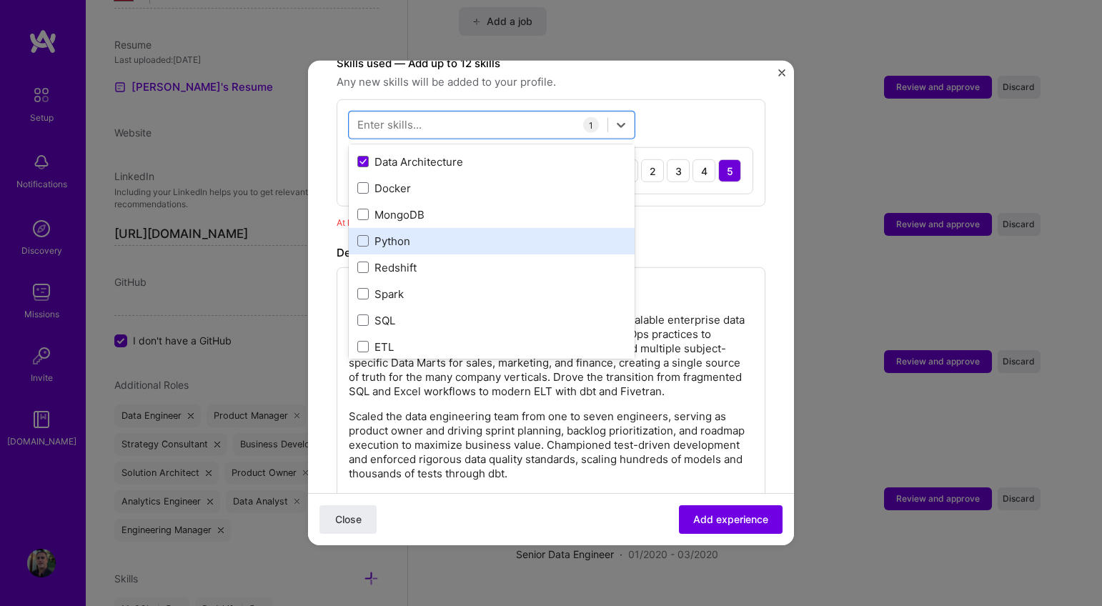
scroll to position [51, 0]
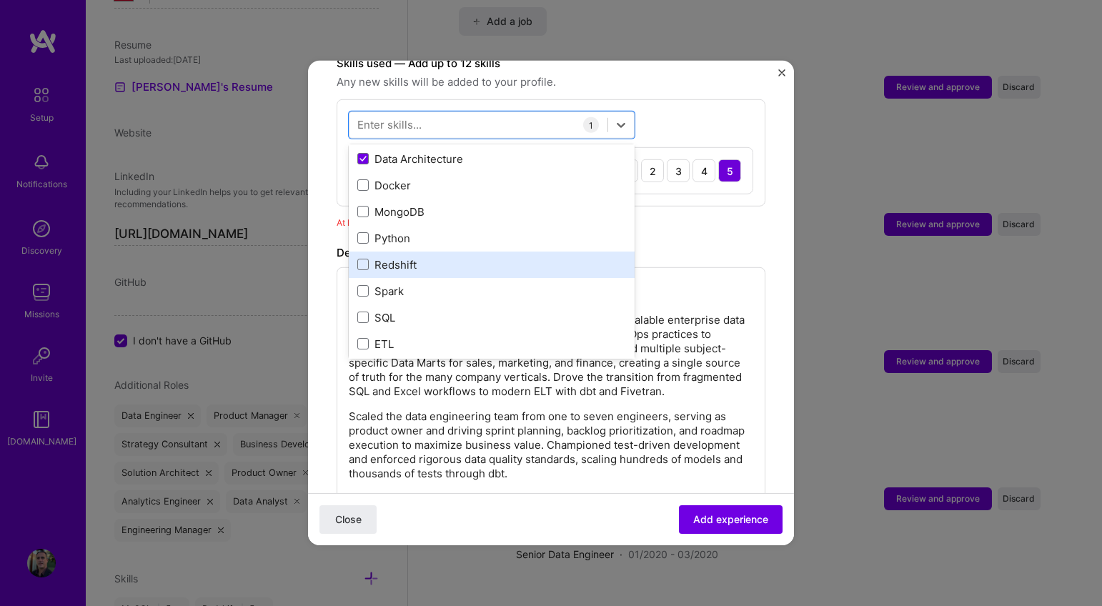
click at [425, 257] on div "Redshift" at bounding box center [491, 264] width 269 height 15
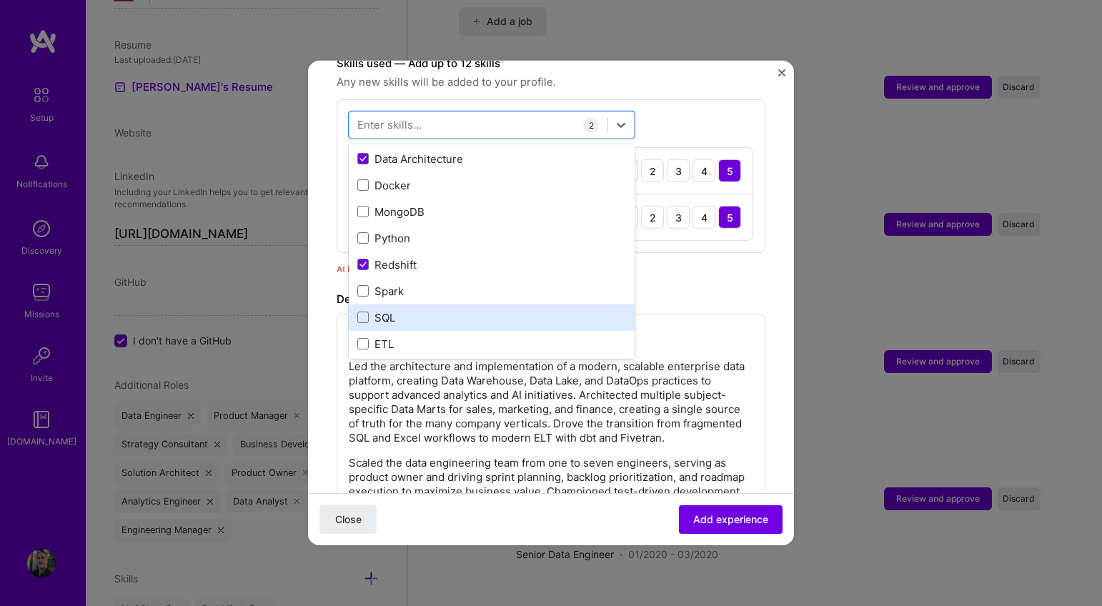
click at [398, 310] on div "SQL" at bounding box center [491, 317] width 269 height 15
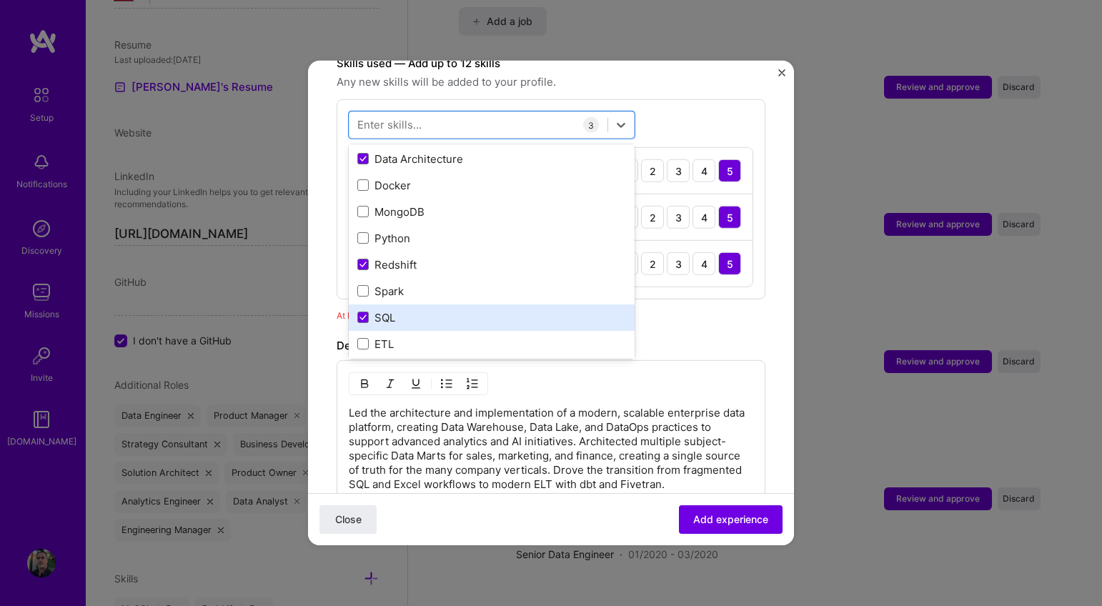
scroll to position [79, 0]
click at [436, 308] on div "ETL" at bounding box center [491, 315] width 269 height 15
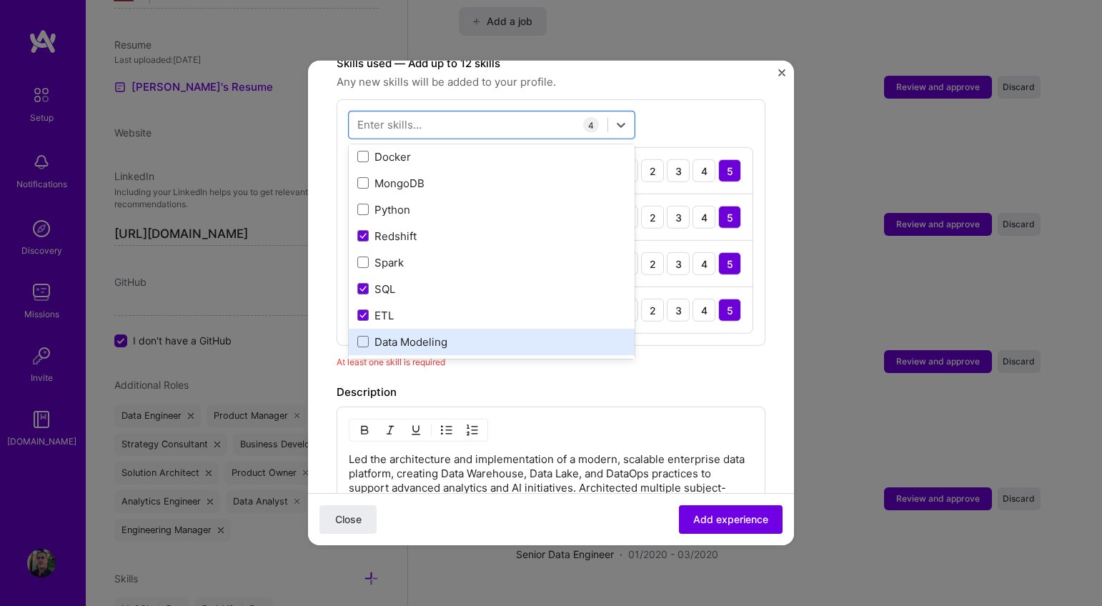
click at [445, 334] on div "Data Modeling" at bounding box center [491, 341] width 269 height 15
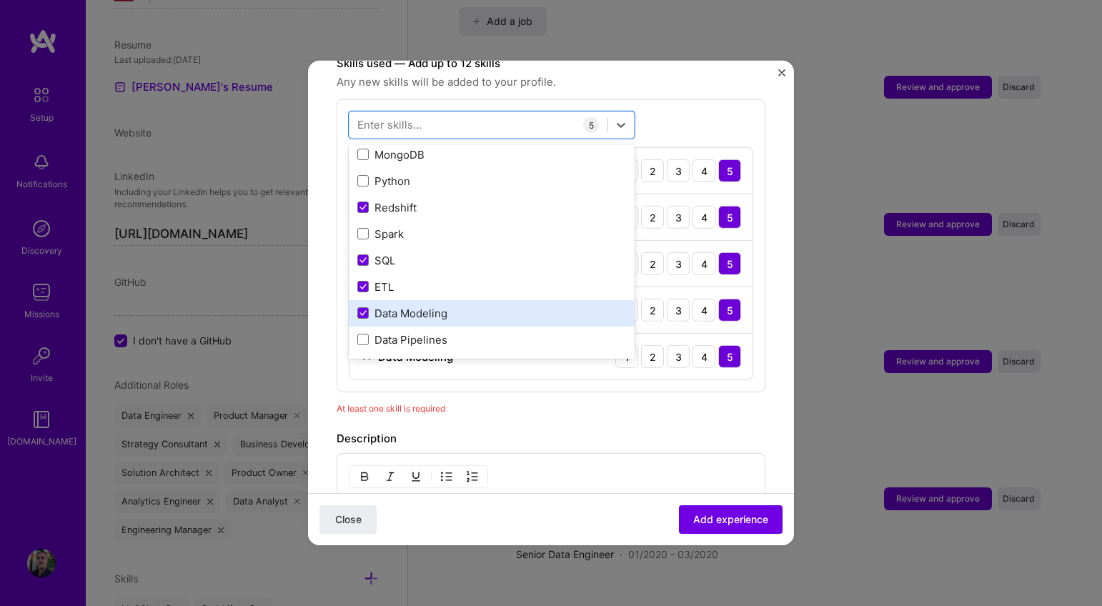
scroll to position [161, 0]
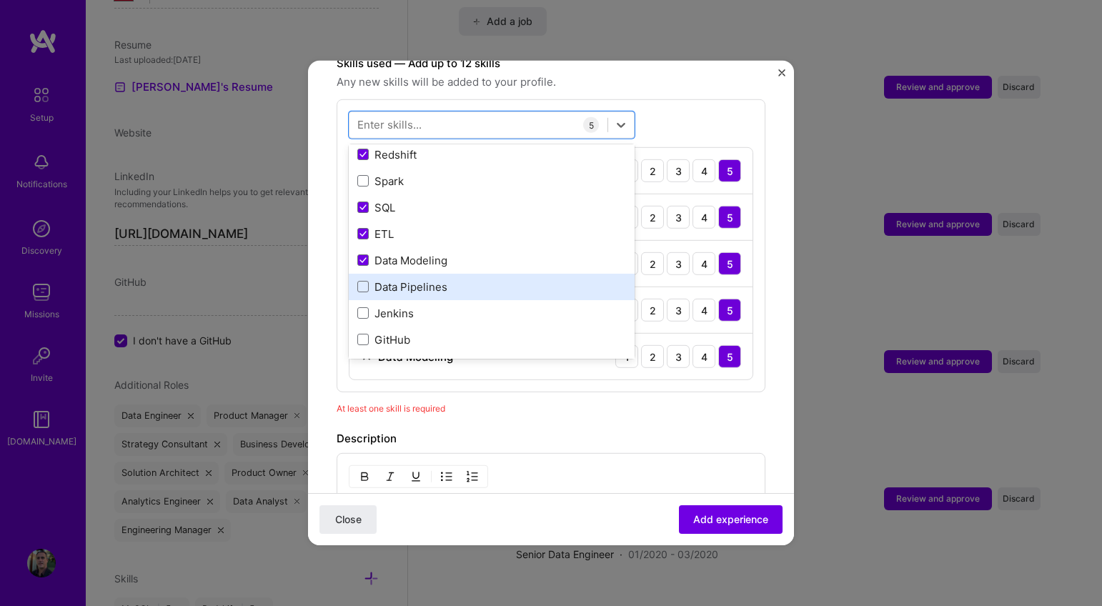
click at [472, 279] on div "Data Pipelines" at bounding box center [491, 286] width 269 height 15
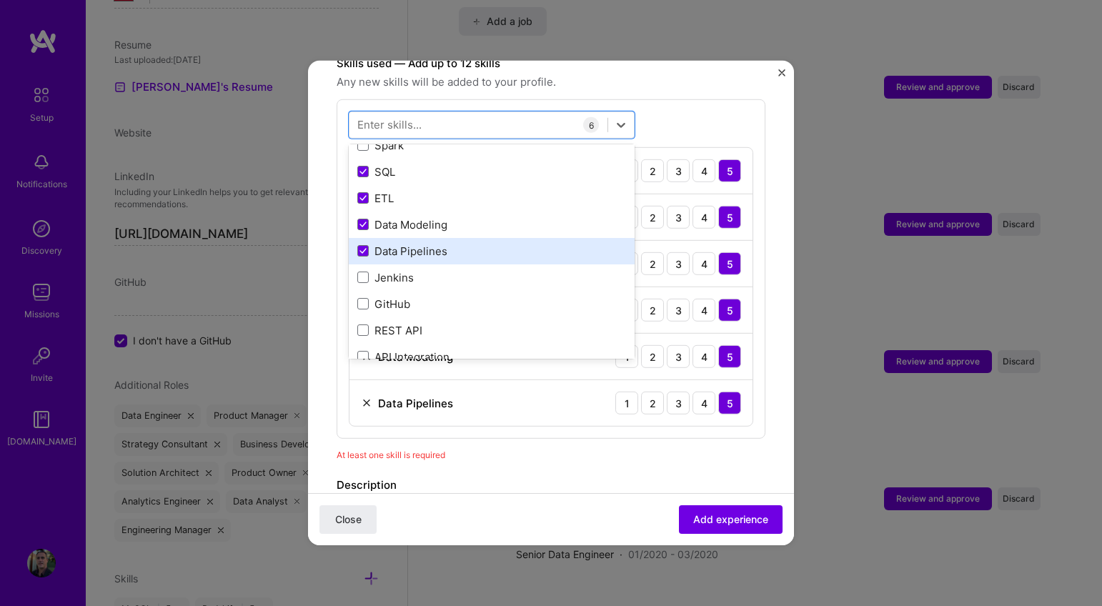
scroll to position [273, 0]
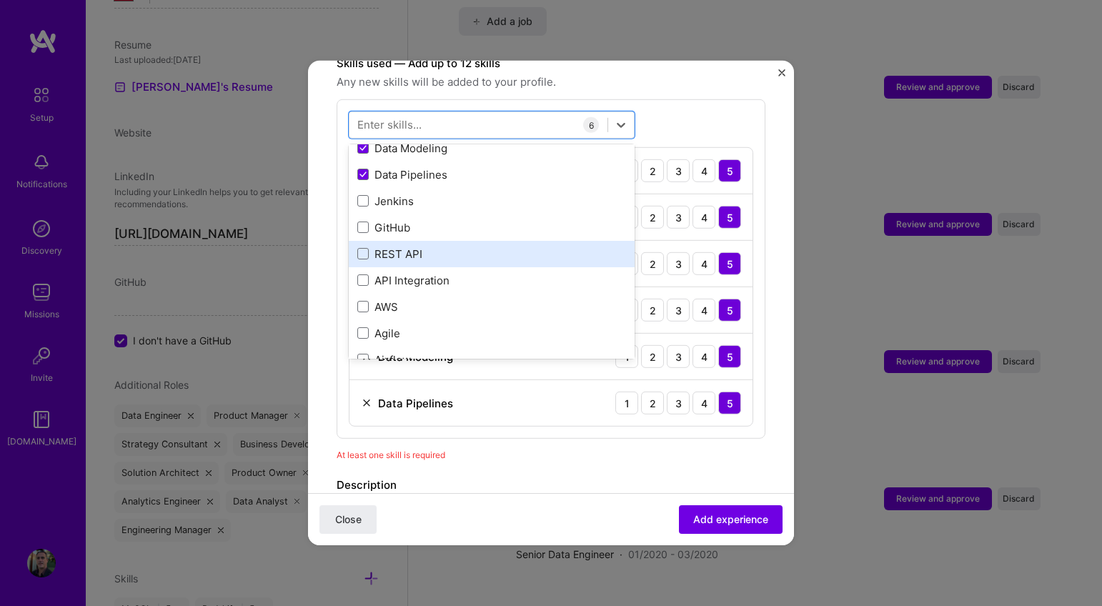
click at [439, 247] on div "REST API" at bounding box center [491, 254] width 269 height 15
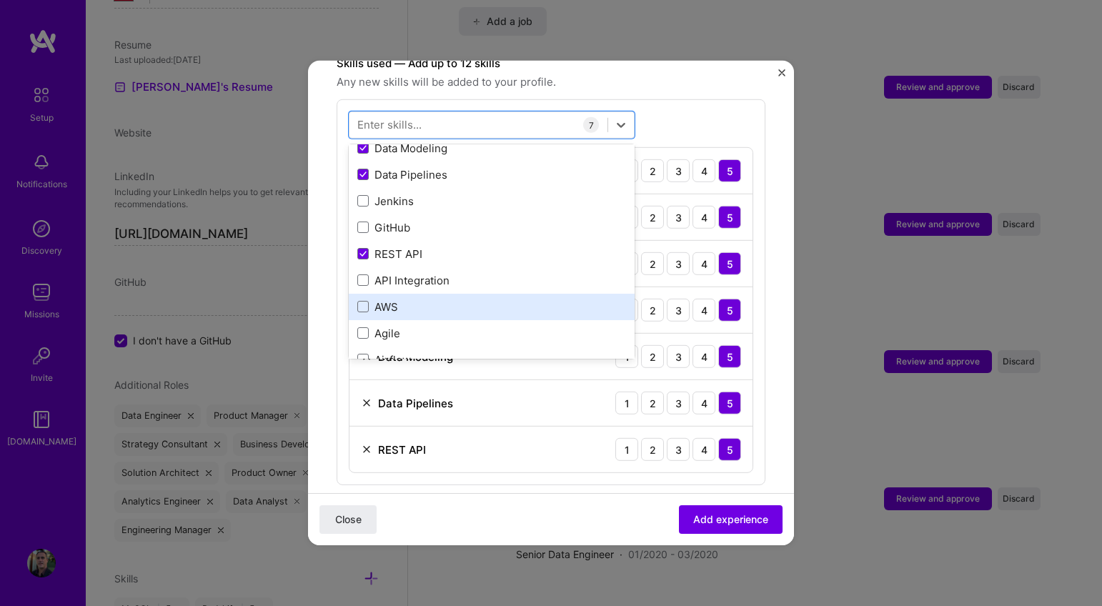
click at [417, 299] on div "AWS" at bounding box center [491, 306] width 269 height 15
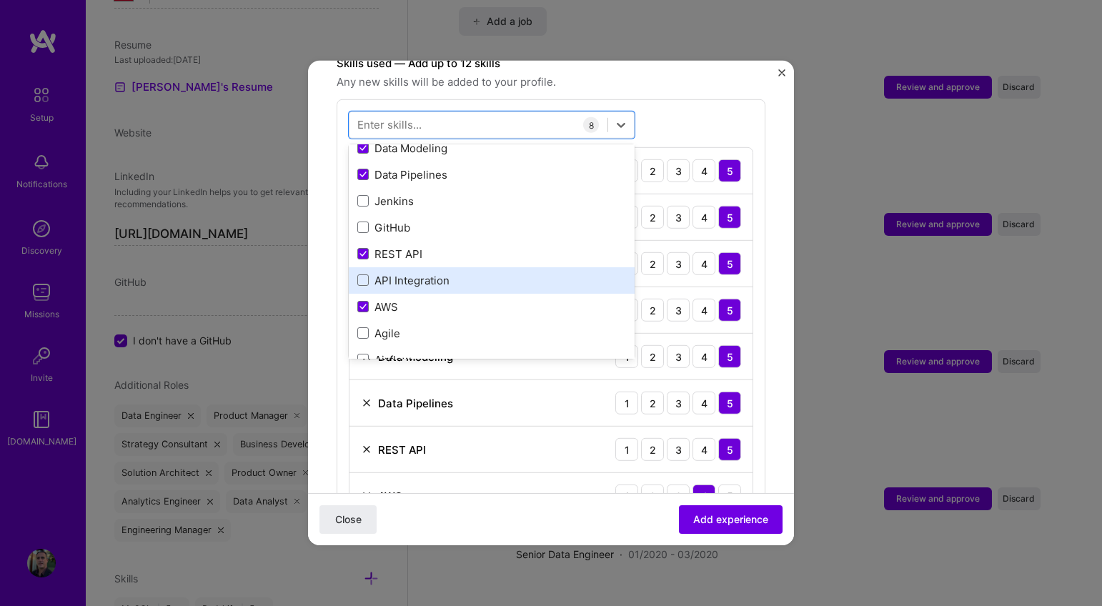
click at [458, 273] on div "API Integration" at bounding box center [491, 280] width 269 height 15
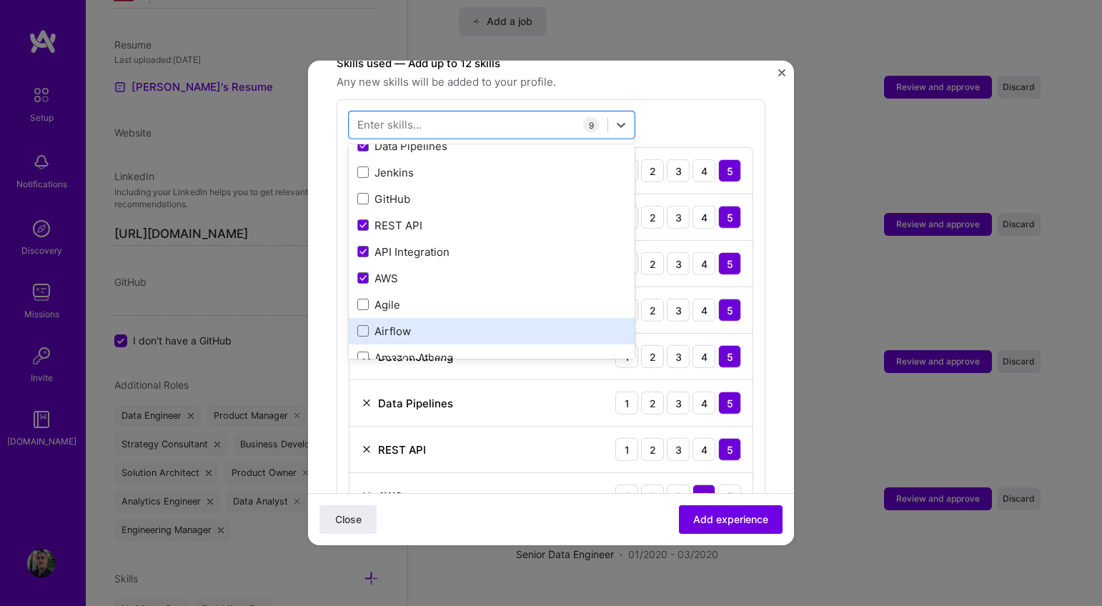
scroll to position [346, 0]
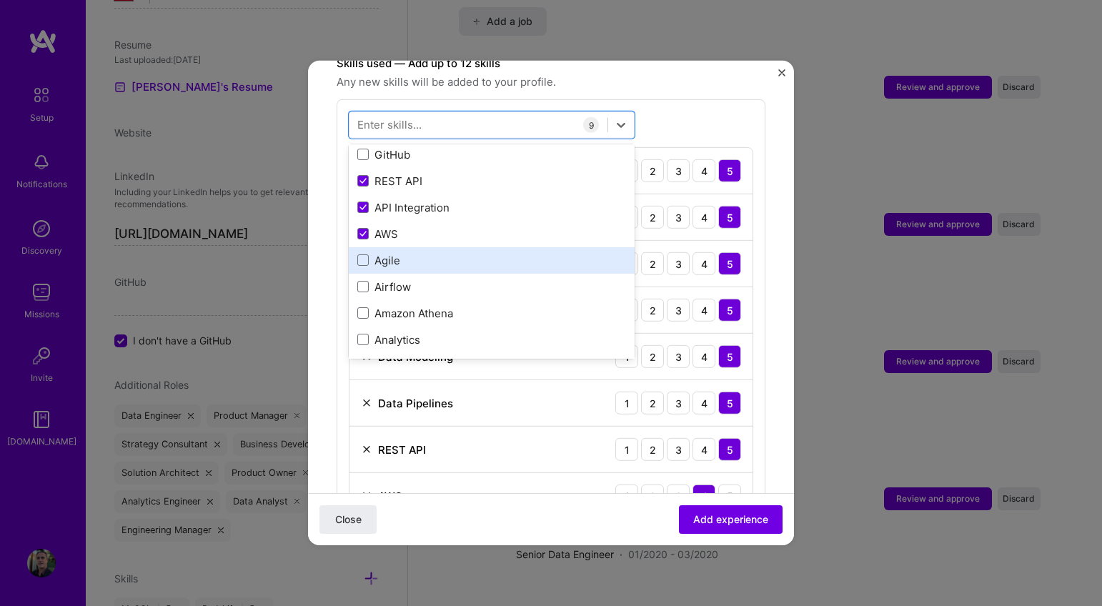
click at [464, 253] on div "Agile" at bounding box center [491, 260] width 269 height 15
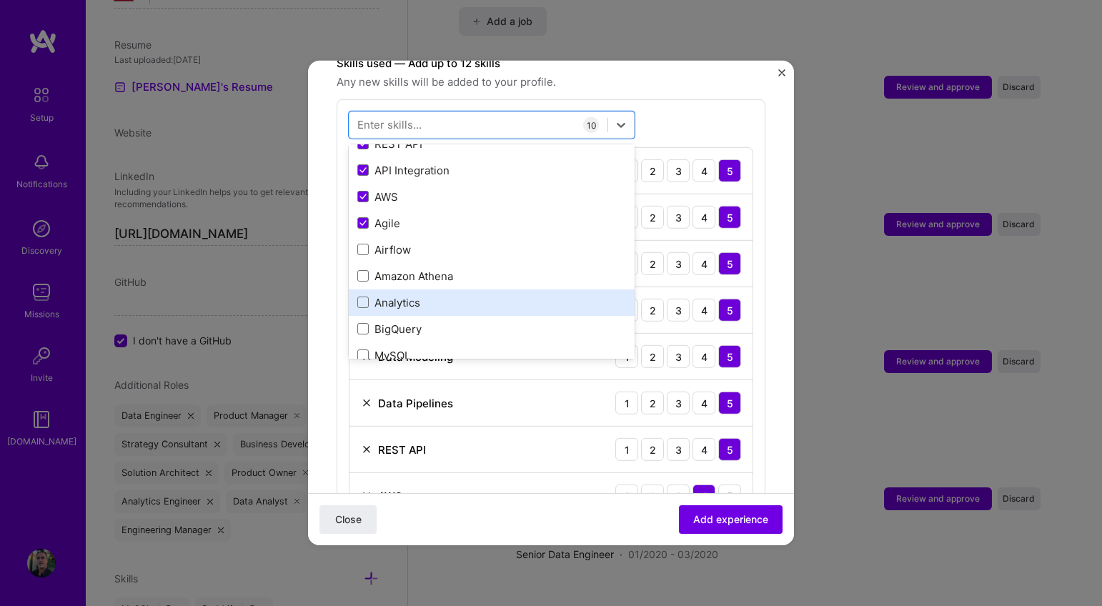
click at [468, 295] on div "Analytics" at bounding box center [491, 302] width 269 height 15
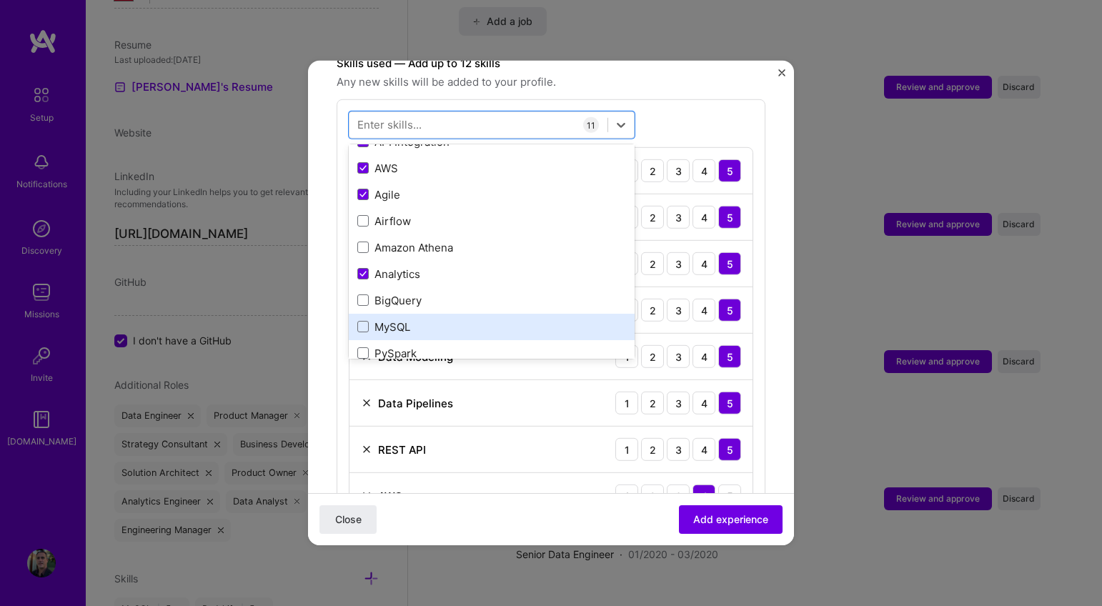
click at [459, 319] on div "MySQL" at bounding box center [491, 326] width 269 height 15
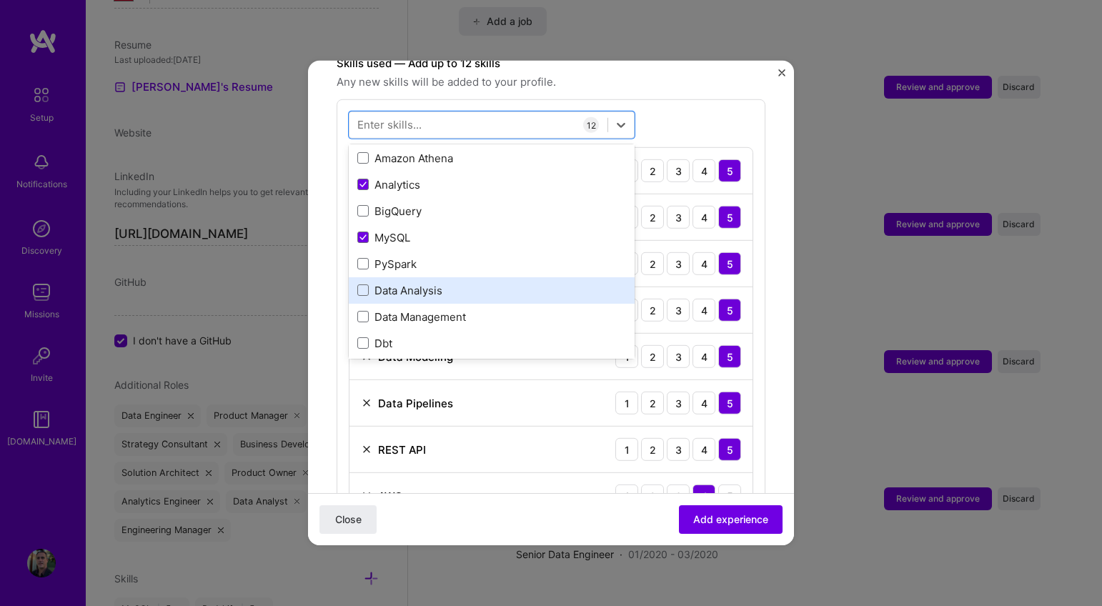
scroll to position [504, 0]
click at [507, 280] on div "Data Analysis" at bounding box center [491, 287] width 269 height 15
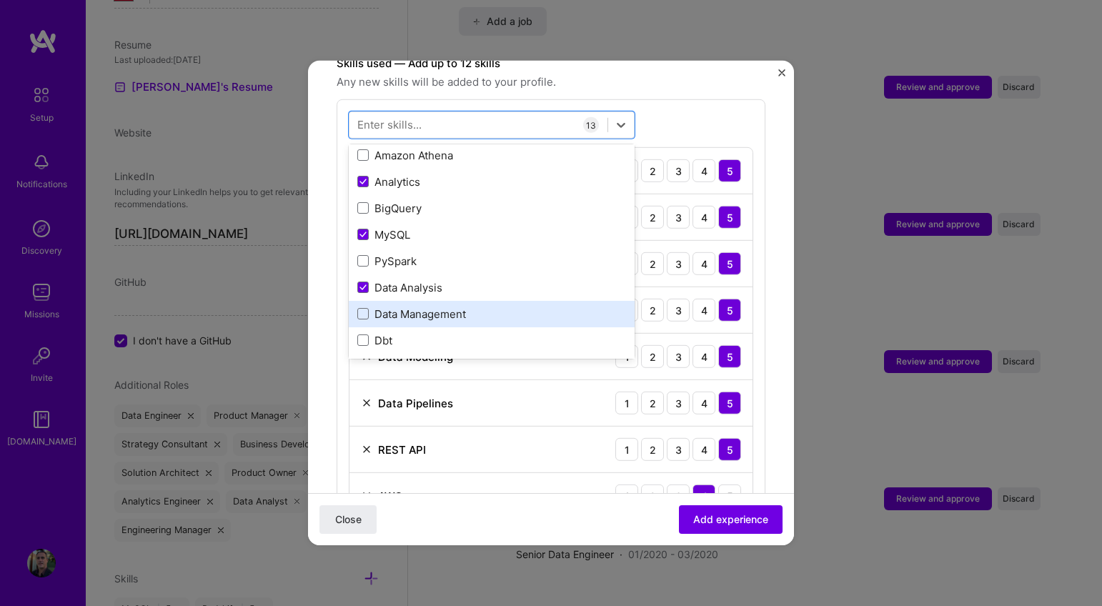
click at [497, 307] on div "Data Management" at bounding box center [491, 314] width 269 height 15
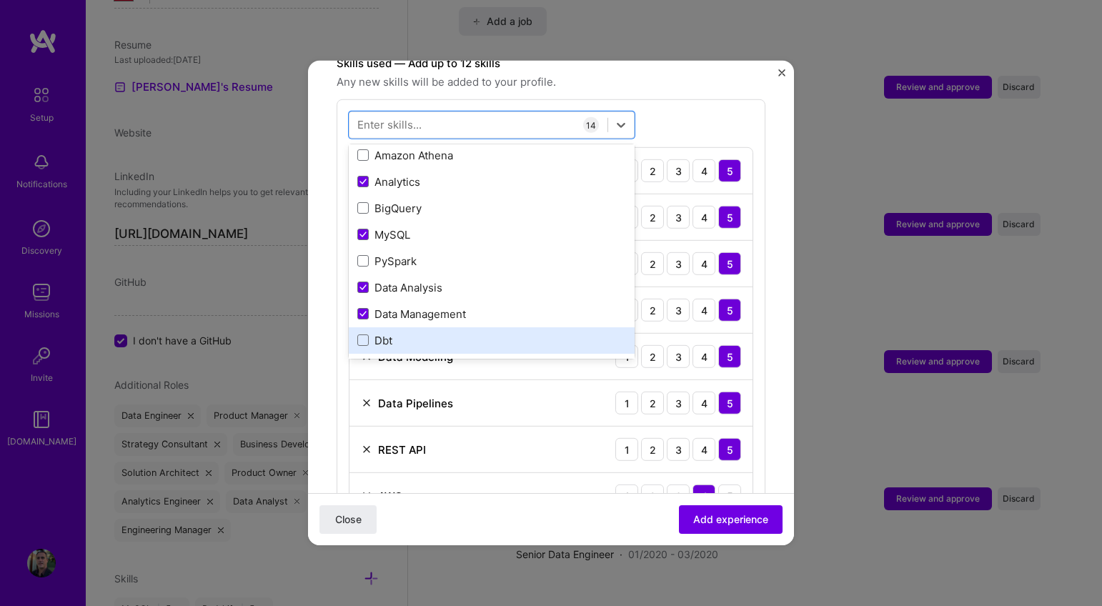
click at [481, 333] on div "Dbt" at bounding box center [491, 340] width 269 height 15
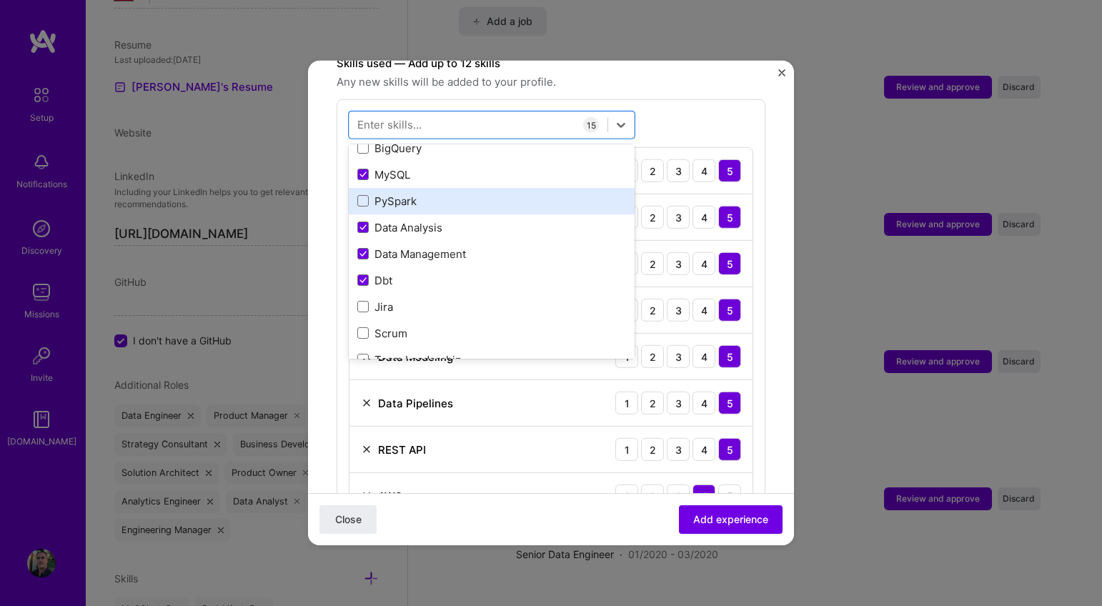
scroll to position [640, 0]
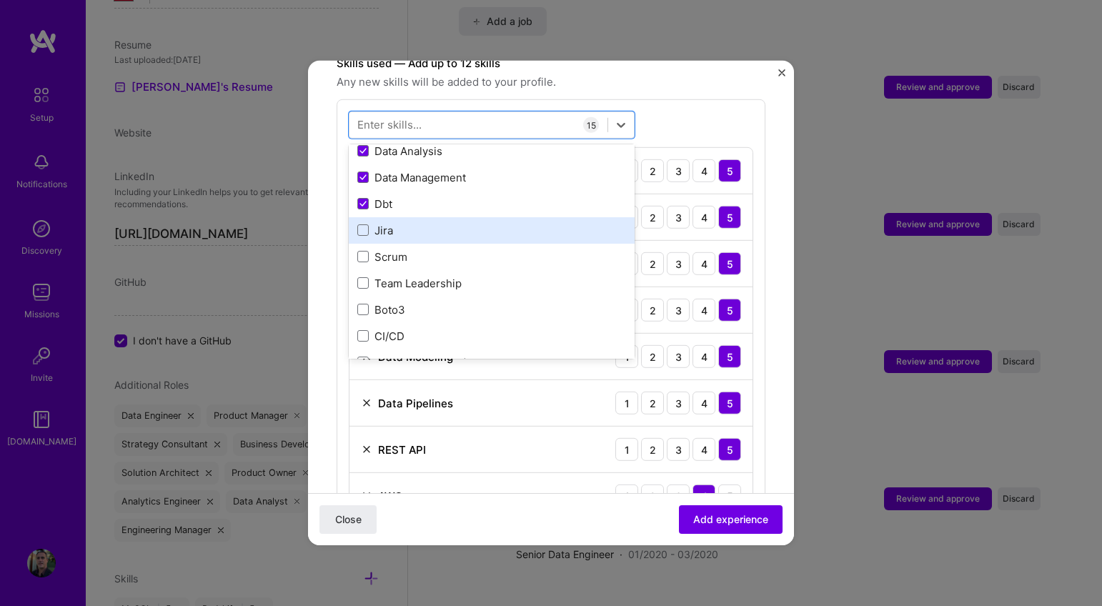
click at [465, 223] on div "Jira" at bounding box center [491, 230] width 269 height 15
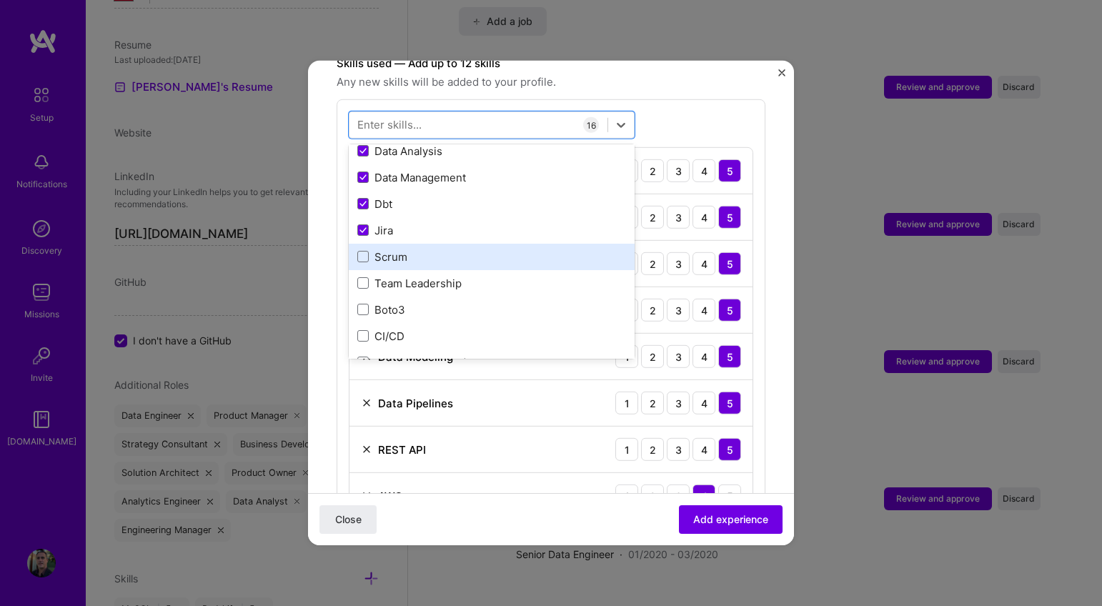
click at [454, 249] on div "Scrum" at bounding box center [491, 256] width 269 height 15
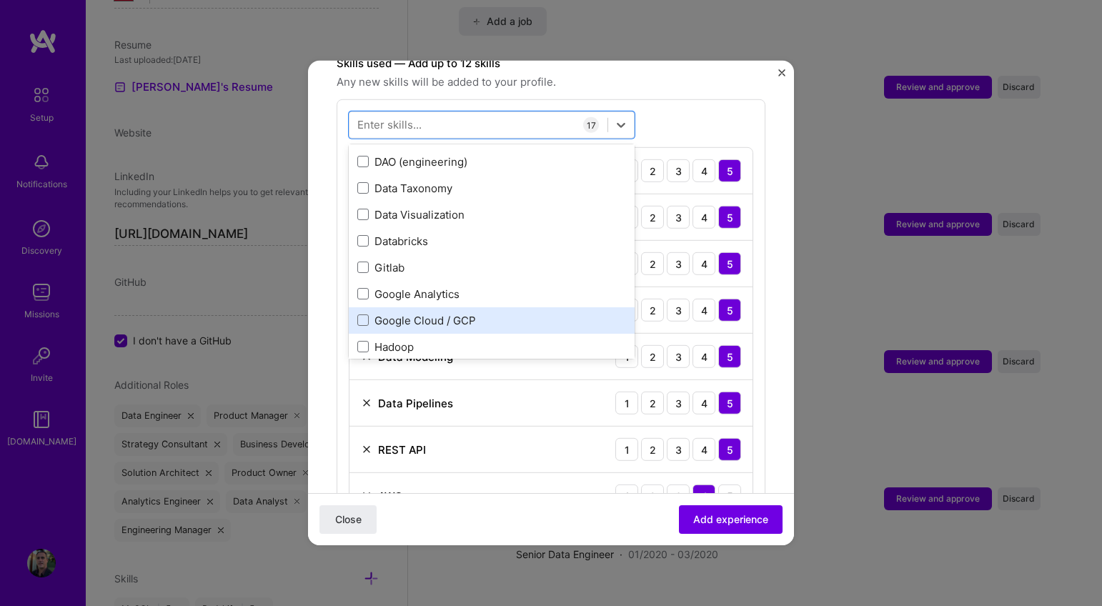
scroll to position [941, 0]
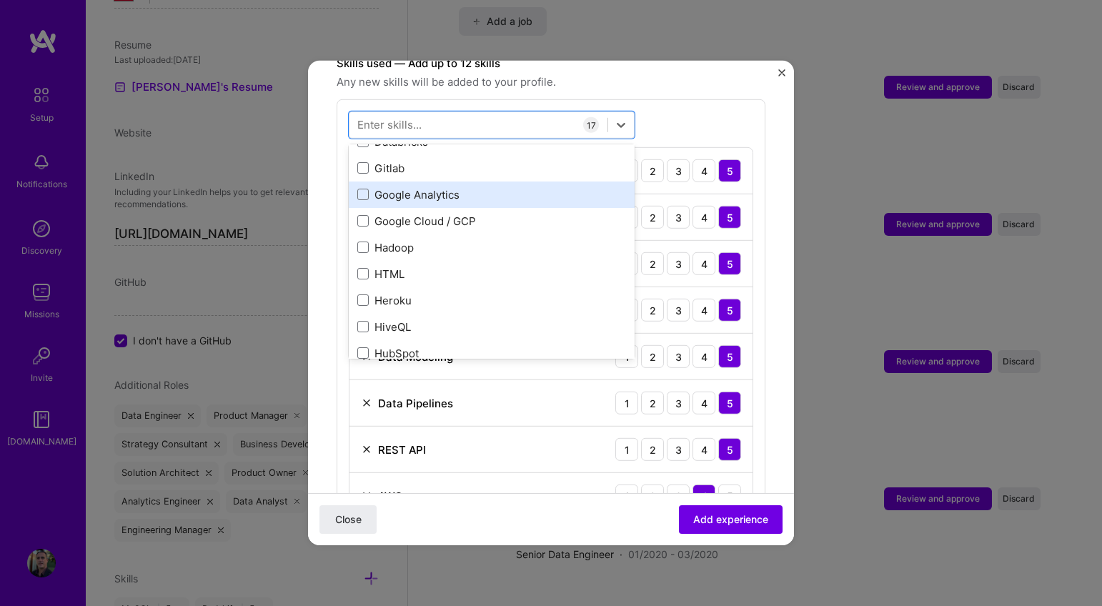
click at [427, 187] on div "Google Analytics" at bounding box center [491, 194] width 269 height 15
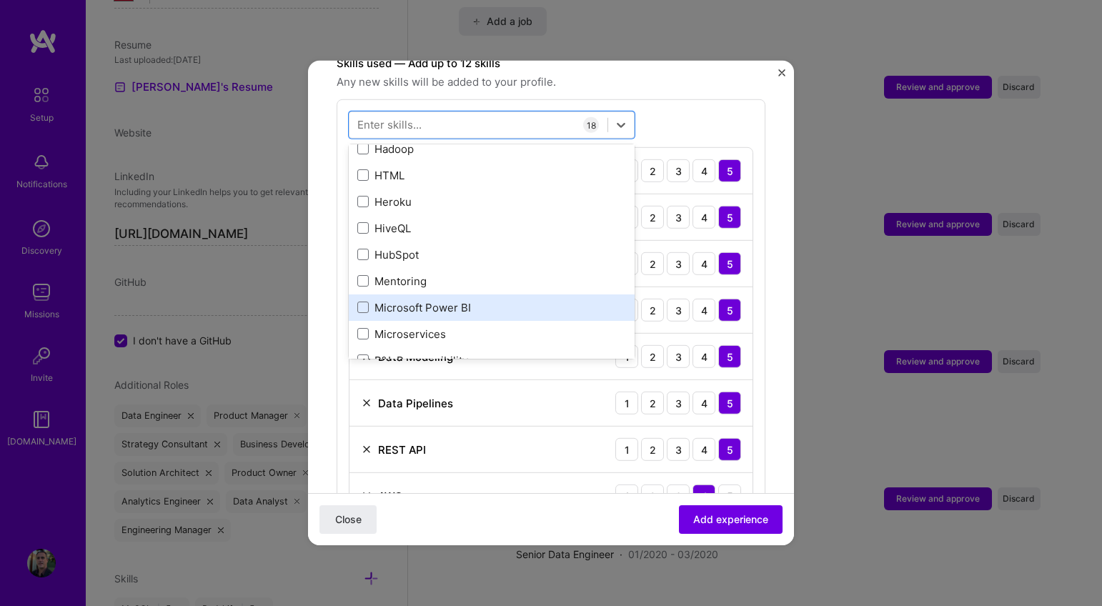
scroll to position [1061, 0]
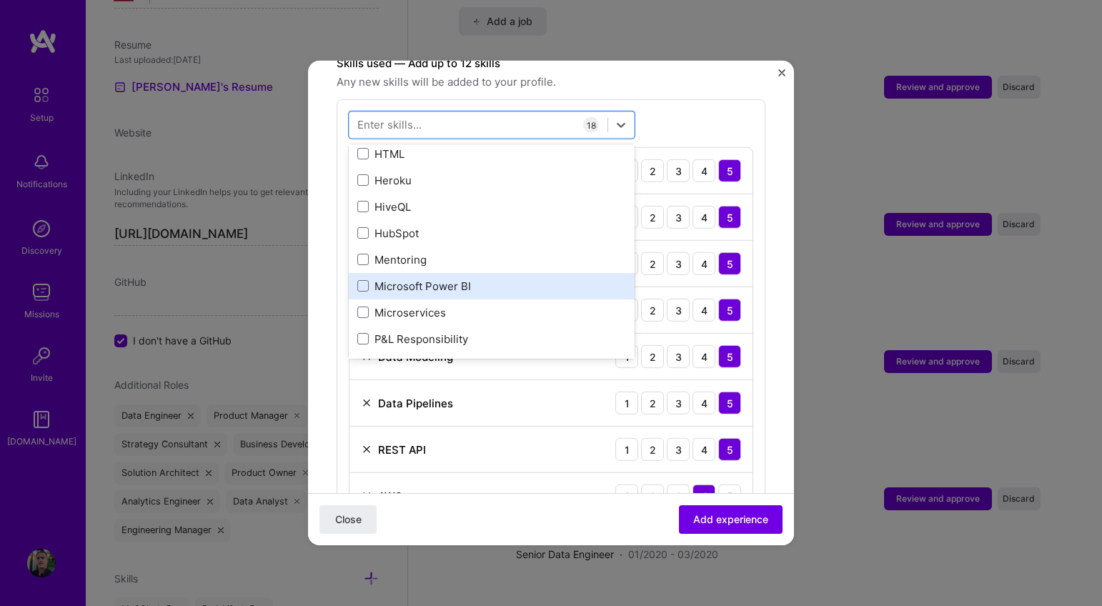
drag, startPoint x: 433, startPoint y: 244, endPoint x: 447, endPoint y: 262, distance: 22.4
click at [433, 252] on div "Mentoring" at bounding box center [491, 259] width 269 height 15
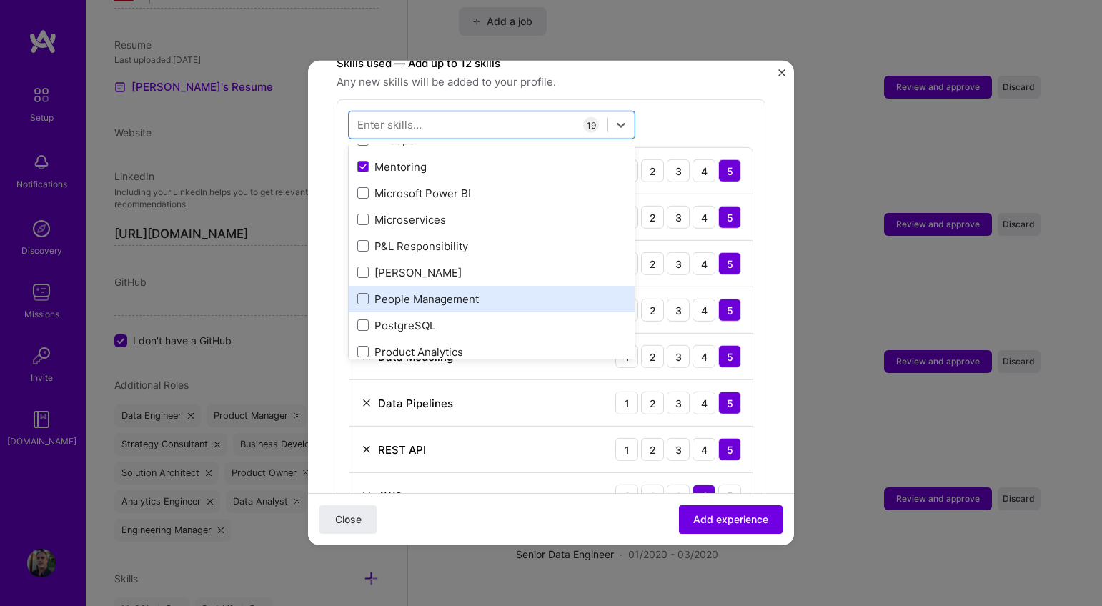
scroll to position [1215, 0]
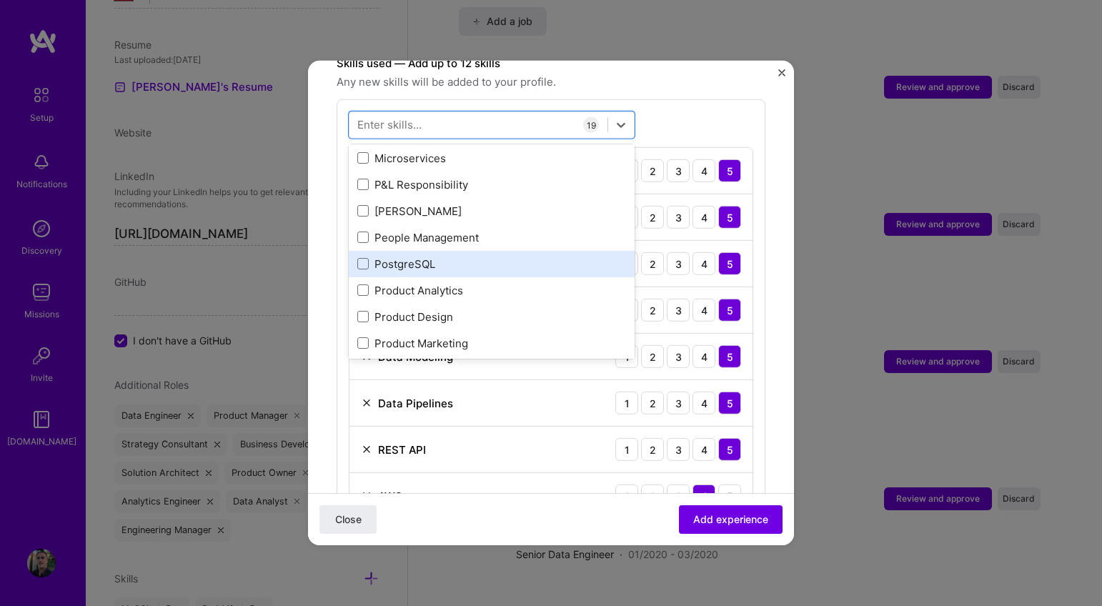
click at [462, 257] on div "PostgreSQL" at bounding box center [491, 264] width 269 height 15
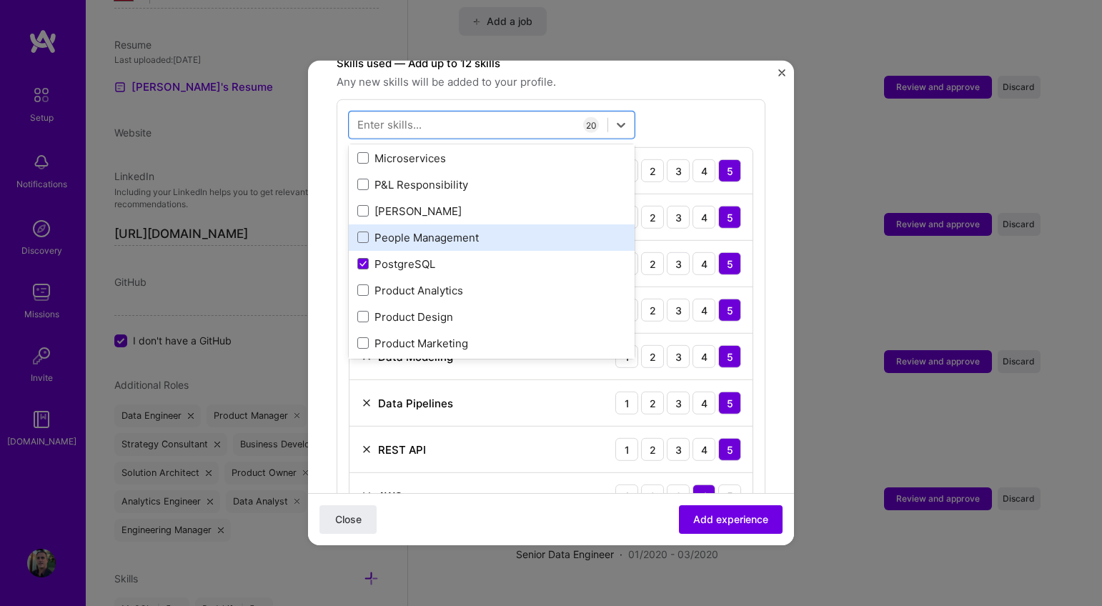
click at [471, 230] on div "People Management" at bounding box center [491, 237] width 269 height 15
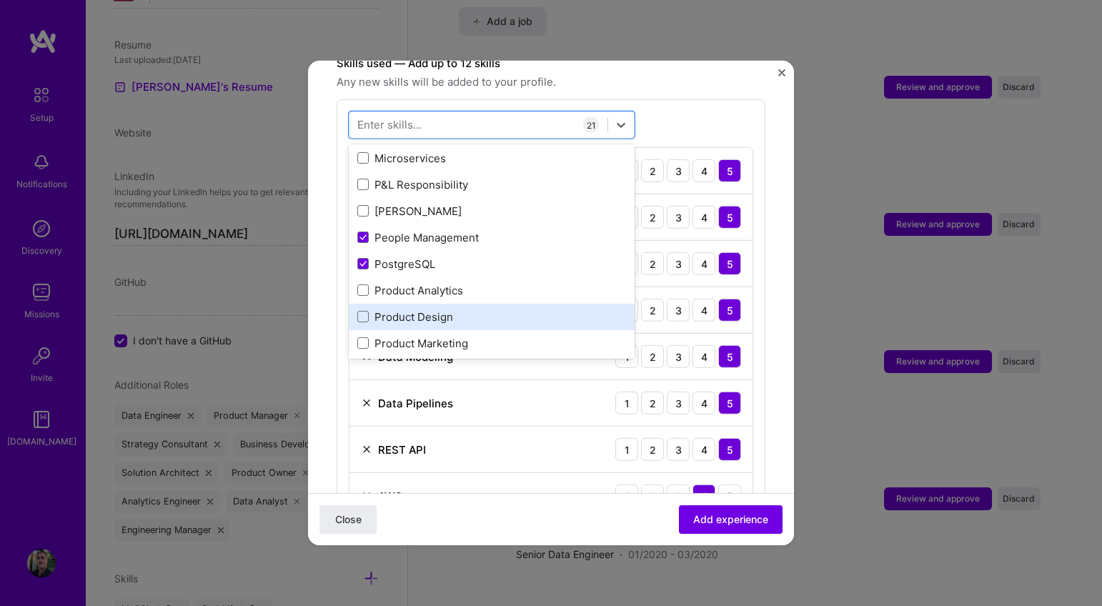
click at [465, 309] on div "Product Design" at bounding box center [491, 316] width 269 height 15
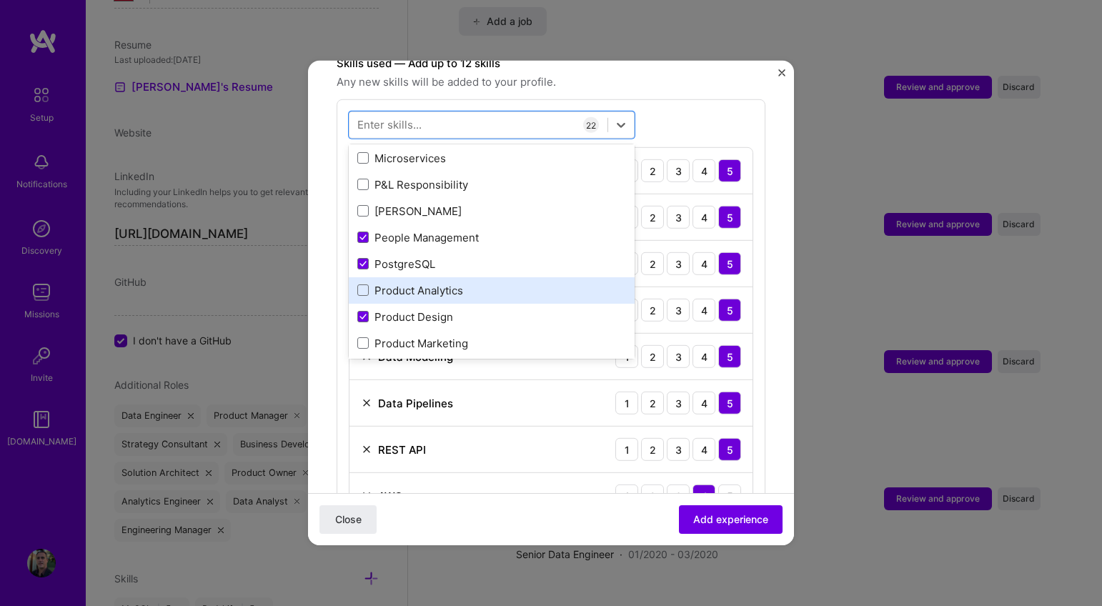
click at [482, 283] on div "Product Analytics" at bounding box center [491, 290] width 269 height 15
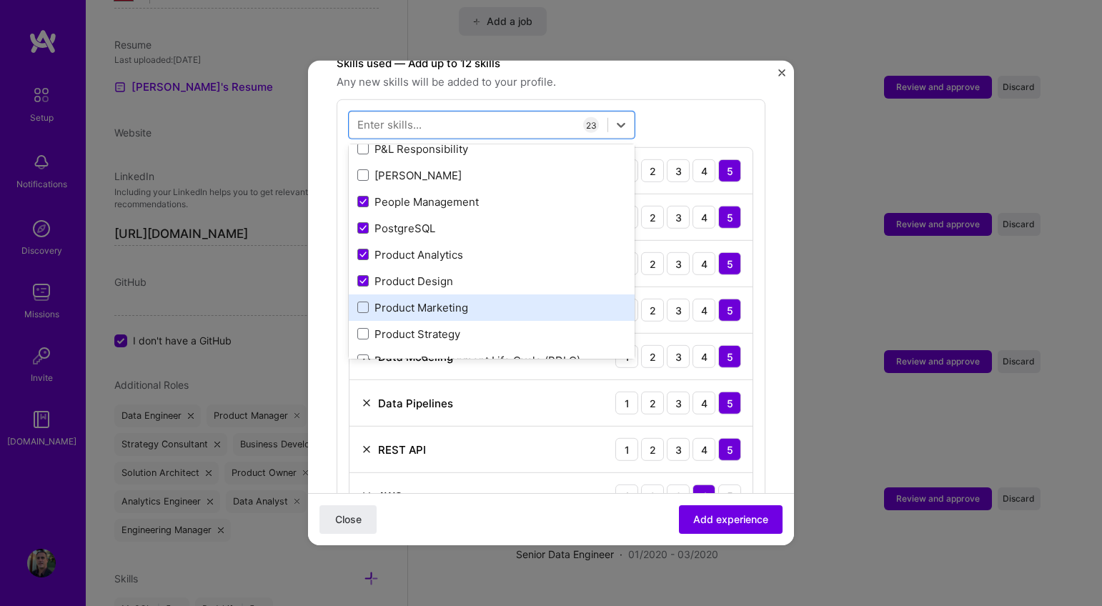
scroll to position [1304, 0]
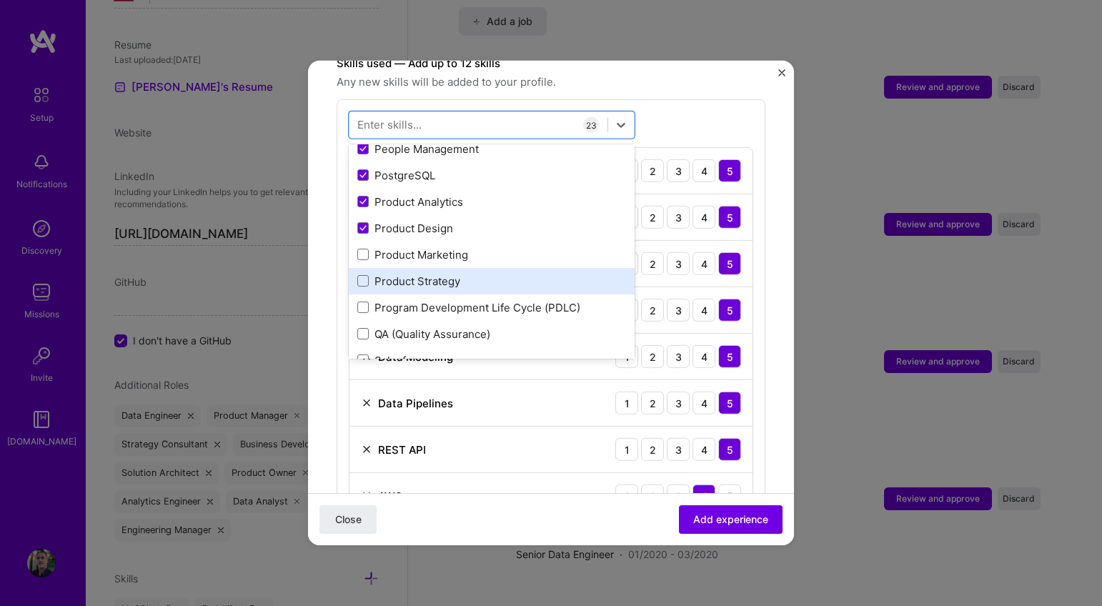
click at [491, 274] on div "Product Strategy" at bounding box center [491, 281] width 269 height 15
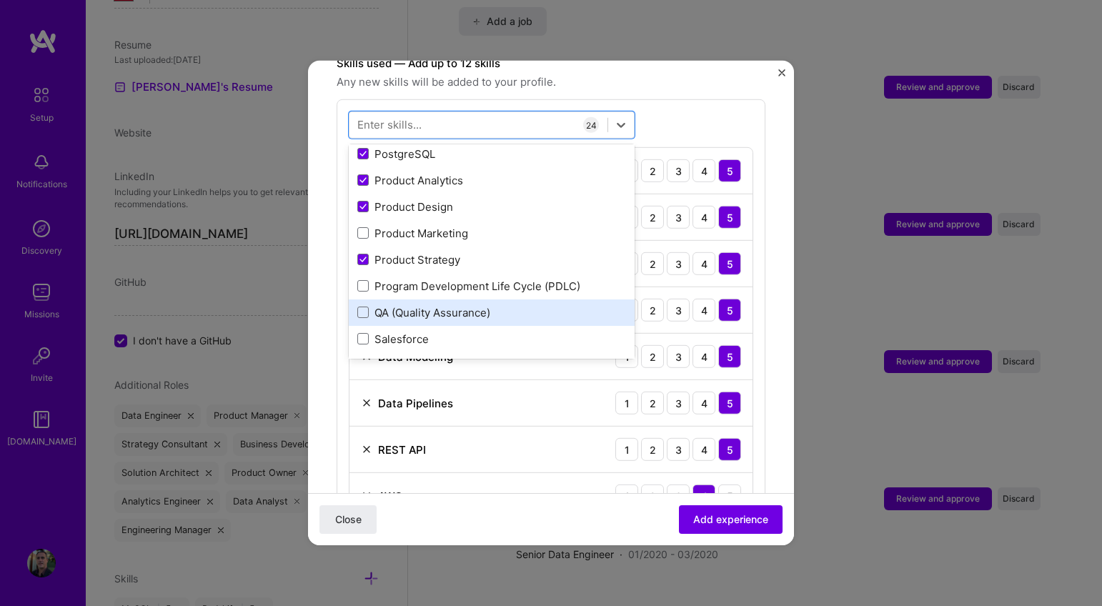
click at [529, 305] on div "QA (Quality Assurance)" at bounding box center [491, 312] width 269 height 15
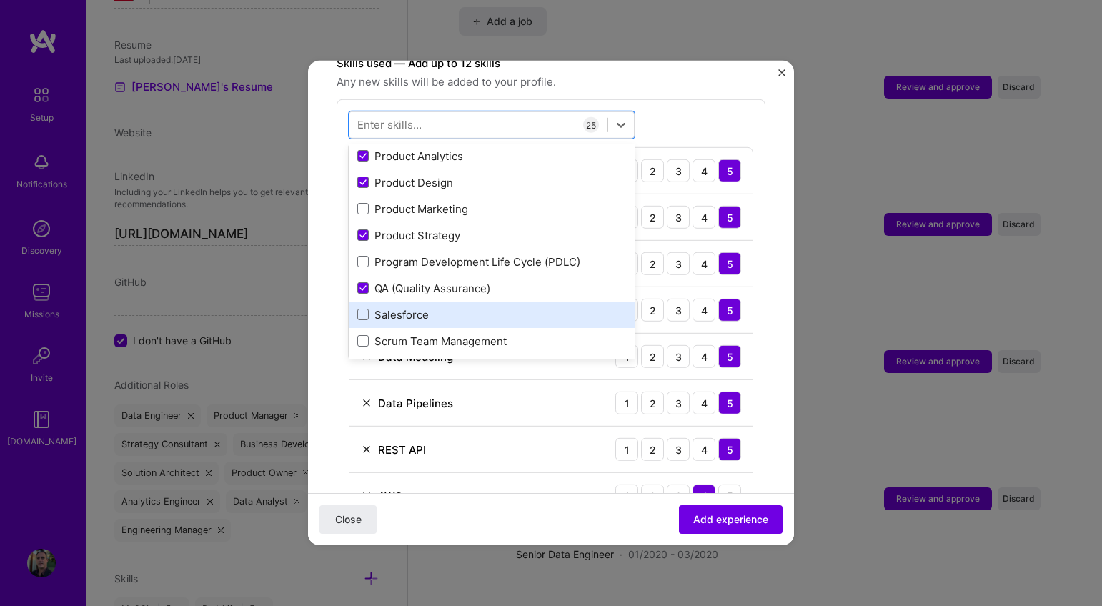
click at [529, 307] on div "Salesforce" at bounding box center [491, 314] width 269 height 15
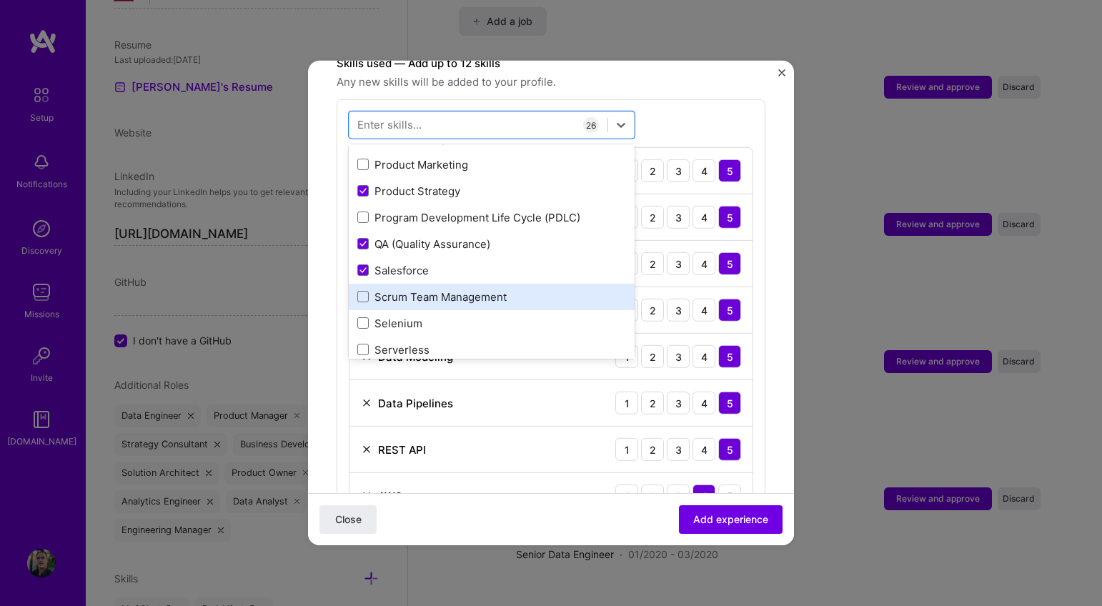
click at [517, 289] on div "Scrum Team Management" at bounding box center [491, 296] width 269 height 15
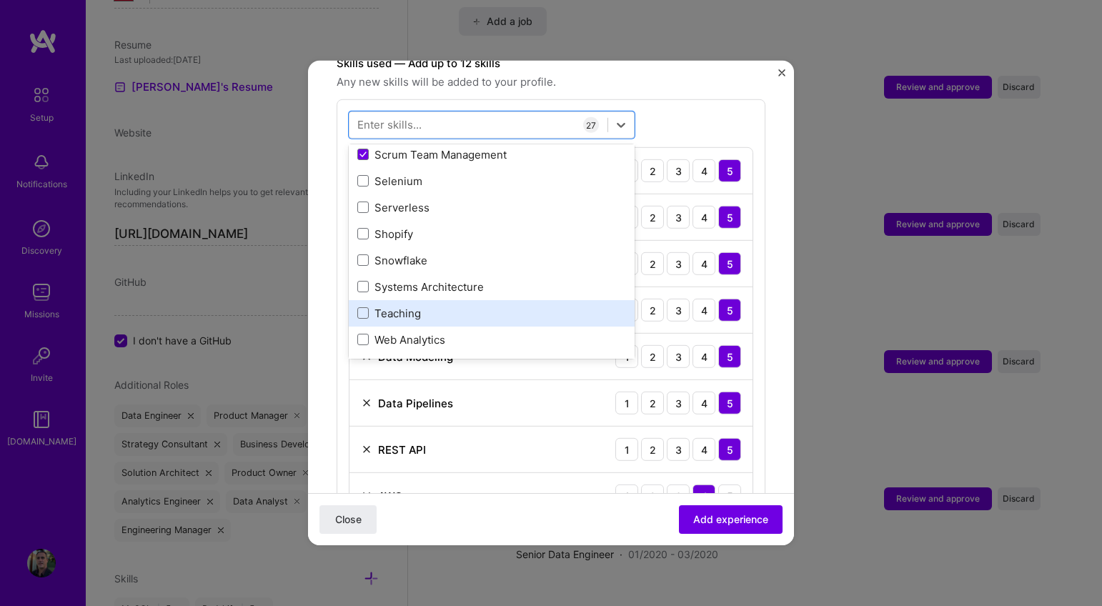
scroll to position [1580, 0]
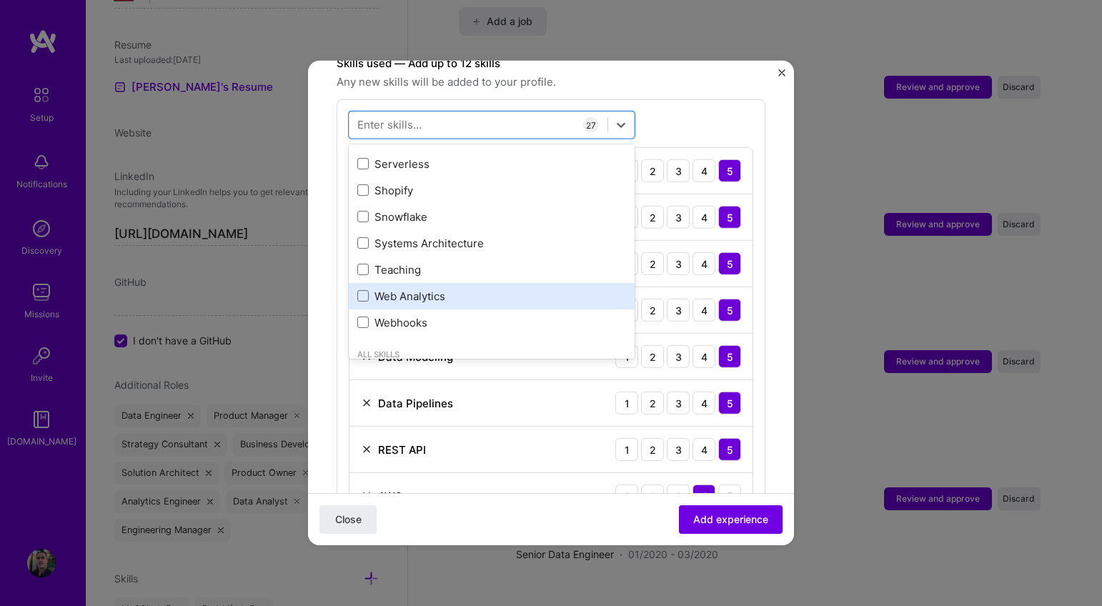
click at [465, 289] on div "Web Analytics" at bounding box center [491, 296] width 269 height 15
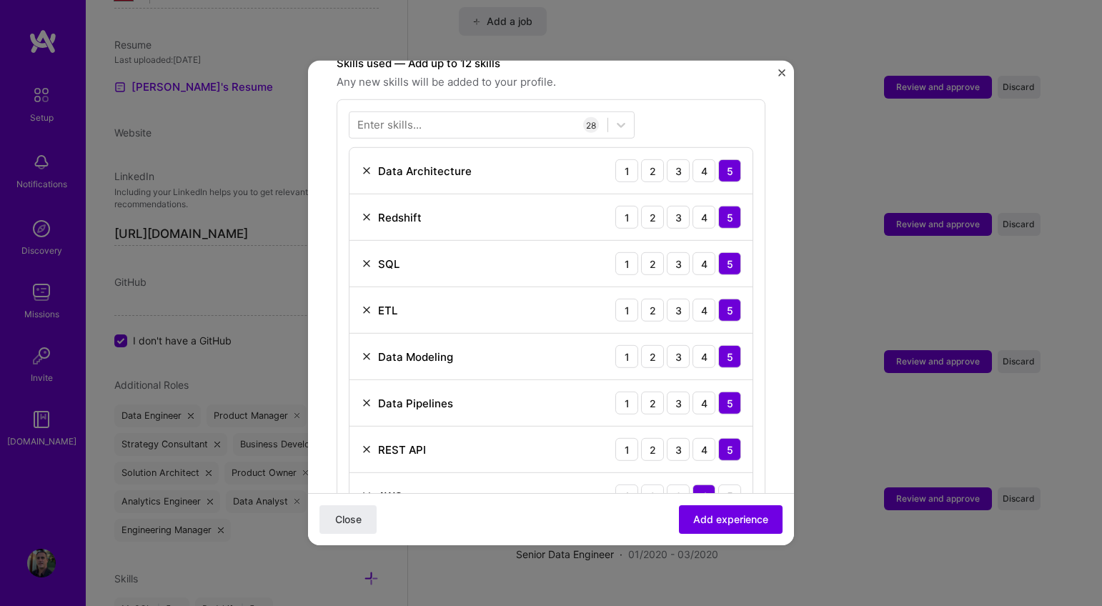
click at [725, 520] on span "Add experience" at bounding box center [730, 519] width 75 height 14
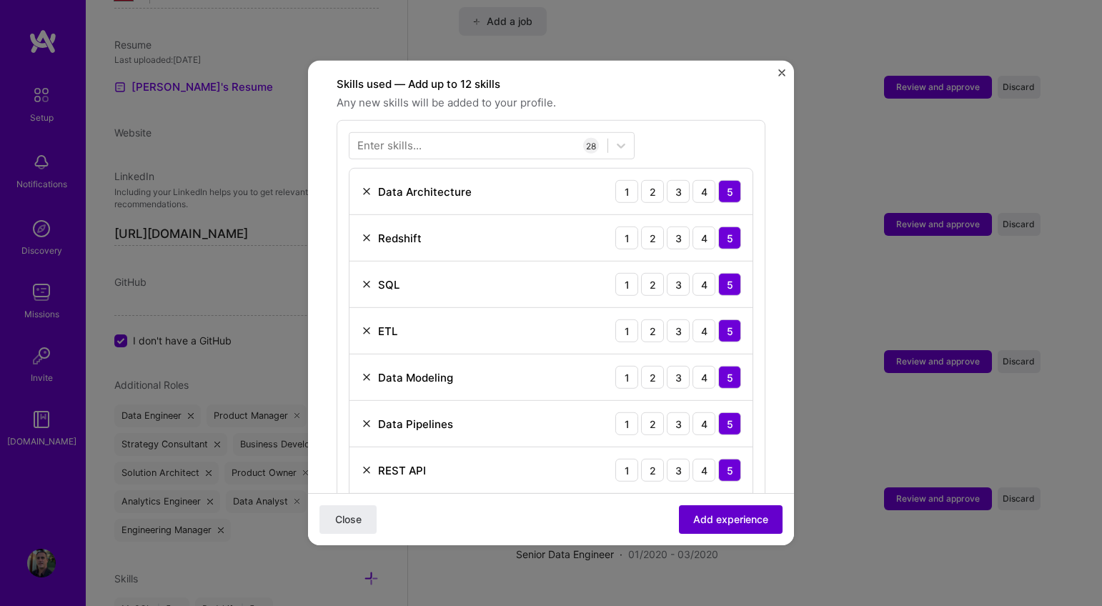
click at [720, 515] on span "Add experience" at bounding box center [730, 519] width 75 height 14
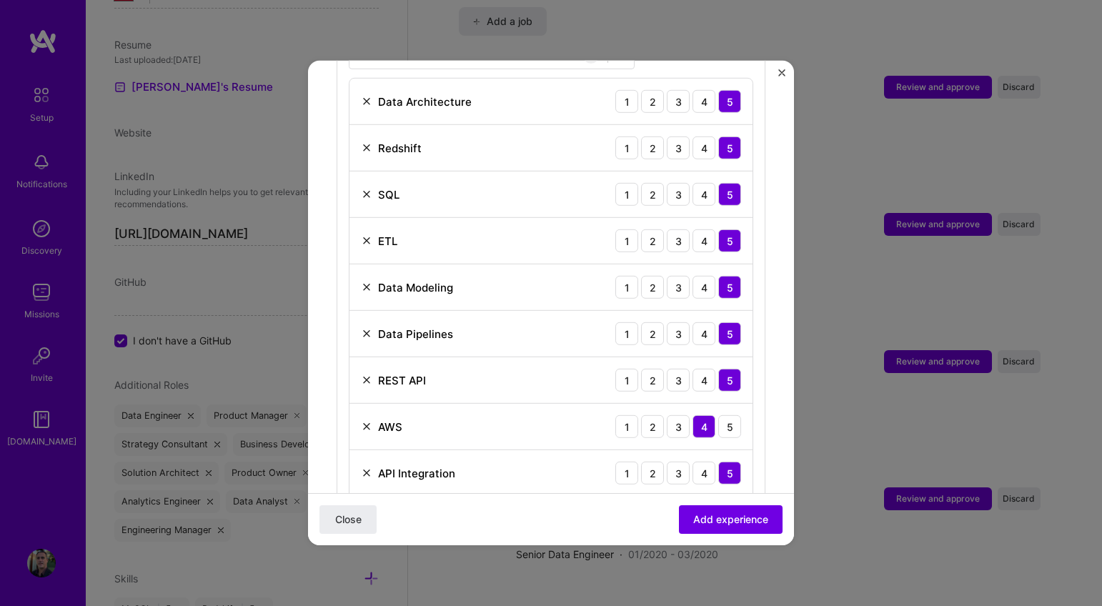
scroll to position [588, 0]
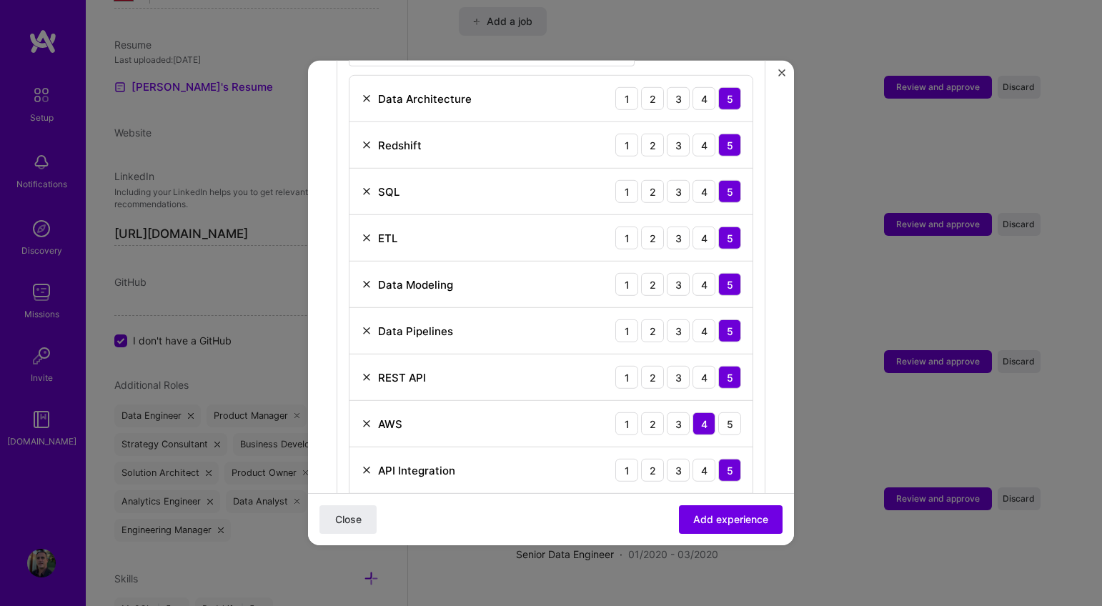
click at [368, 465] on img at bounding box center [366, 470] width 11 height 11
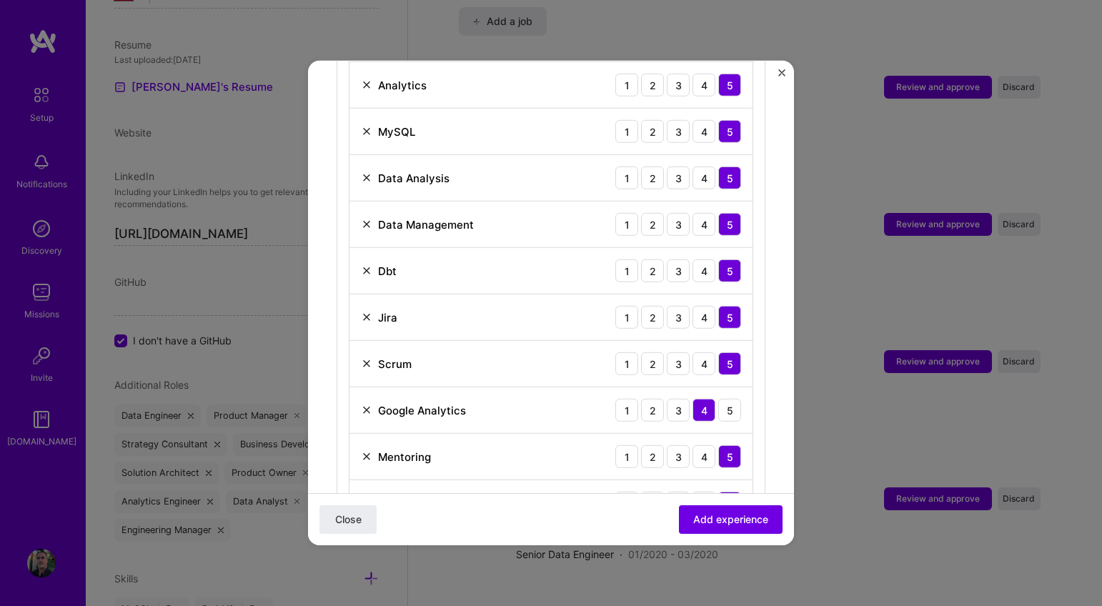
scroll to position [1056, 0]
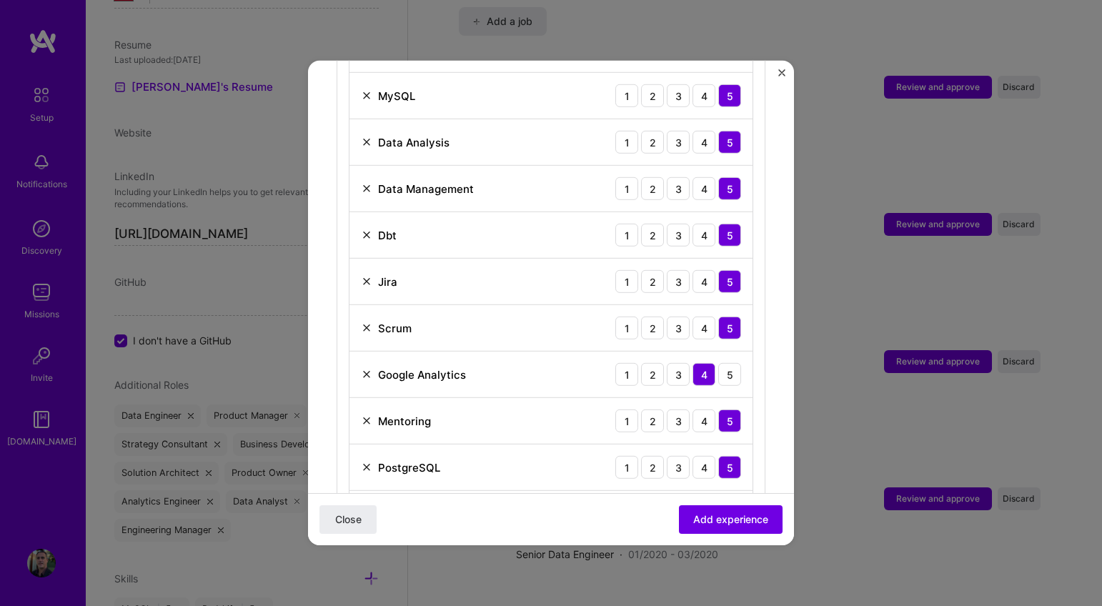
click at [365, 369] on img at bounding box center [366, 374] width 11 height 11
click at [365, 415] on img at bounding box center [366, 420] width 11 height 11
click at [363, 369] on img at bounding box center [366, 374] width 11 height 11
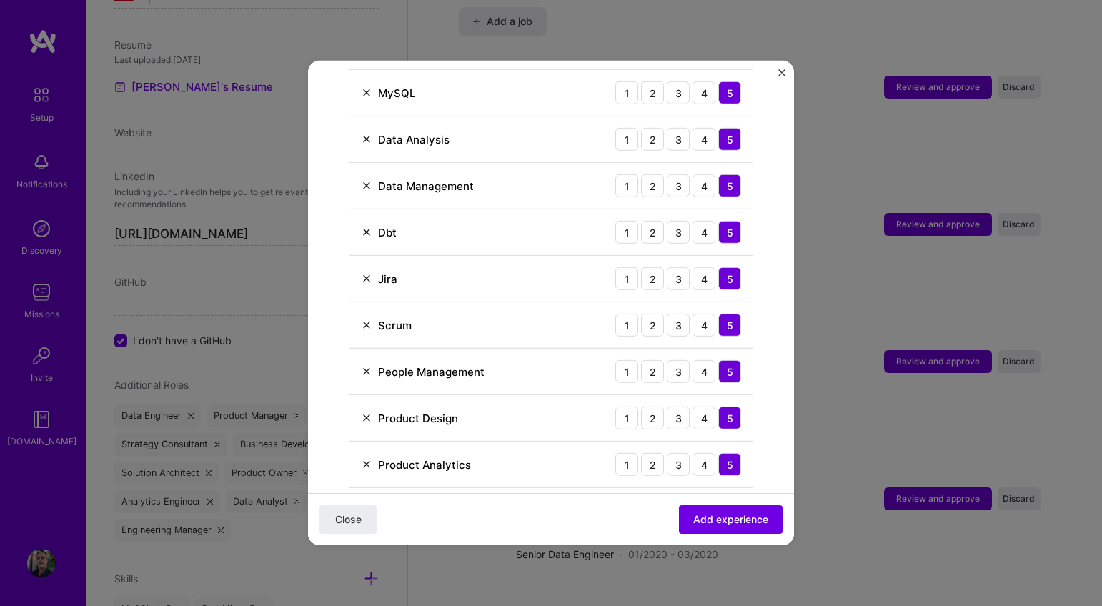
click at [367, 366] on img at bounding box center [366, 371] width 11 height 11
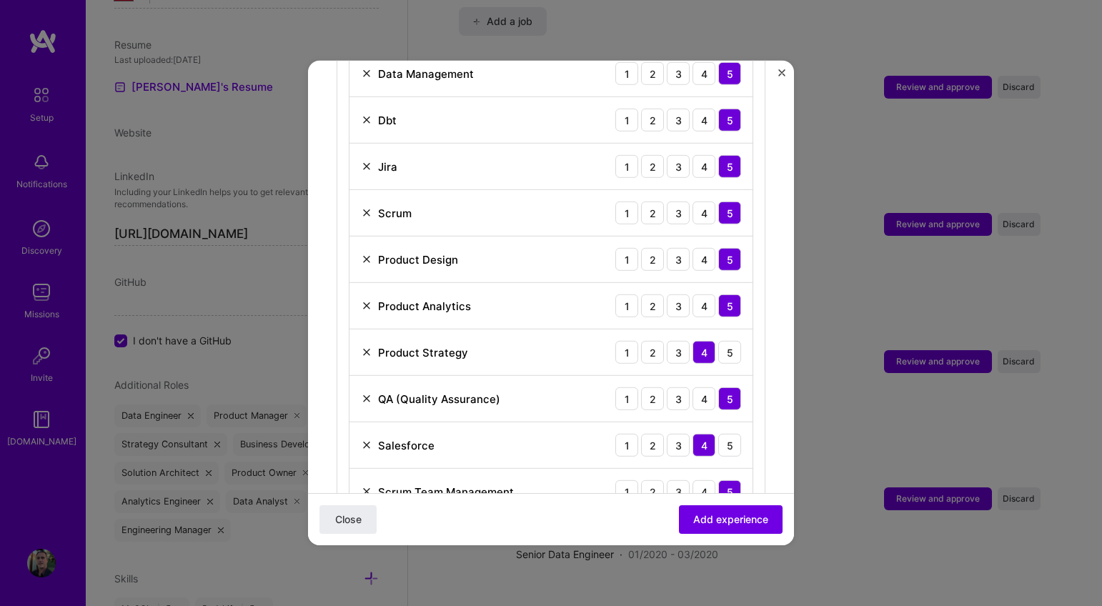
scroll to position [1214, 0]
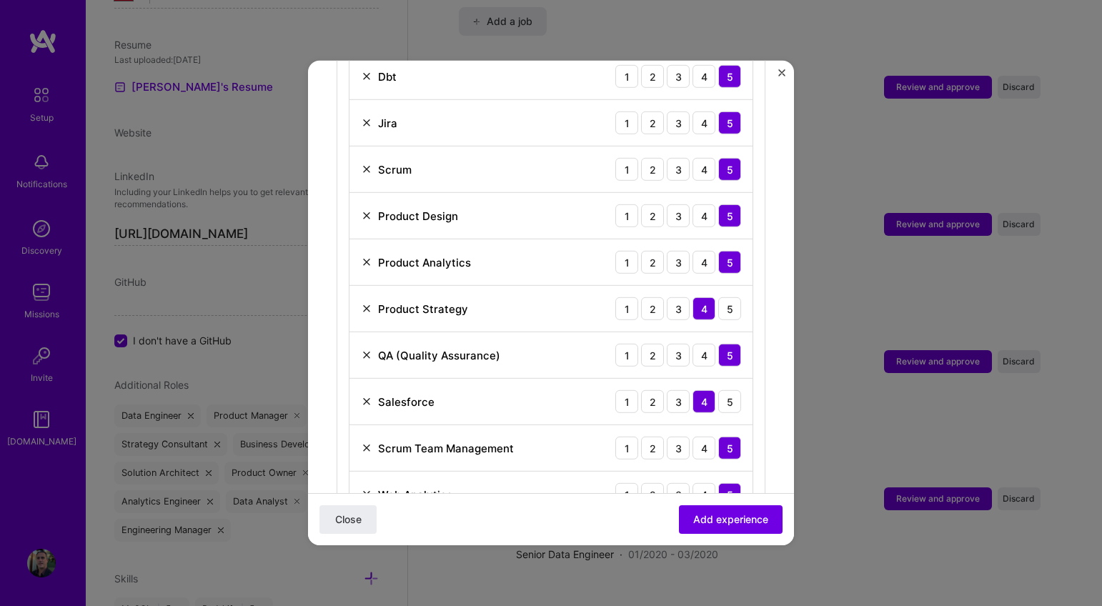
click at [366, 396] on img at bounding box center [366, 401] width 11 height 11
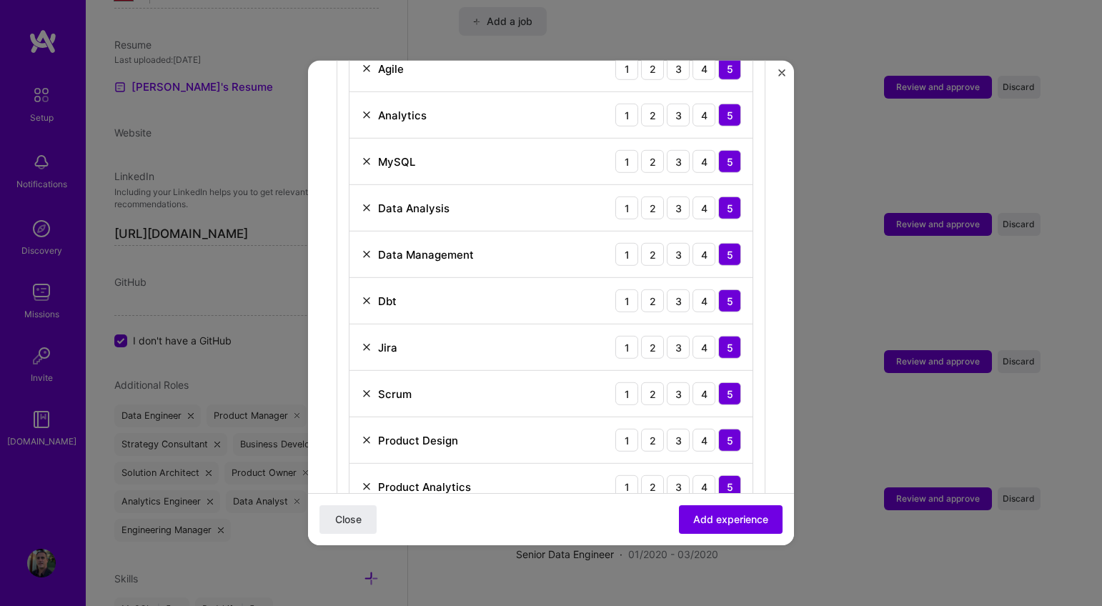
scroll to position [1181, 0]
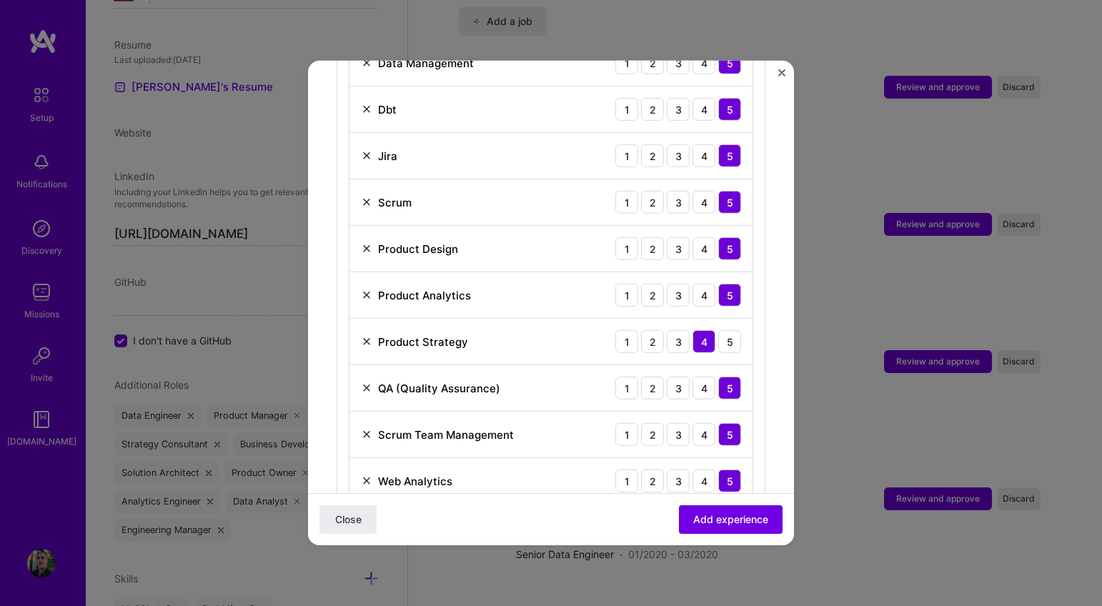
click at [365, 197] on img at bounding box center [366, 202] width 11 height 11
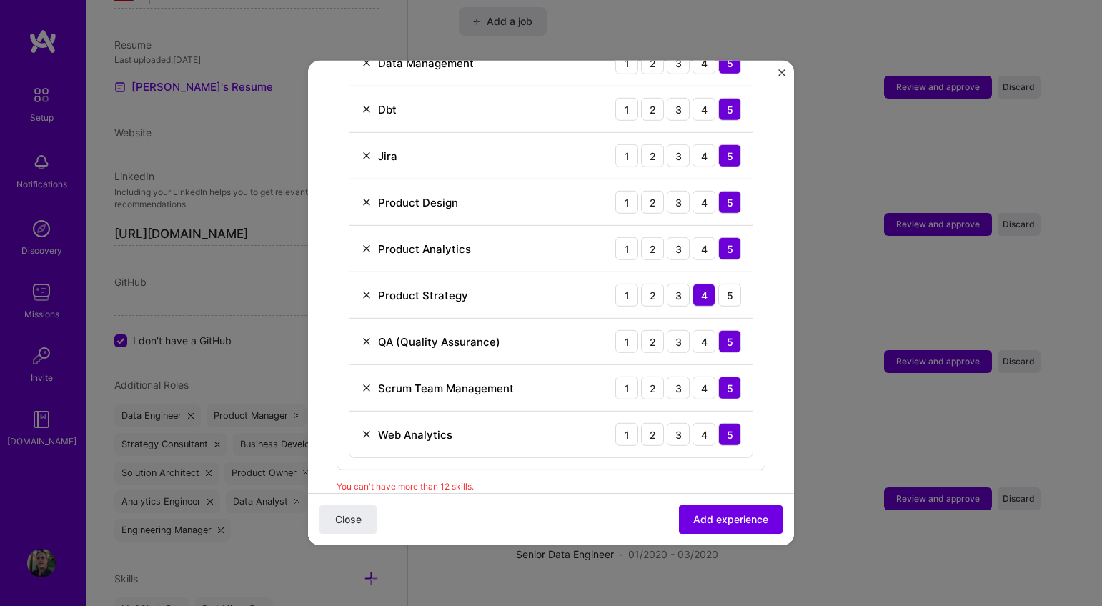
click at [365, 336] on img at bounding box center [366, 341] width 11 height 11
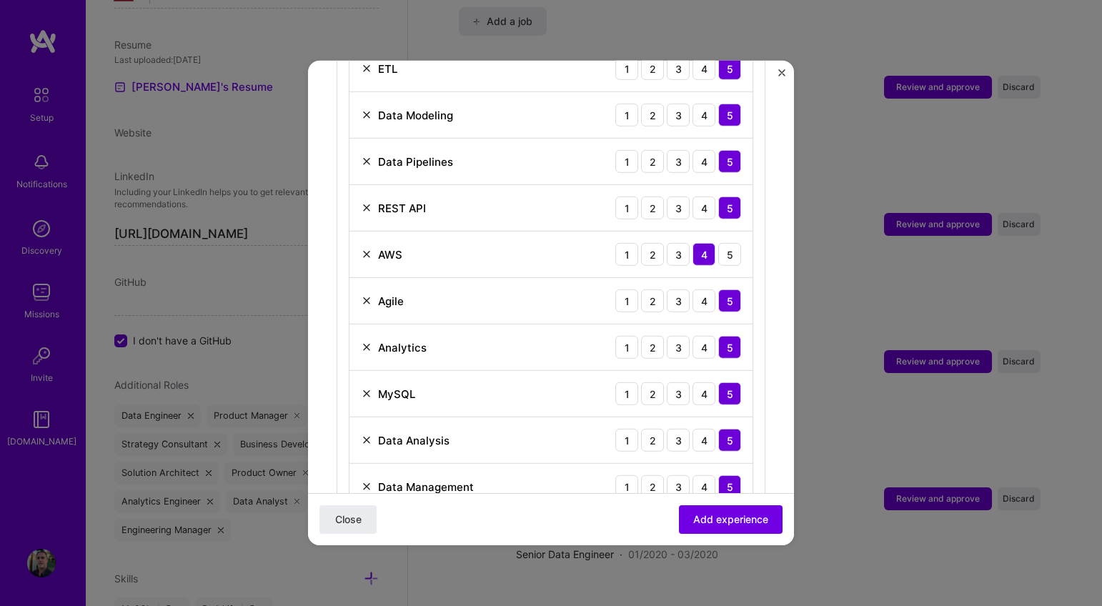
scroll to position [635, 0]
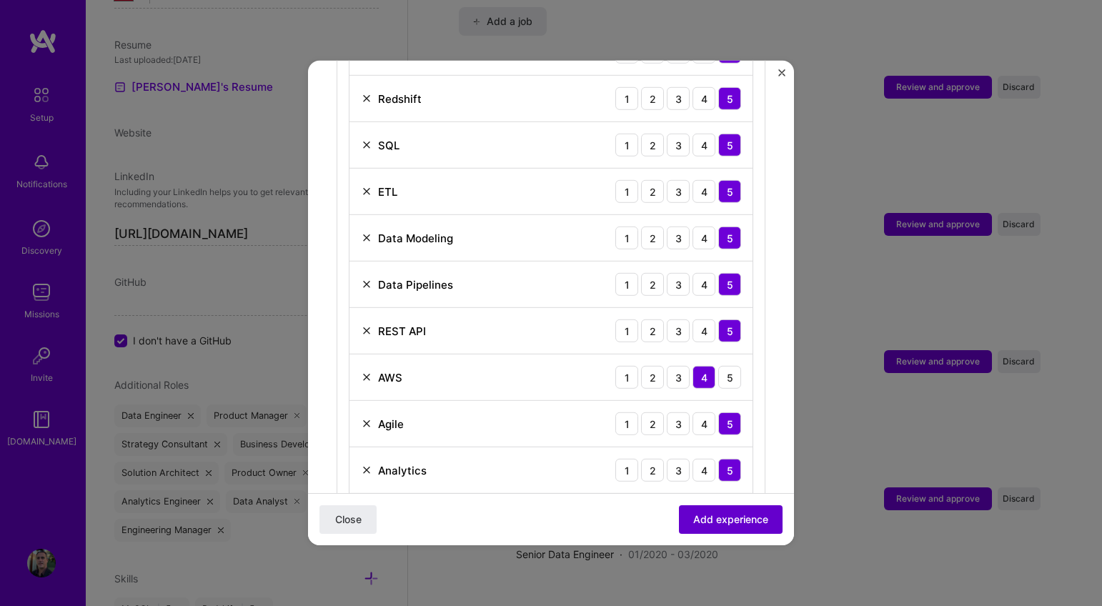
click at [699, 517] on span "Add experience" at bounding box center [730, 519] width 75 height 14
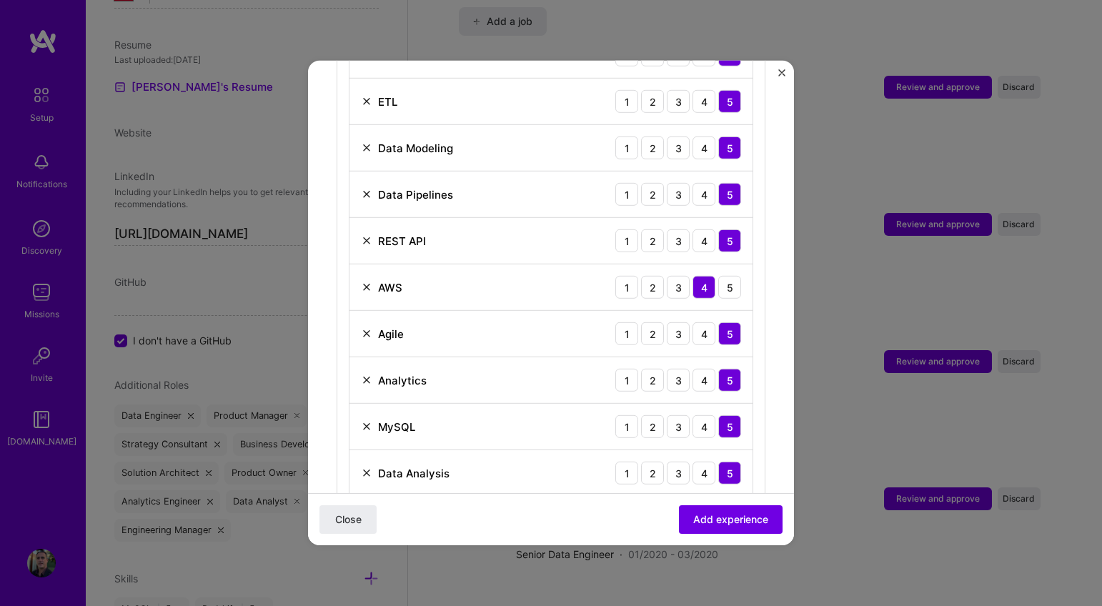
scroll to position [728, 0]
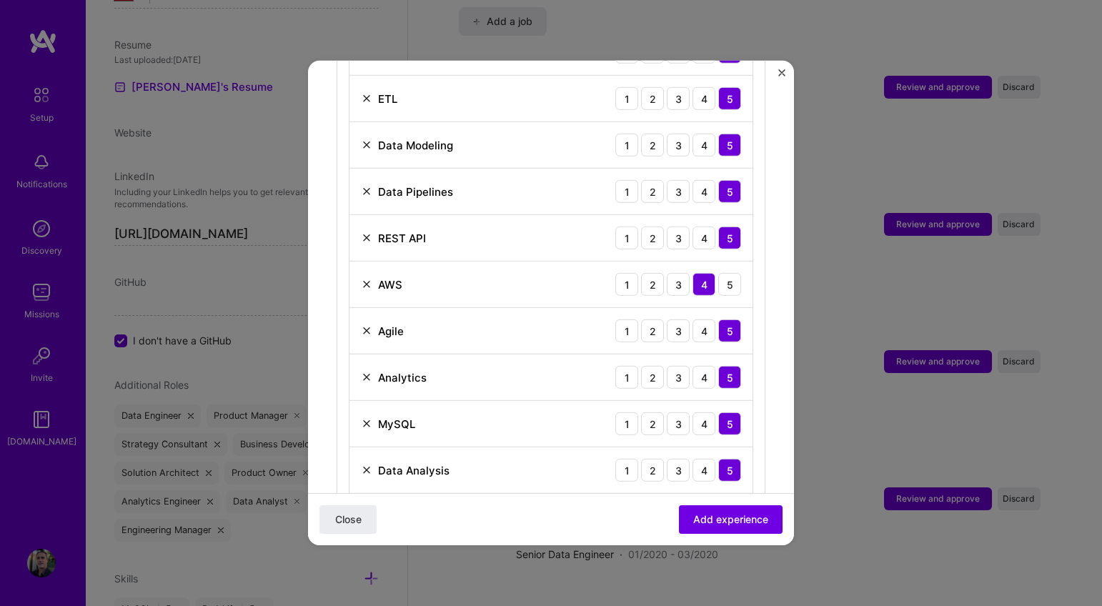
click at [367, 279] on img at bounding box center [366, 284] width 11 height 11
click at [365, 325] on img at bounding box center [366, 330] width 11 height 11
click at [366, 325] on img at bounding box center [366, 330] width 11 height 11
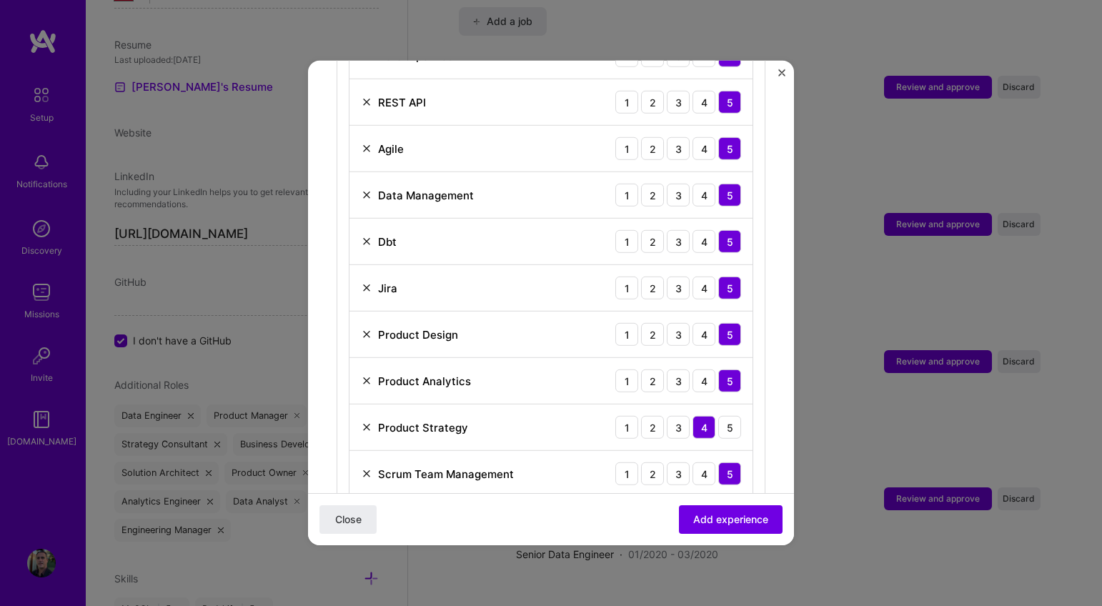
scroll to position [962, 0]
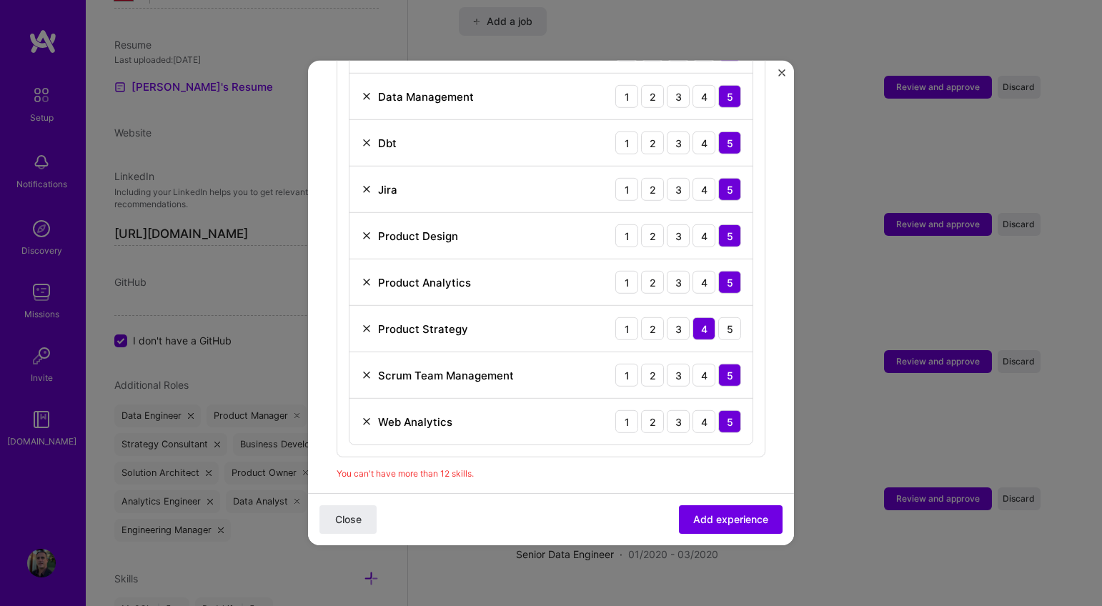
click at [364, 416] on img at bounding box center [366, 421] width 11 height 11
click at [368, 277] on img at bounding box center [366, 282] width 11 height 11
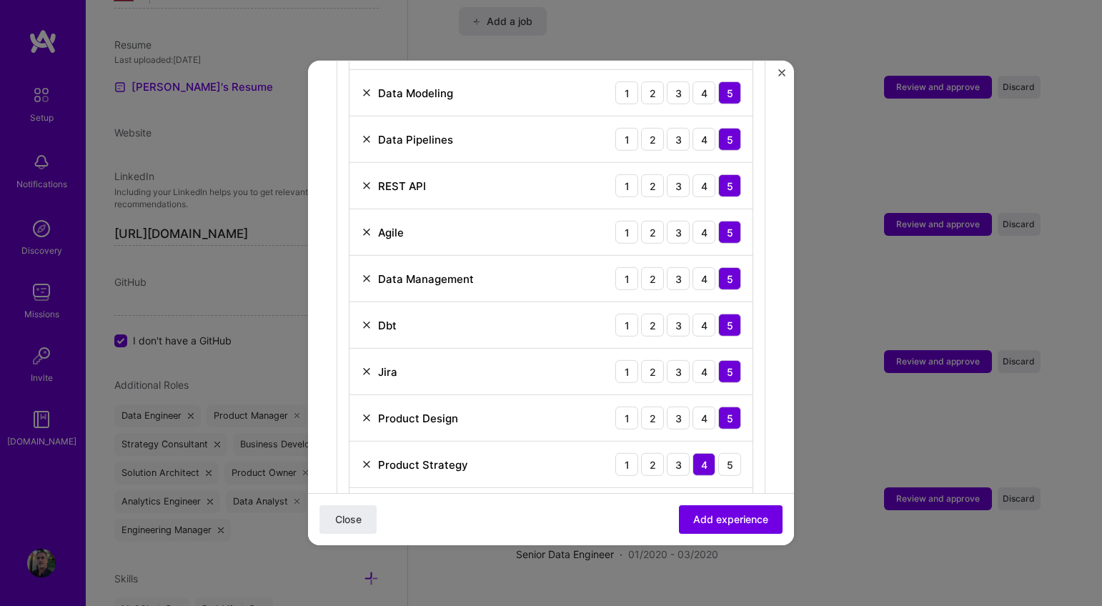
scroll to position [816, 0]
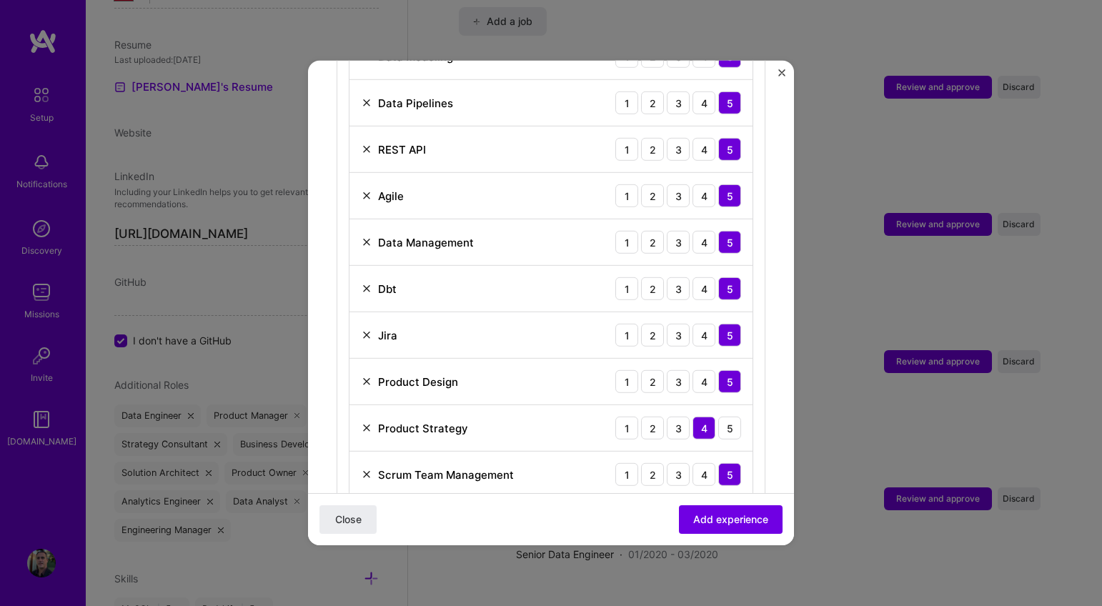
click at [368, 329] on img at bounding box center [366, 334] width 11 height 11
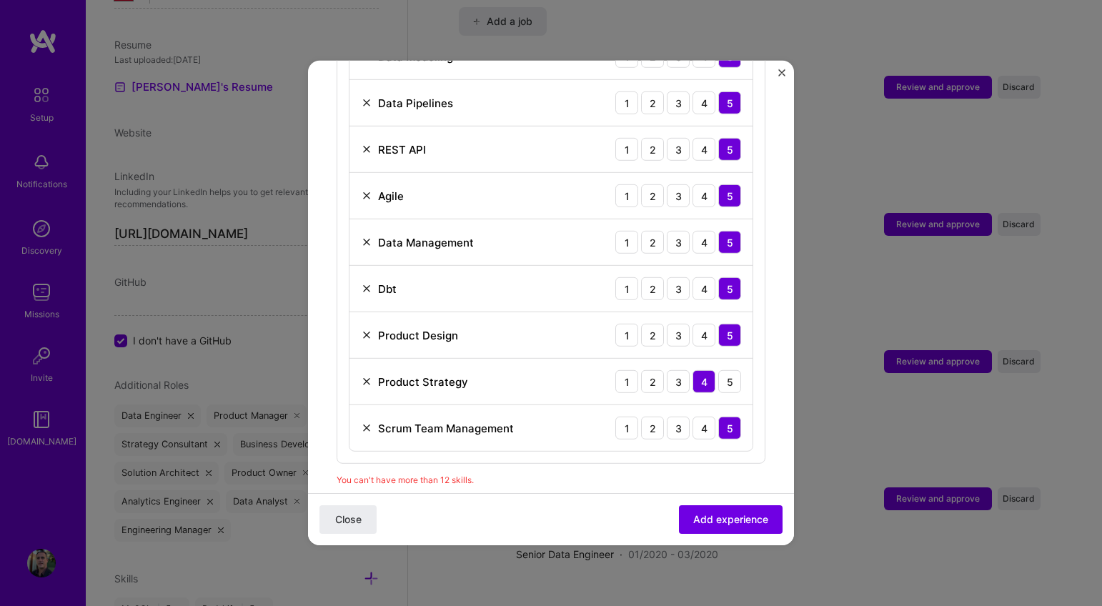
click at [367, 190] on img at bounding box center [366, 195] width 11 height 11
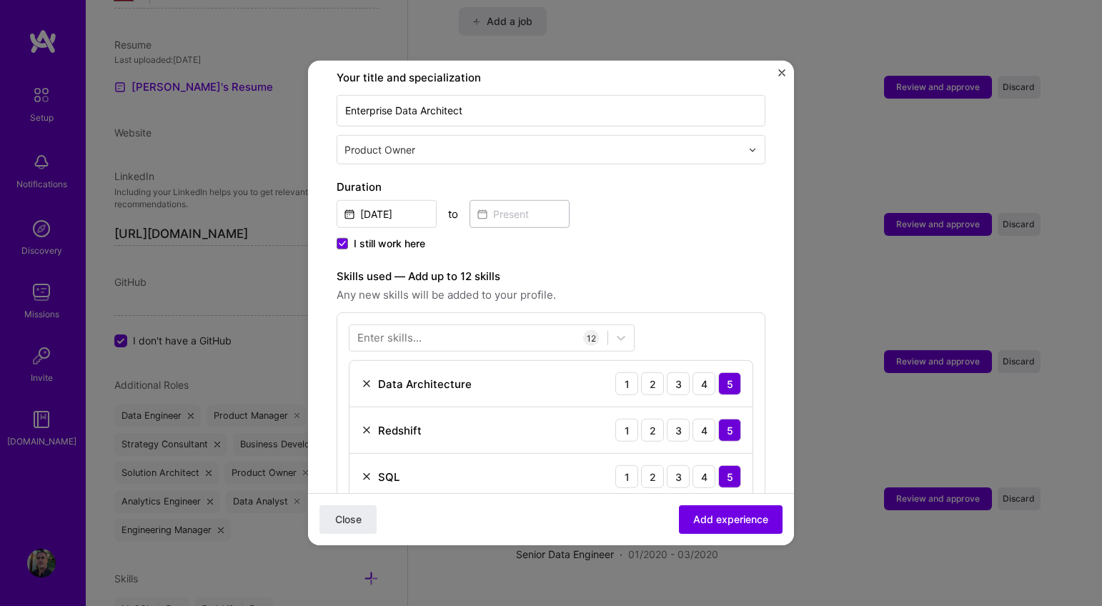
scroll to position [928, 0]
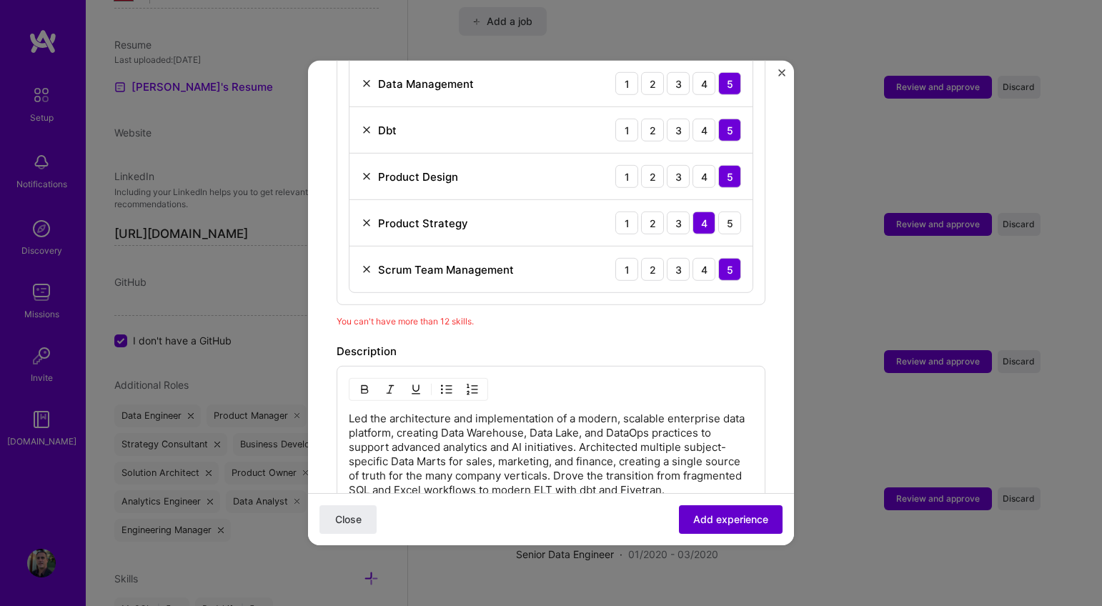
click at [705, 522] on span "Add experience" at bounding box center [730, 519] width 75 height 14
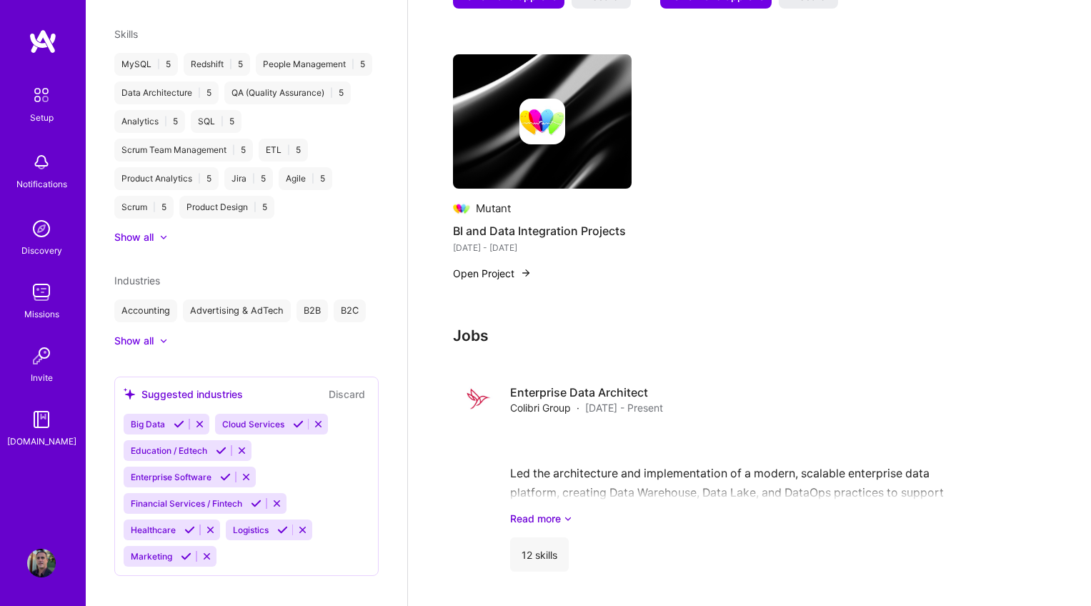
scroll to position [1591, 0]
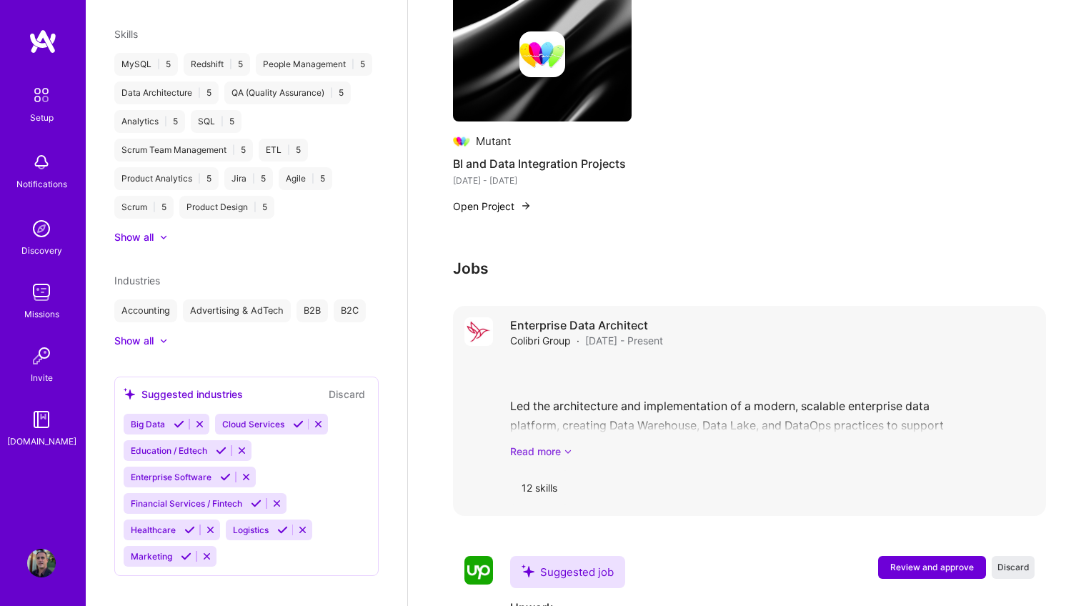
click at [546, 444] on link "Read more" at bounding box center [772, 451] width 525 height 15
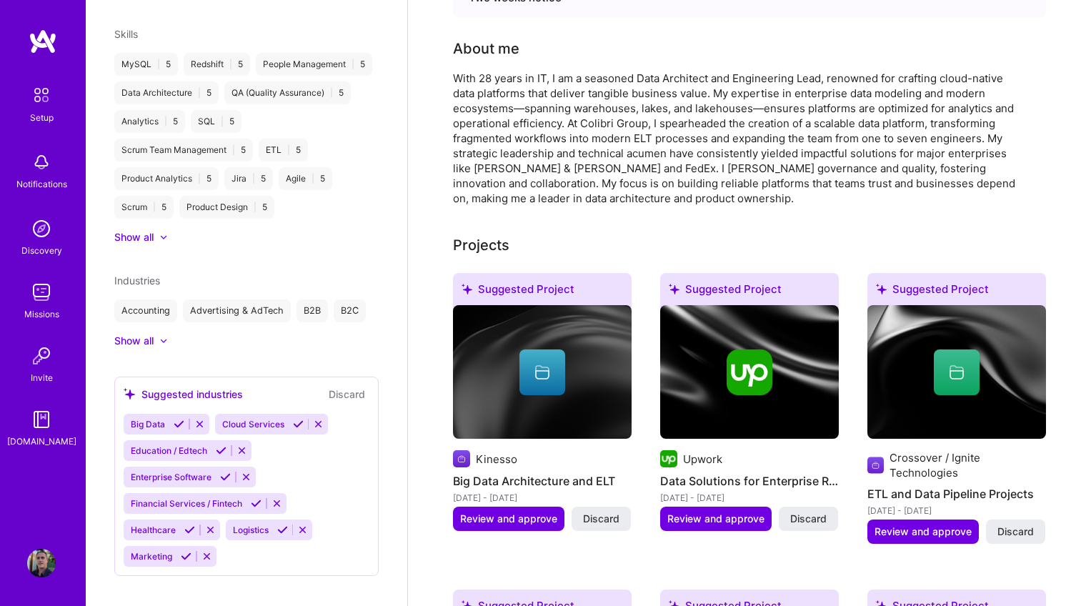
scroll to position [0, 0]
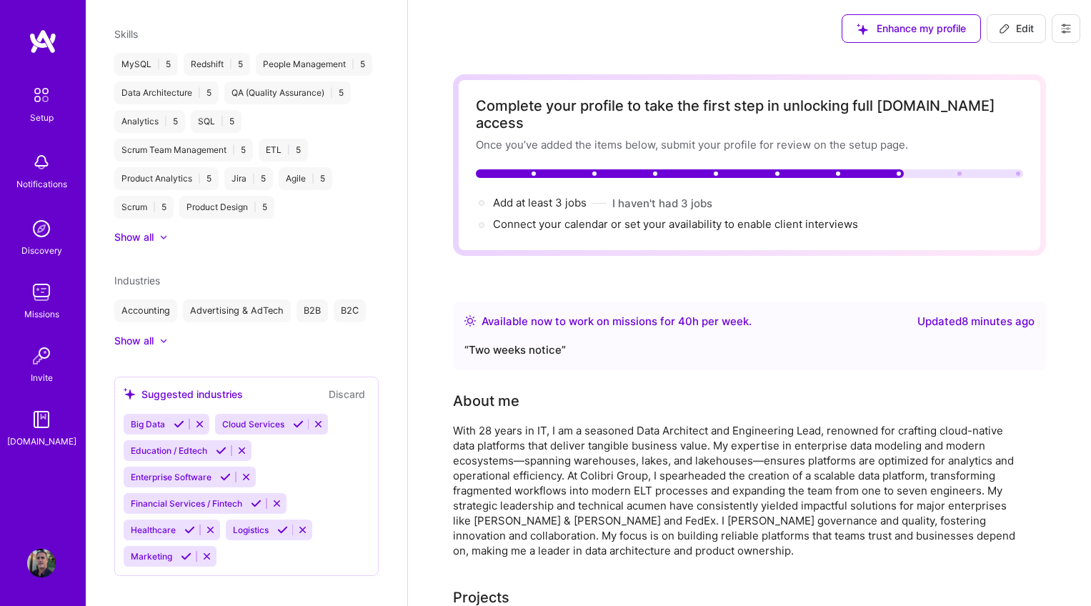
click at [1008, 38] on button "Edit" at bounding box center [1016, 28] width 59 height 29
select select "US"
select select "Right Now"
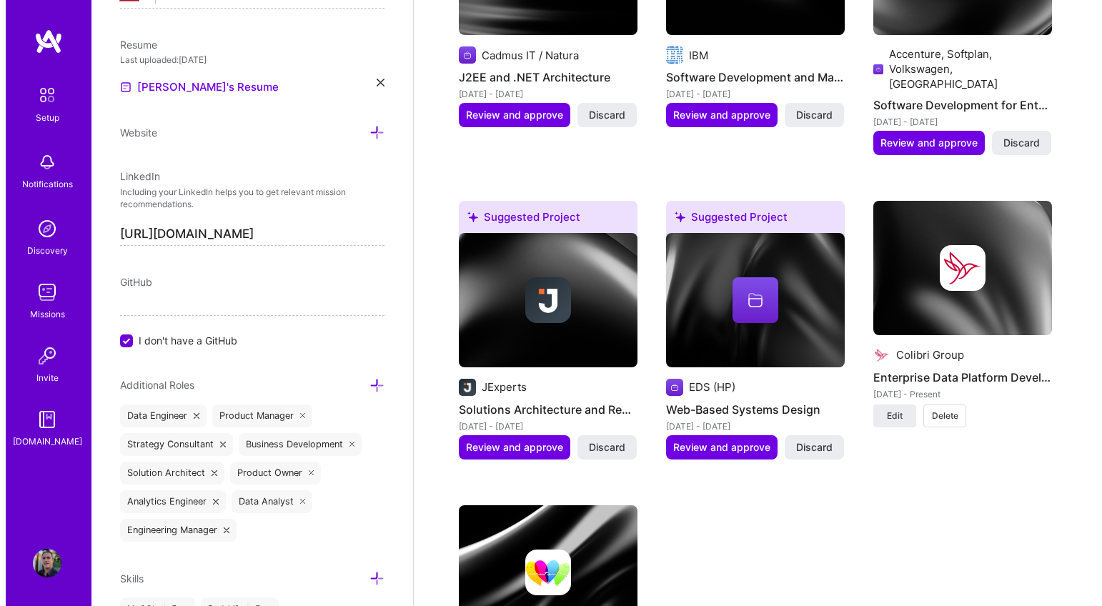
scroll to position [2295, 0]
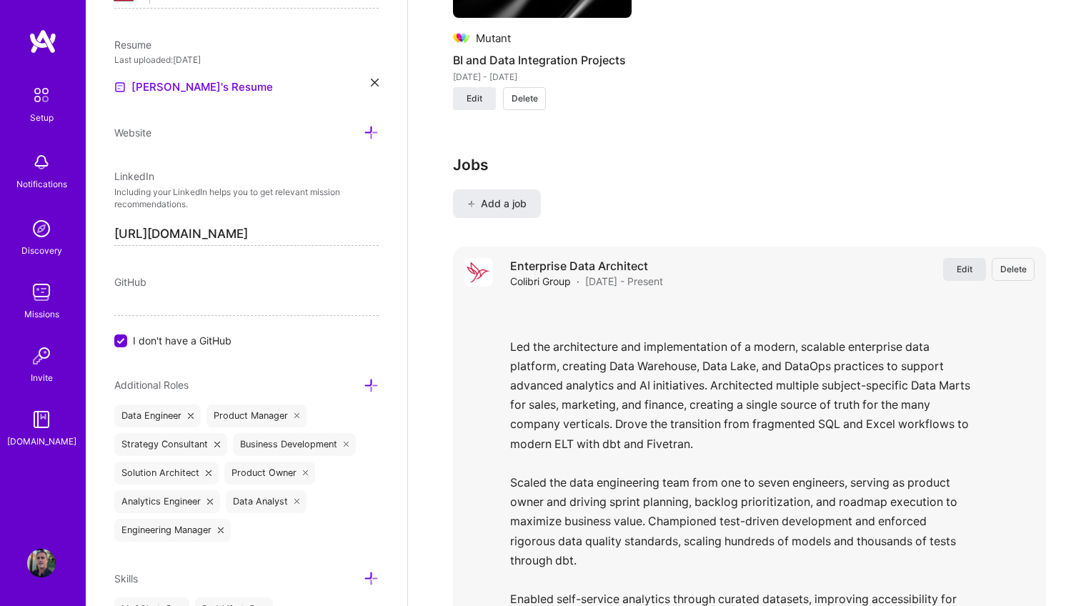
click at [953, 258] on button "Edit" at bounding box center [964, 269] width 43 height 23
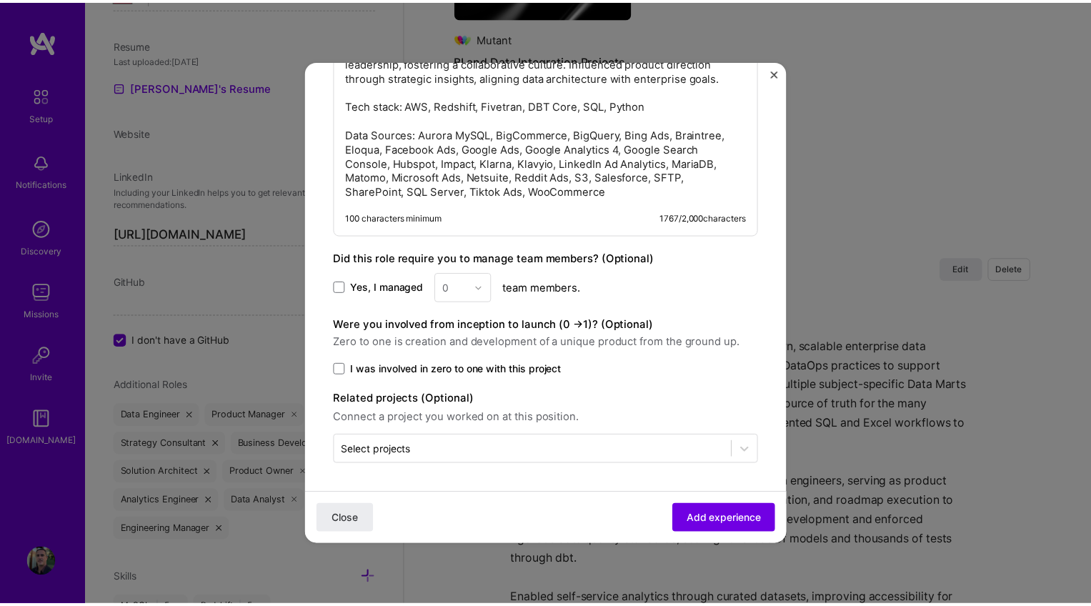
scroll to position [1495, 0]
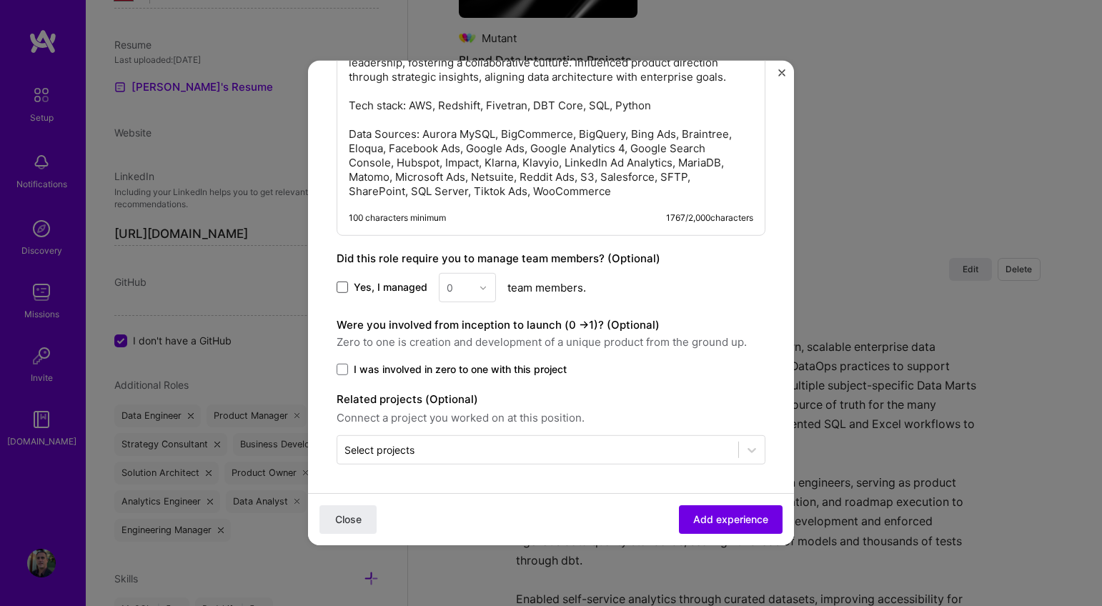
click at [345, 291] on span at bounding box center [342, 287] width 11 height 11
click at [0, 0] on input "Yes, I managed" at bounding box center [0, 0] width 0 height 0
click at [482, 291] on img at bounding box center [483, 287] width 9 height 9
click at [460, 482] on div "7" at bounding box center [467, 484] width 49 height 26
click at [346, 370] on span at bounding box center [342, 369] width 11 height 11
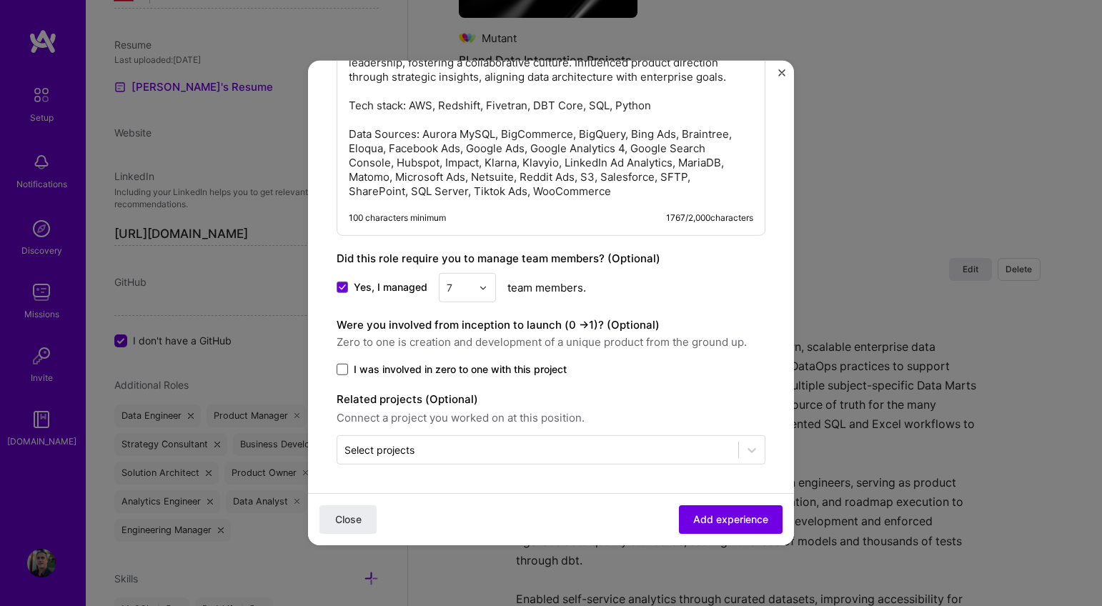
click at [0, 0] on input "I was involved in zero to one with this project" at bounding box center [0, 0] width 0 height 0
click at [693, 523] on span "Add experience" at bounding box center [730, 519] width 75 height 14
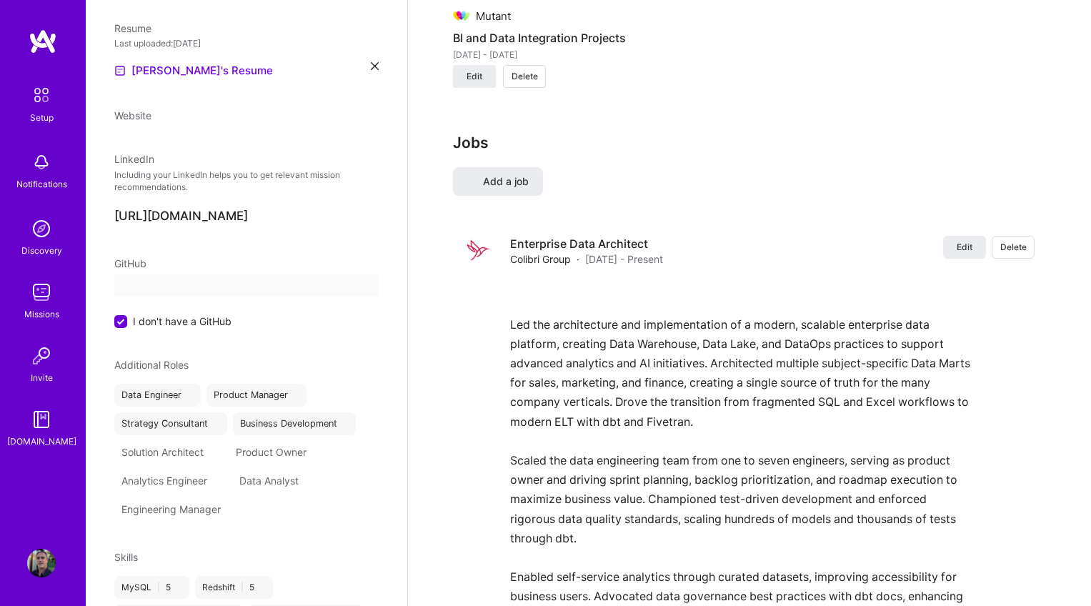
select select "US"
select select "Right Now"
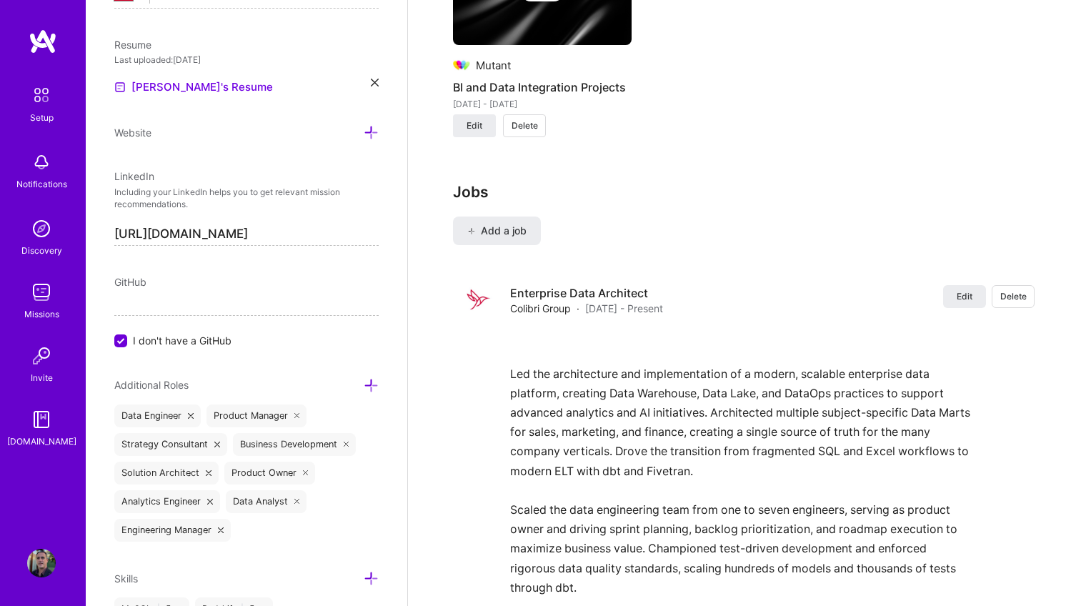
scroll to position [0, 0]
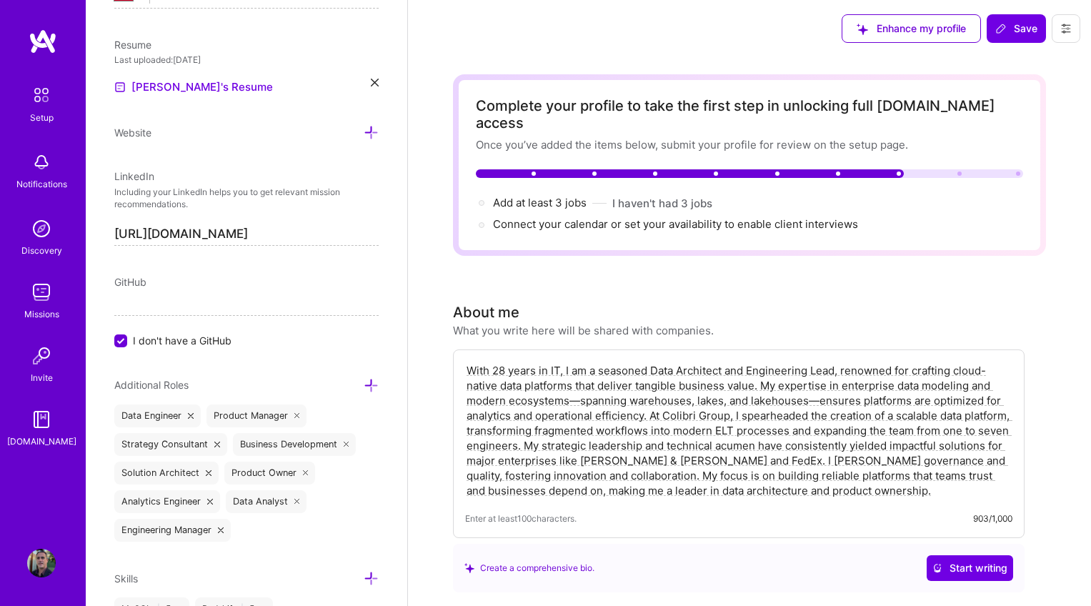
drag, startPoint x: 1008, startPoint y: 22, endPoint x: 953, endPoint y: 116, distance: 108.9
click at [1008, 21] on span "Save" at bounding box center [1017, 28] width 42 height 14
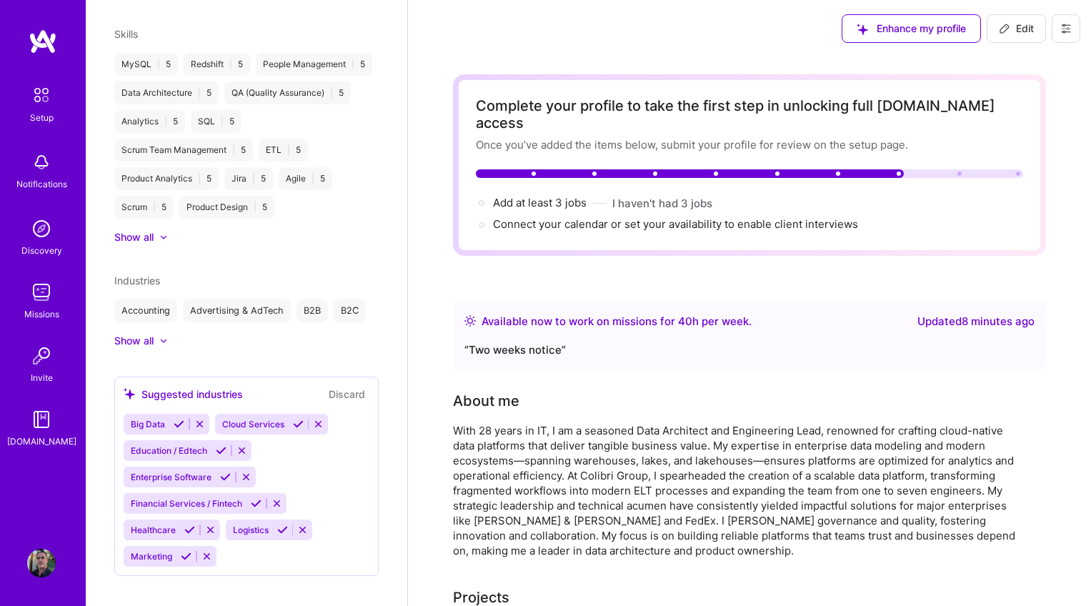
click at [35, 303] on img at bounding box center [41, 292] width 29 height 29
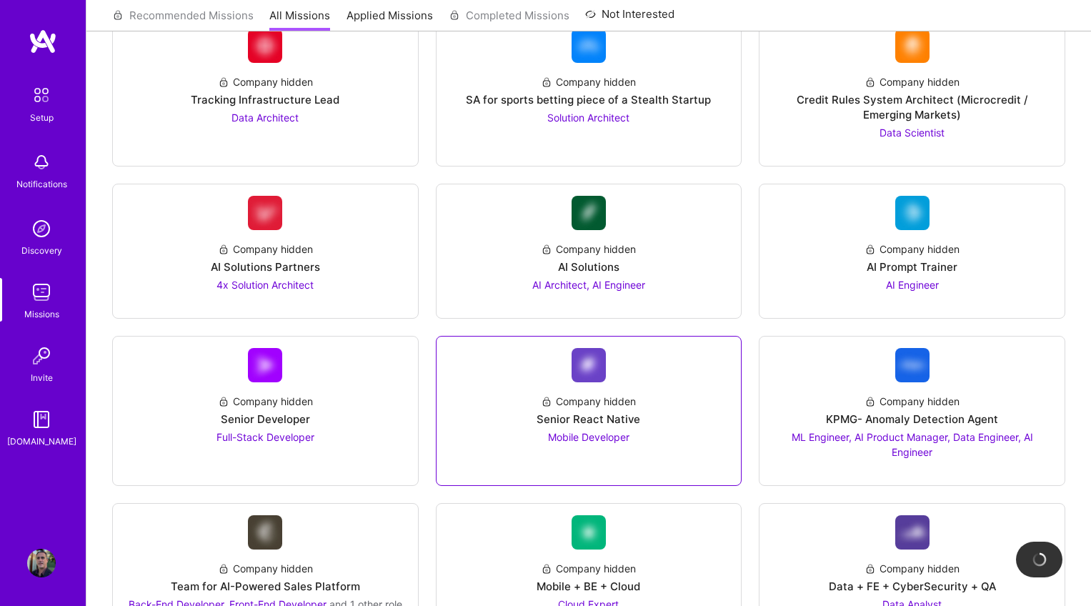
scroll to position [1888, 0]
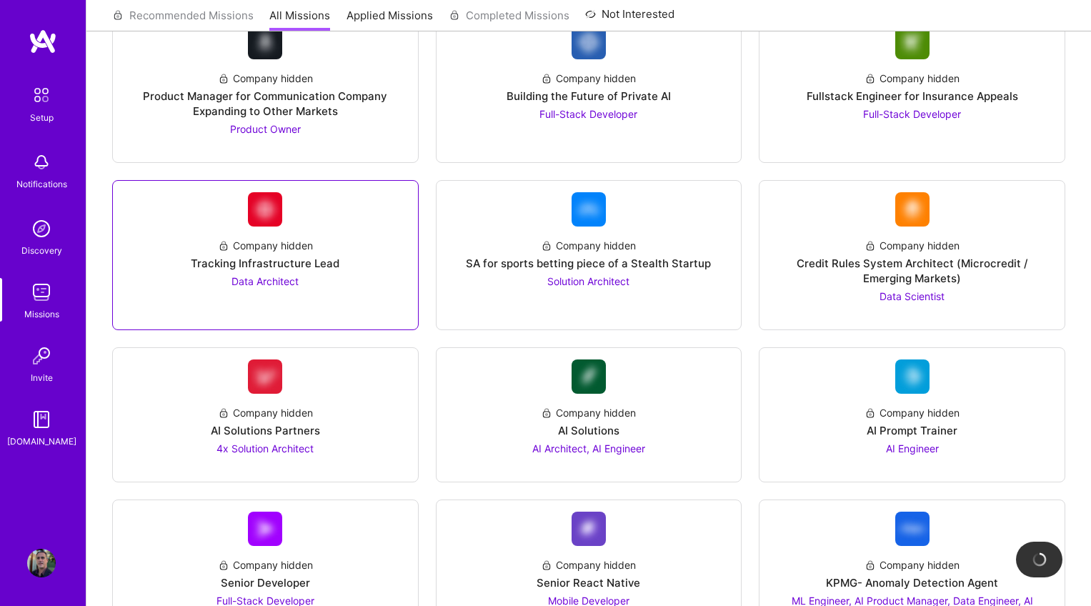
click at [249, 256] on div "Company hidden Tracking Infrastructure Lead Data Architect" at bounding box center [265, 258] width 282 height 62
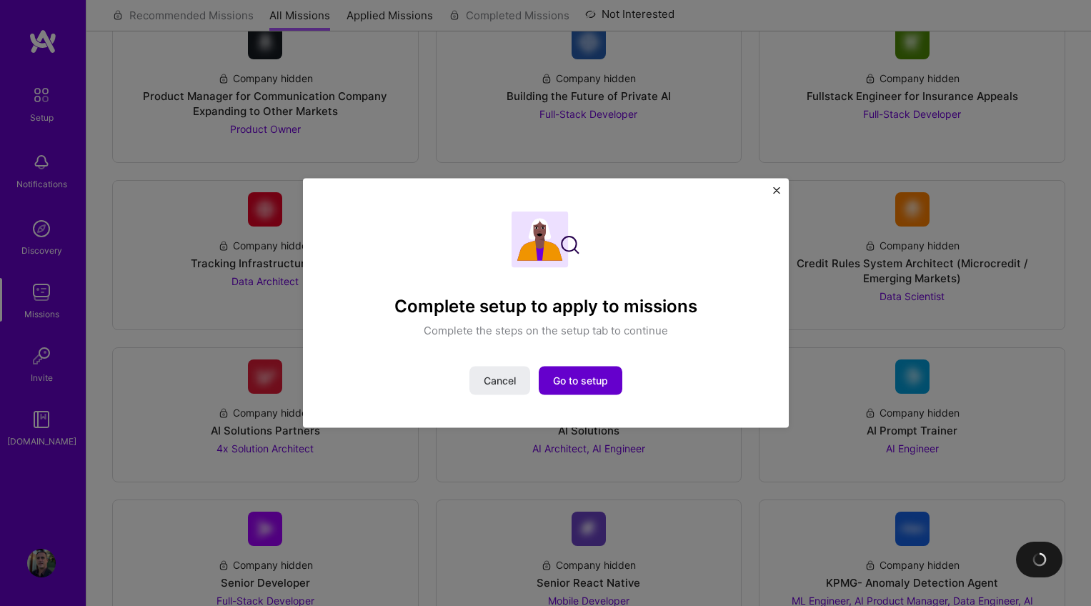
click at [582, 382] on span "Go to setup" at bounding box center [580, 380] width 55 height 14
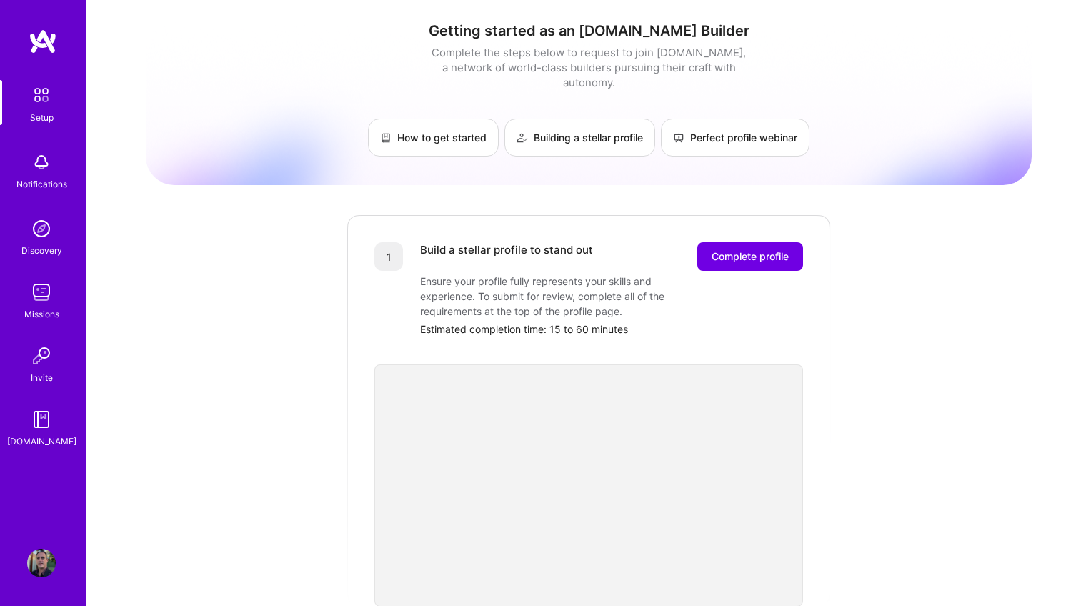
click at [46, 99] on img at bounding box center [41, 95] width 30 height 30
